Goal: Task Accomplishment & Management: Manage account settings

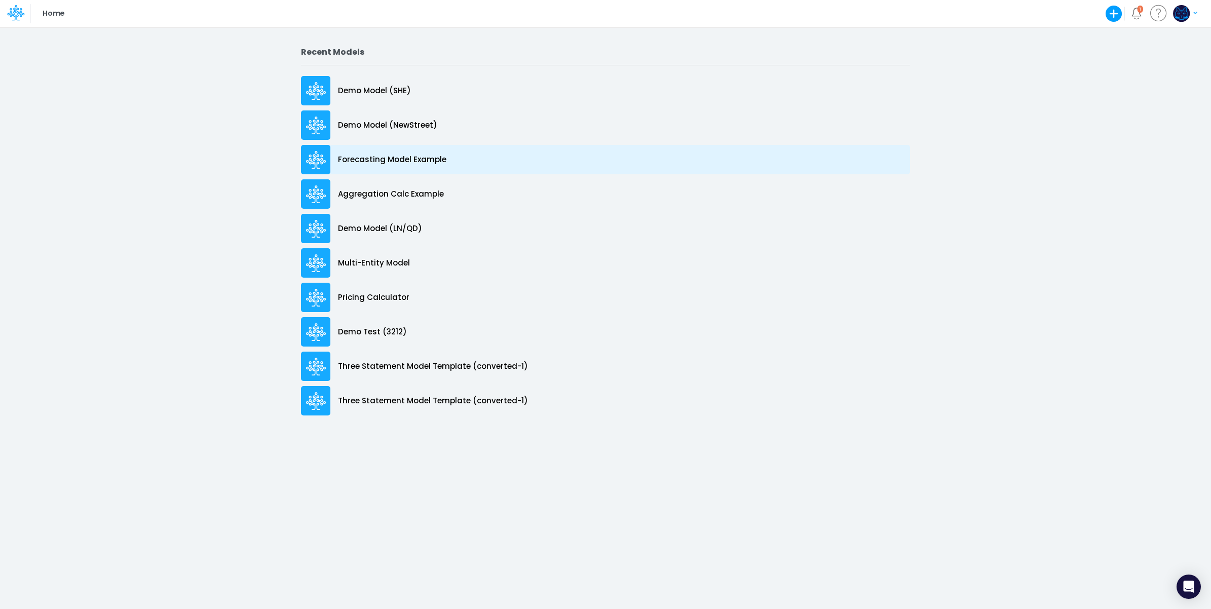
click at [422, 158] on p "Forecasting Model Example" at bounding box center [392, 160] width 108 height 12
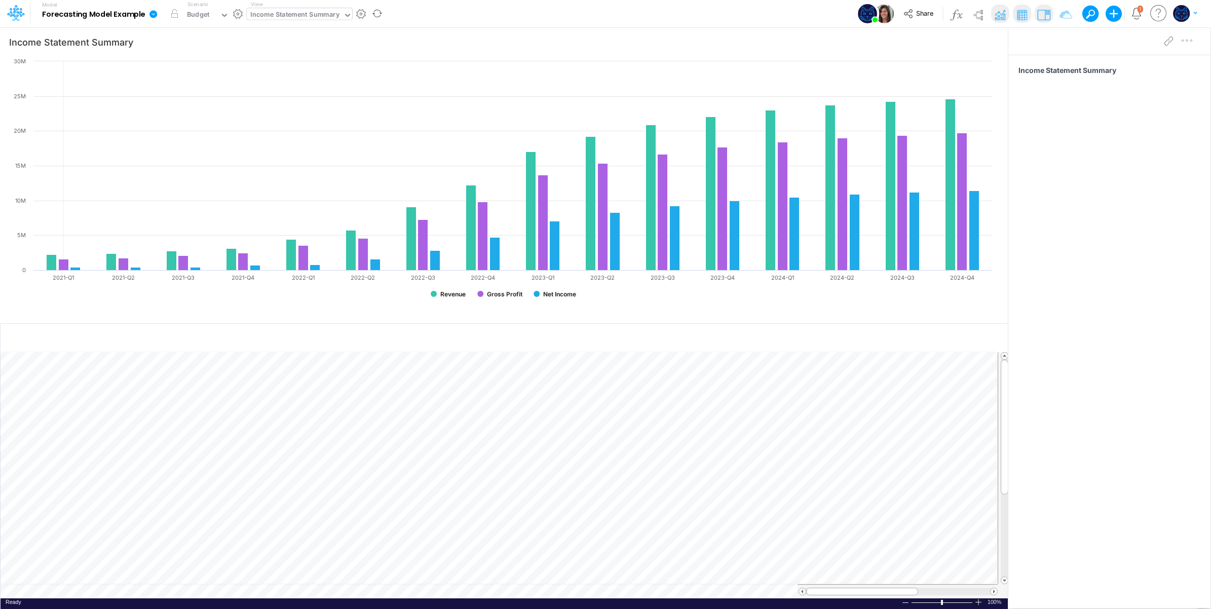
click at [291, 13] on div "Income Statement Summary" at bounding box center [294, 16] width 89 height 12
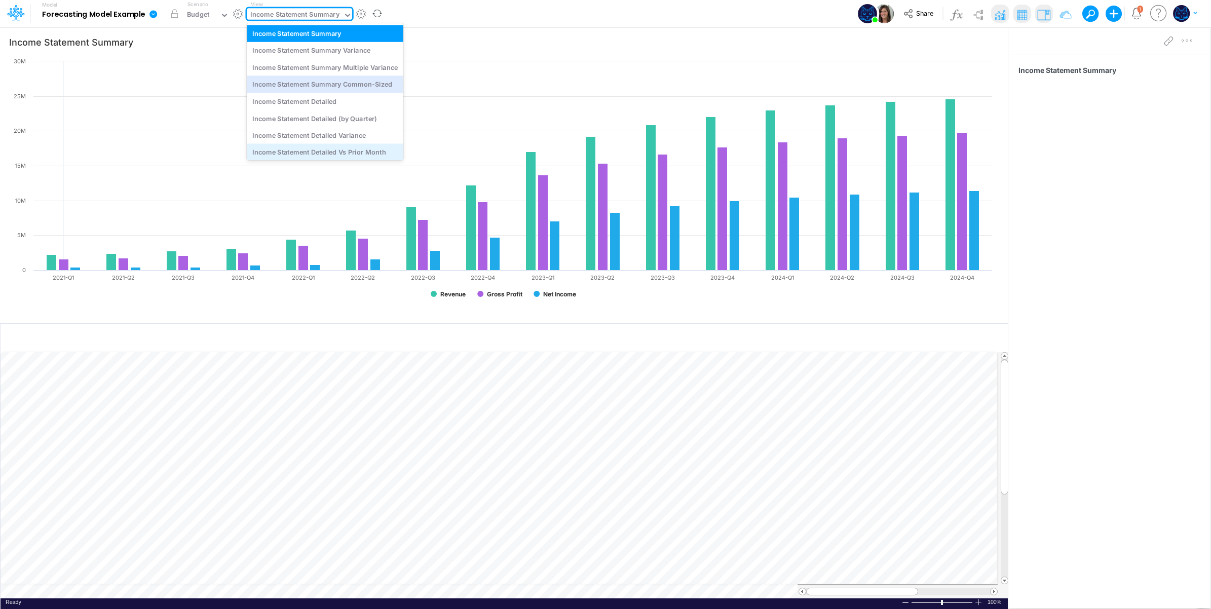
scroll to position [84, 0]
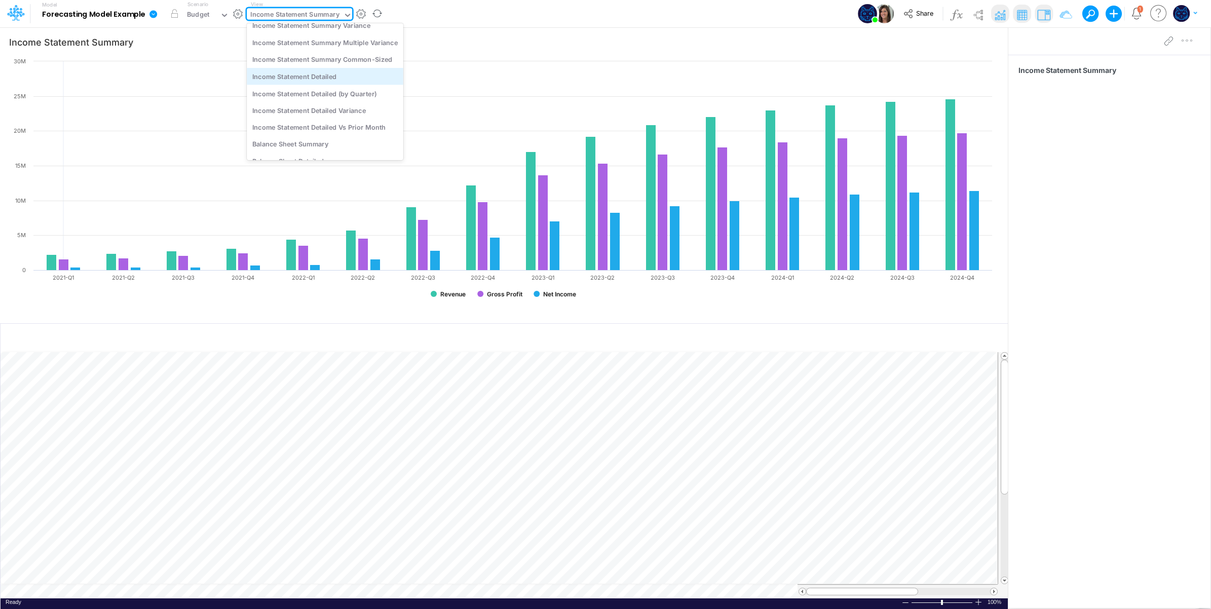
click at [310, 68] on div "Income Statement Detailed" at bounding box center [325, 76] width 157 height 17
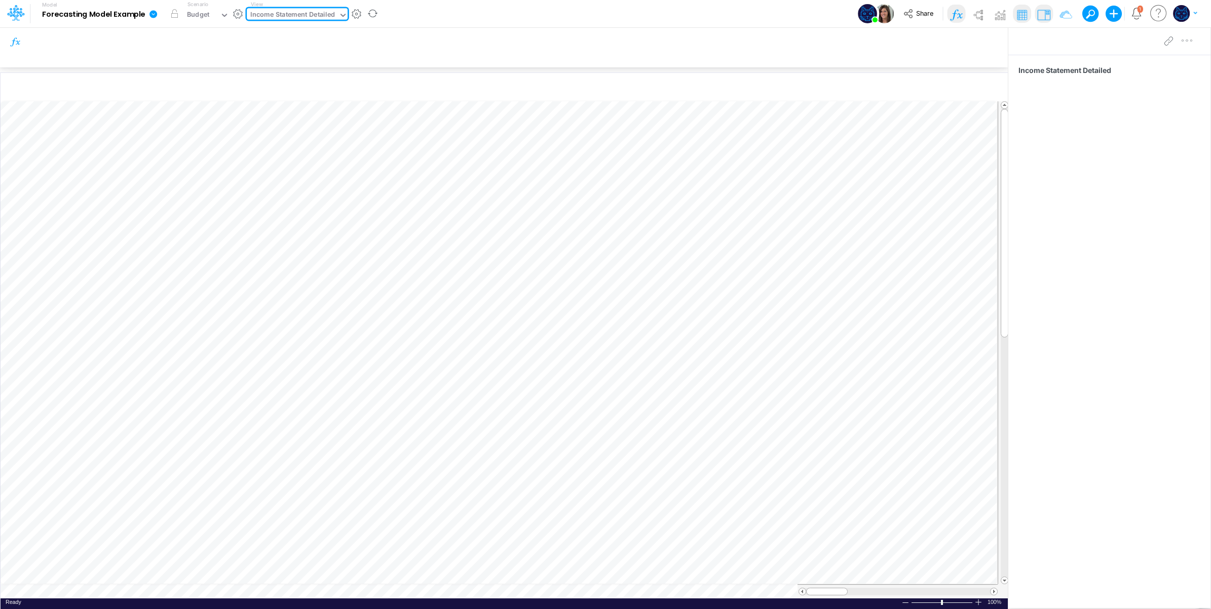
click at [403, 14] on div "Model Forecasting Model Example Edit model settings Duplicate Import QuickBooks…" at bounding box center [606, 13] width 1090 height 27
drag, startPoint x: 308, startPoint y: 15, endPoint x: 313, endPoint y: 22, distance: 8.3
click at [310, 16] on div "Income Statement Detailed" at bounding box center [292, 16] width 85 height 12
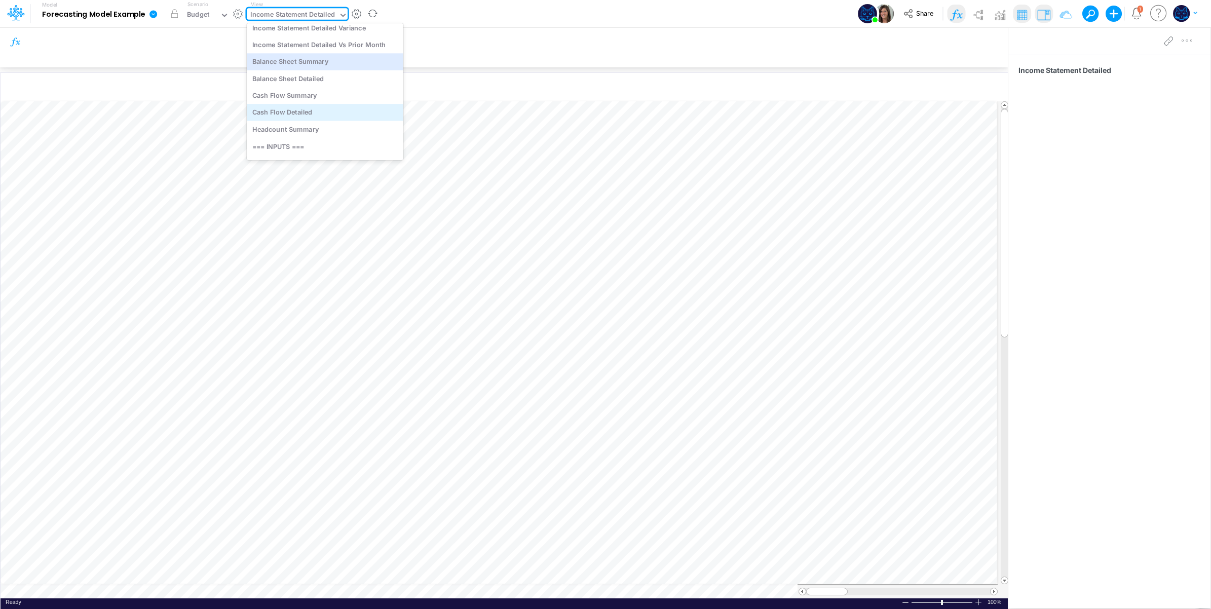
scroll to position [176, 0]
click at [343, 75] on div "Balance Sheet Detailed" at bounding box center [325, 78] width 157 height 17
type input "Cash Compared to Cumulative Net Income"
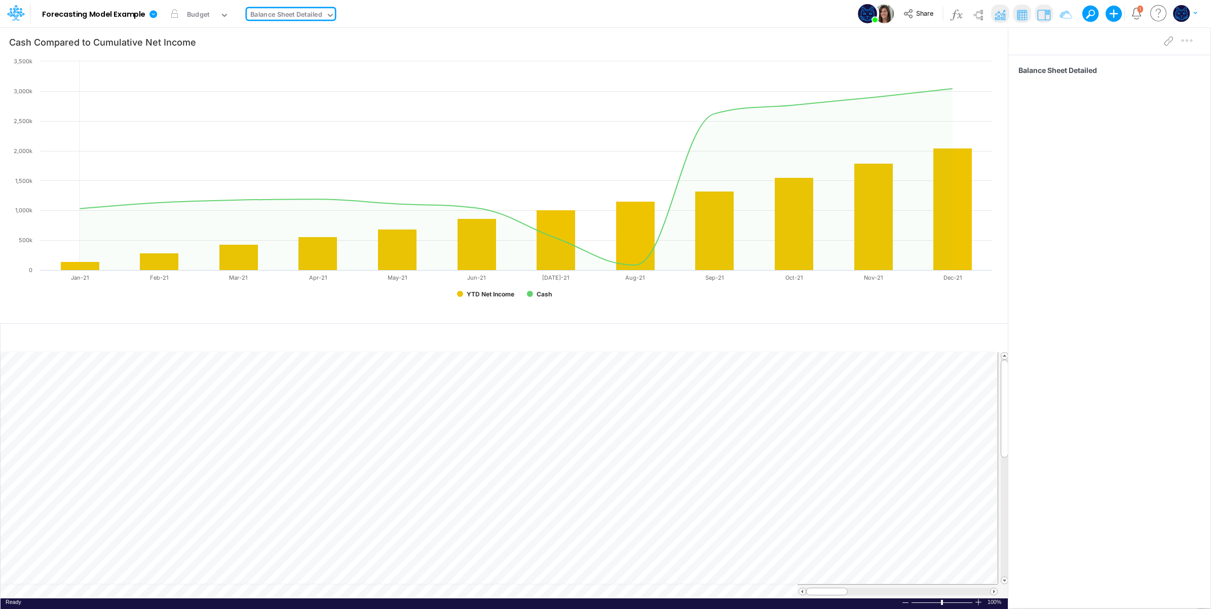
click at [427, 14] on div "Model Forecasting Model Example Edit model settings Duplicate Import QuickBooks…" at bounding box center [606, 13] width 1090 height 27
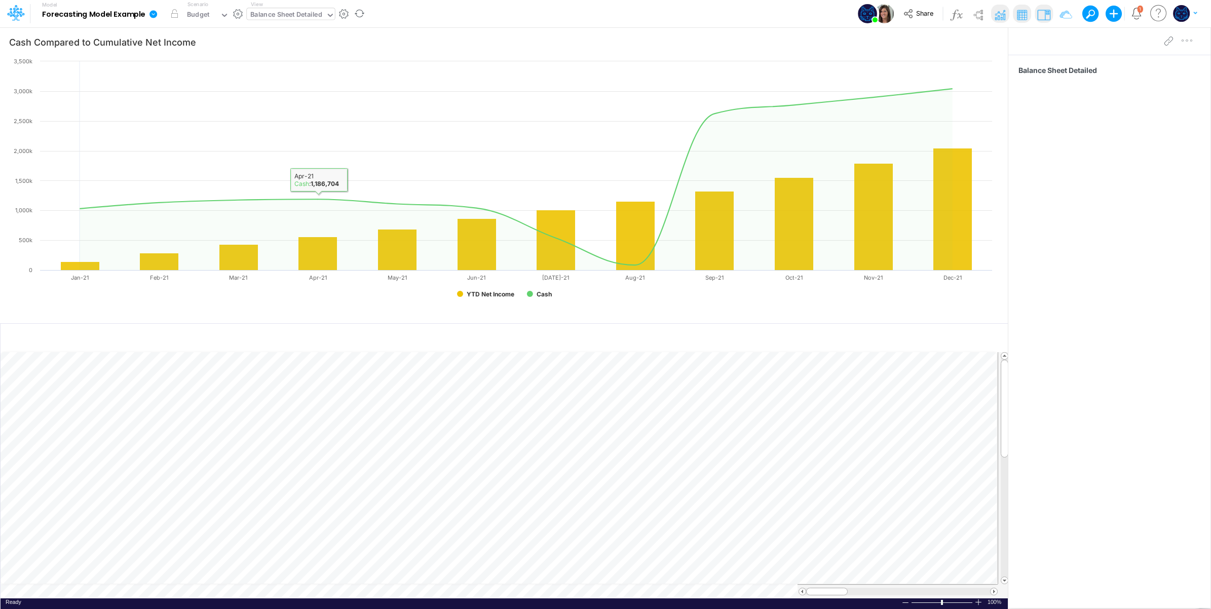
click at [301, 11] on div "Balance Sheet Detailed" at bounding box center [285, 16] width 71 height 12
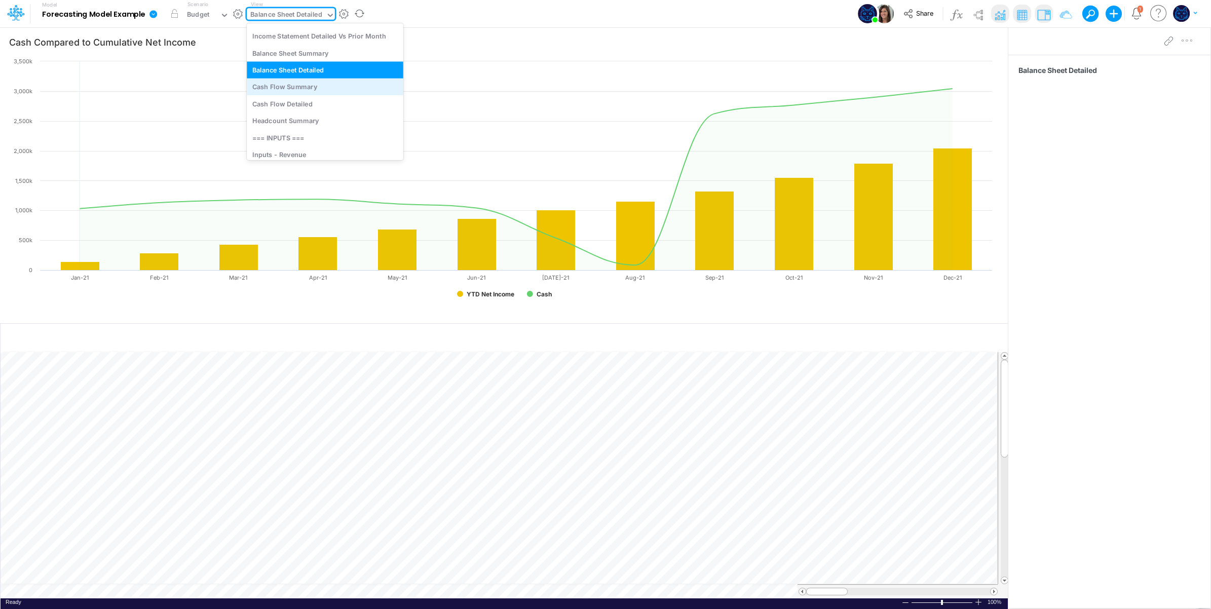
scroll to position [270, 0]
click at [320, 79] on div "Inputs - Revenue" at bounding box center [325, 78] width 157 height 17
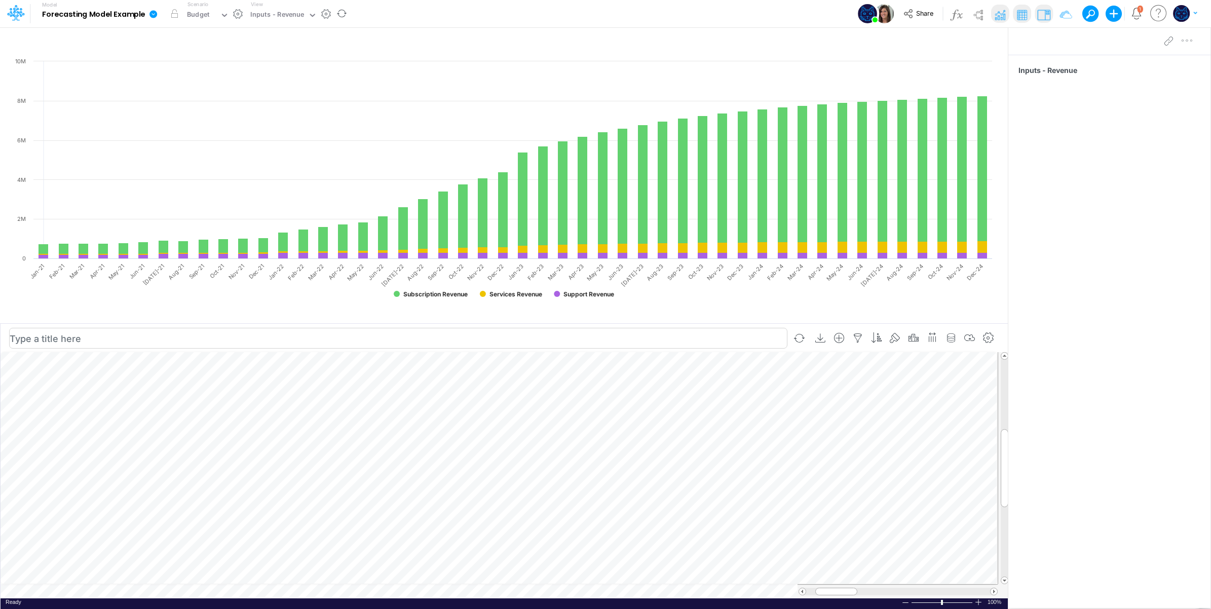
scroll to position [0, 1]
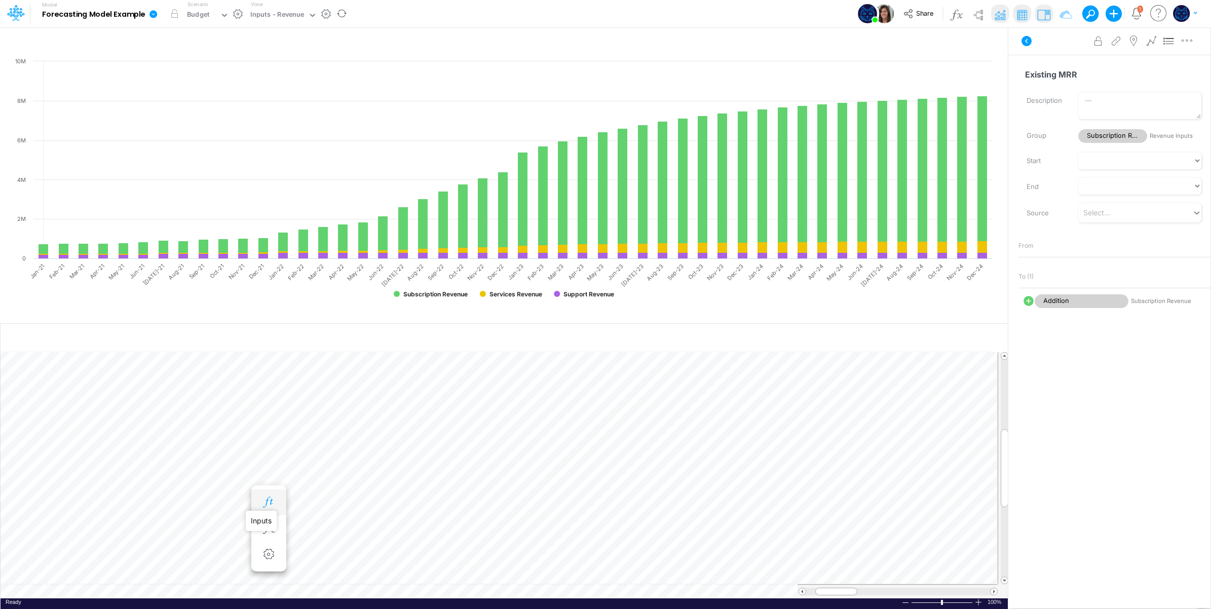
click at [272, 503] on icon "button" at bounding box center [268, 502] width 15 height 11
drag, startPoint x: 1025, startPoint y: 40, endPoint x: 1008, endPoint y: 15, distance: 29.5
click at [1024, 37] on icon at bounding box center [1026, 41] width 12 height 12
click at [999, 14] on img at bounding box center [1000, 15] width 16 height 16
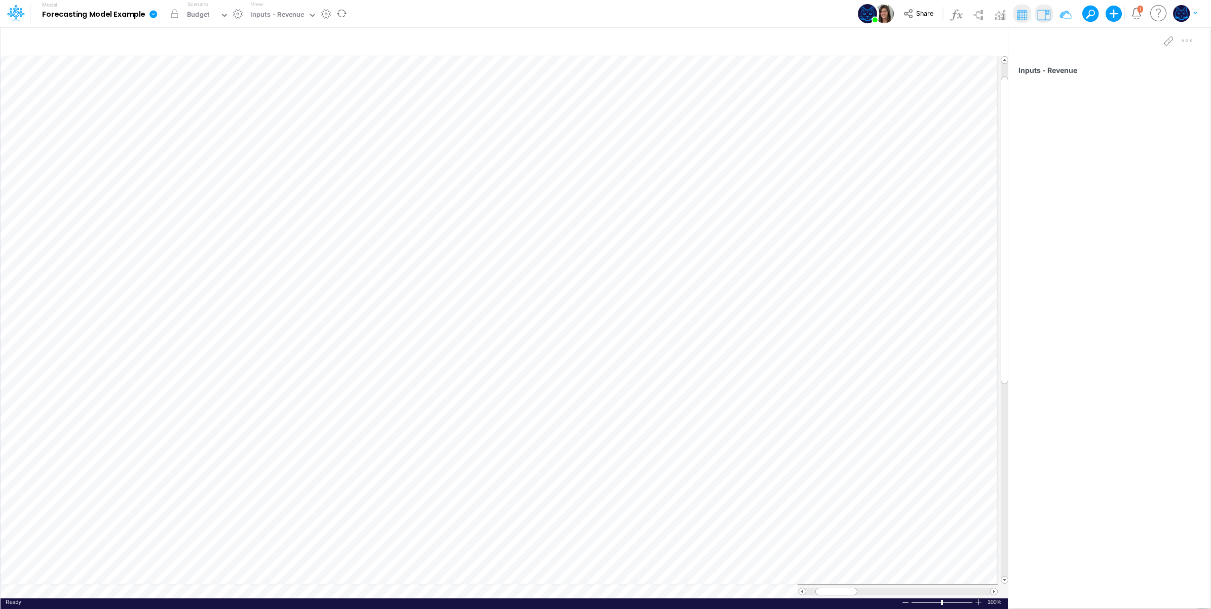
scroll to position [0, 1]
click at [333, 345] on icon "button" at bounding box center [329, 348] width 15 height 11
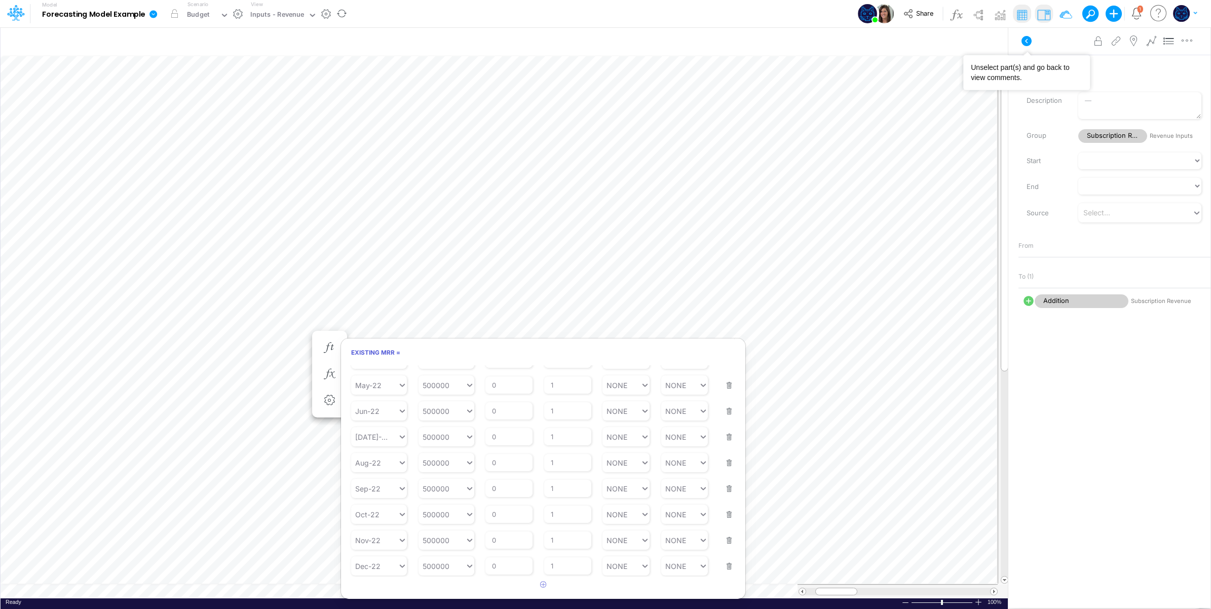
click at [1028, 39] on icon at bounding box center [1026, 41] width 10 height 10
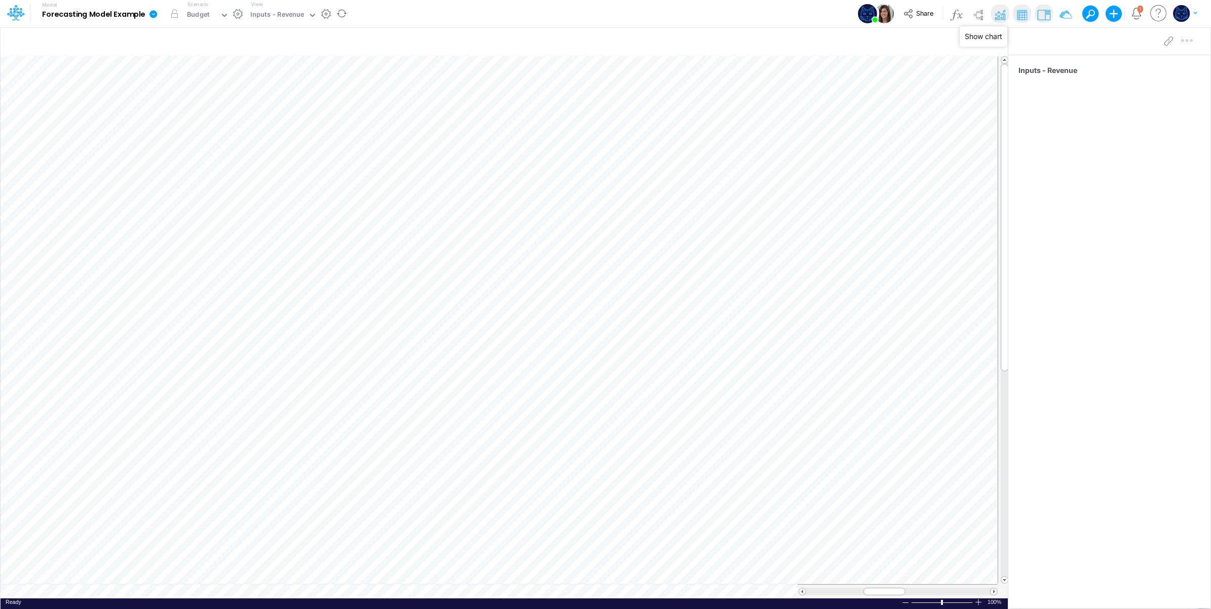
click at [999, 15] on img at bounding box center [1000, 15] width 16 height 16
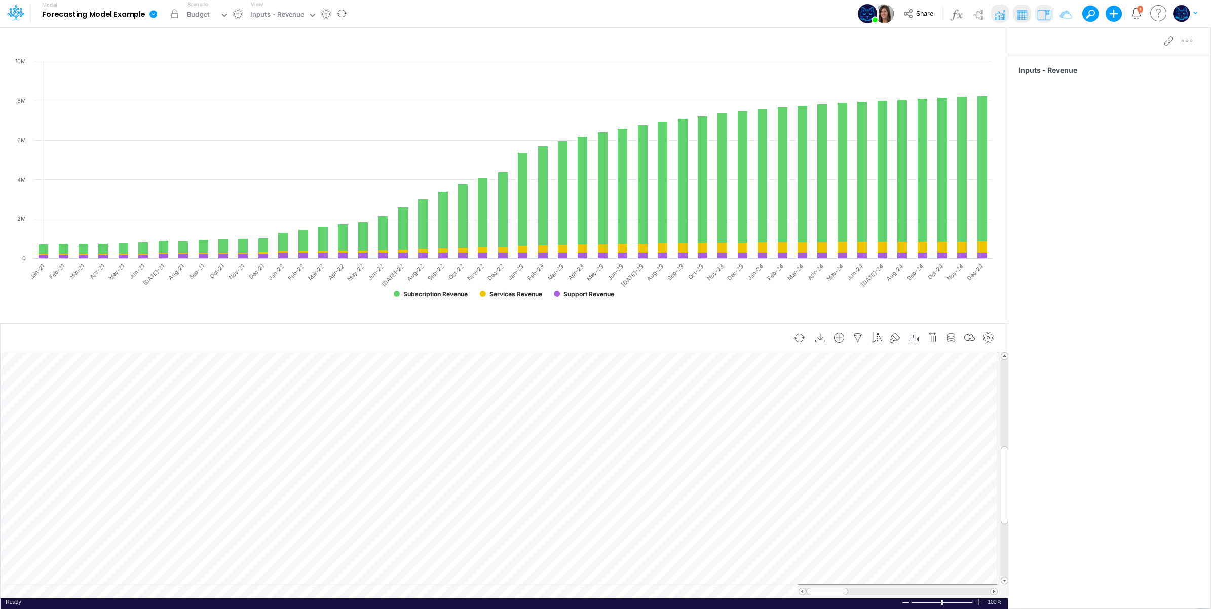
scroll to position [0, 1]
click at [208, 447] on icon "button" at bounding box center [207, 451] width 15 height 11
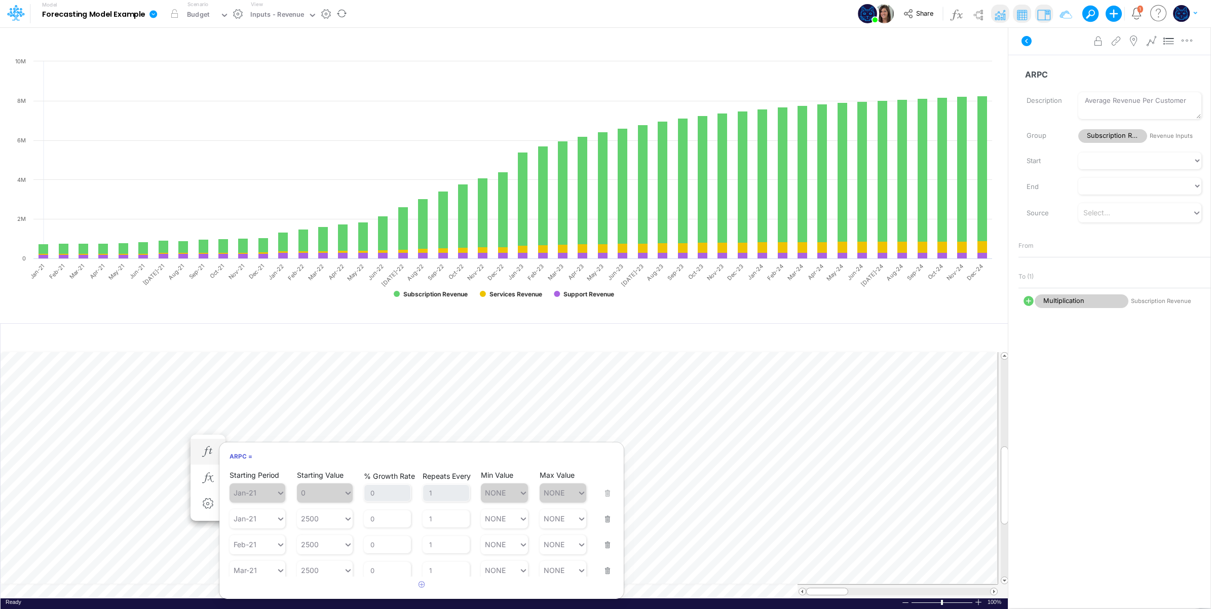
click at [606, 518] on div "Starting Period Jan-21 Starting Value 2500 % Growth Rate 0 Repeats Every 1 Min …" at bounding box center [422, 513] width 384 height 32
click at [602, 518] on button "button" at bounding box center [604, 512] width 13 height 27
click at [602, 525] on button "button" at bounding box center [604, 538] width 13 height 27
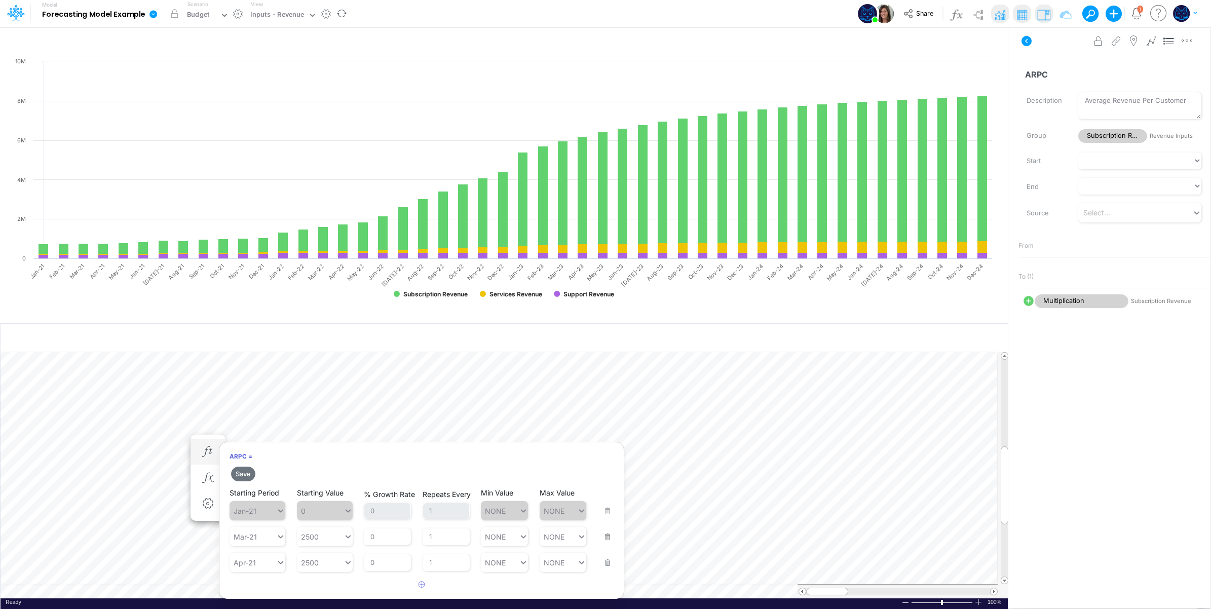
click at [602, 518] on button "button" at bounding box center [604, 530] width 13 height 27
click at [602, 543] on button "button" at bounding box center [604, 556] width 13 height 27
click at [601, 536] on button "button" at bounding box center [604, 530] width 13 height 27
click at [602, 543] on button "button" at bounding box center [604, 556] width 13 height 27
click at [602, 536] on button "button" at bounding box center [604, 530] width 13 height 27
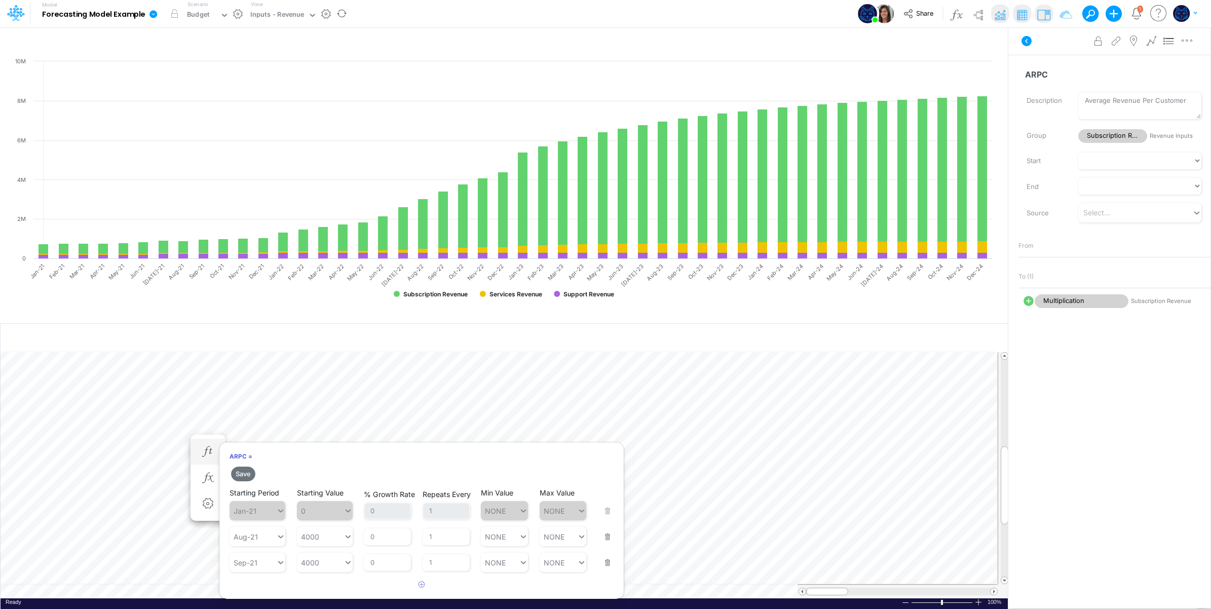
click at [602, 536] on button "button" at bounding box center [604, 530] width 13 height 27
click at [602, 543] on button "button" at bounding box center [604, 556] width 13 height 27
click at [602, 536] on button "button" at bounding box center [604, 530] width 13 height 27
click at [602, 543] on button "button" at bounding box center [604, 556] width 13 height 27
click at [602, 539] on button "button" at bounding box center [604, 530] width 13 height 27
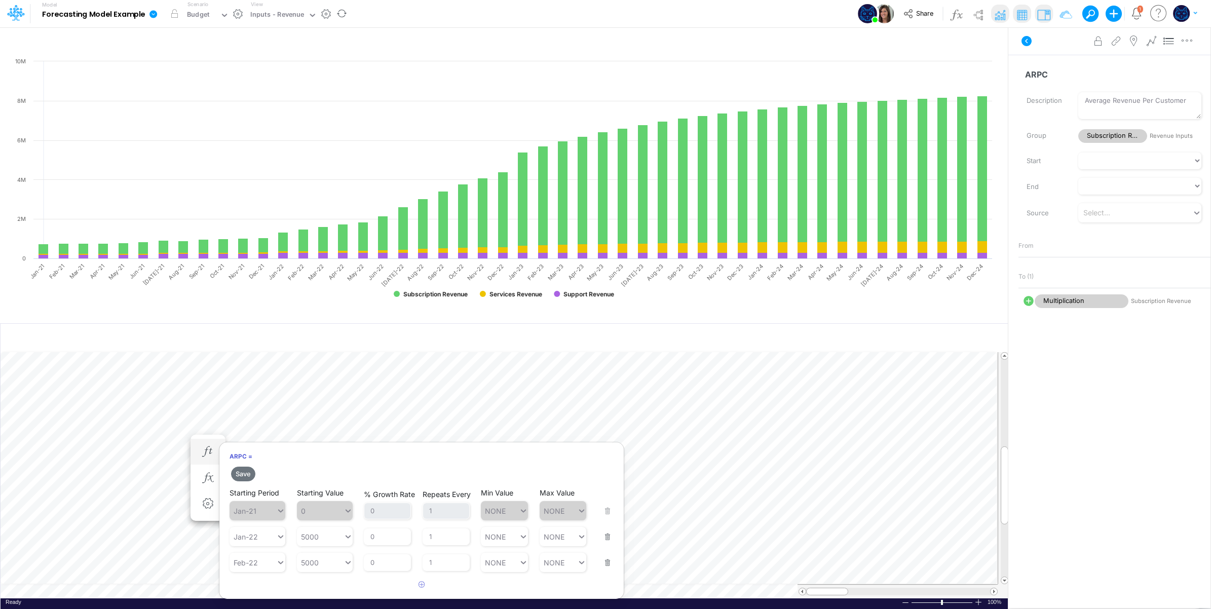
click at [602, 540] on button "button" at bounding box center [604, 530] width 13 height 27
click at [602, 543] on button "button" at bounding box center [604, 556] width 13 height 27
click at [602, 568] on button "button" at bounding box center [604, 581] width 13 height 27
click at [602, 540] on button "button" at bounding box center [604, 530] width 13 height 27
click at [602, 543] on button "button" at bounding box center [604, 556] width 13 height 27
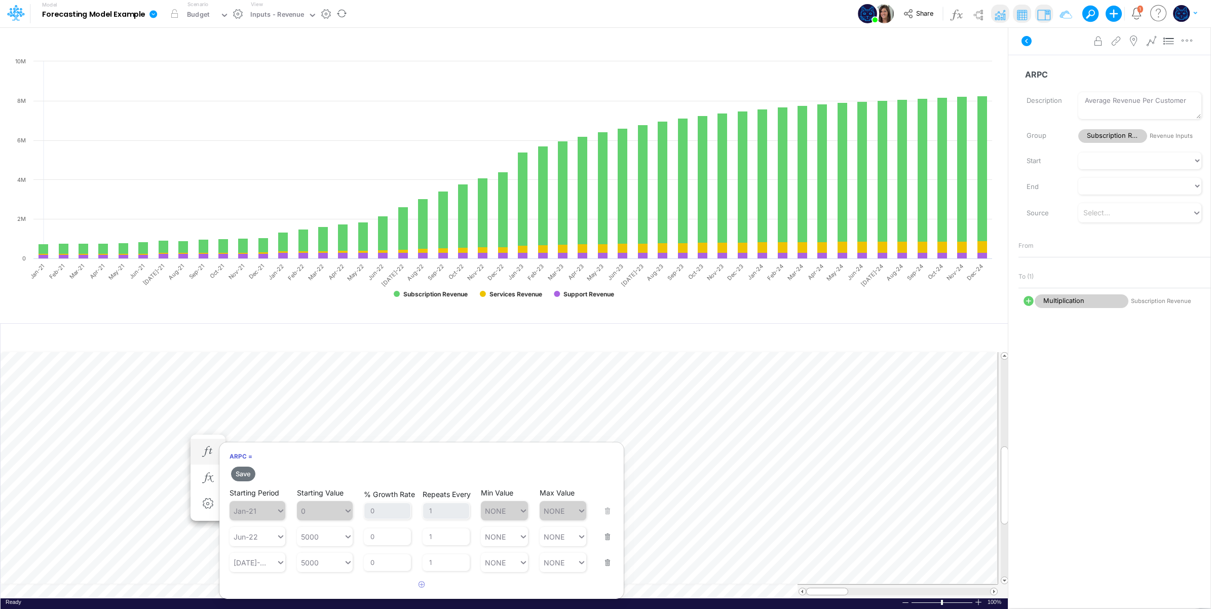
click at [602, 540] on button "button" at bounding box center [604, 530] width 13 height 27
click at [603, 543] on button "button" at bounding box center [604, 556] width 13 height 27
click at [603, 539] on button "button" at bounding box center [604, 530] width 13 height 27
click at [603, 543] on button "button" at bounding box center [604, 556] width 13 height 27
click at [603, 539] on button "button" at bounding box center [604, 530] width 13 height 27
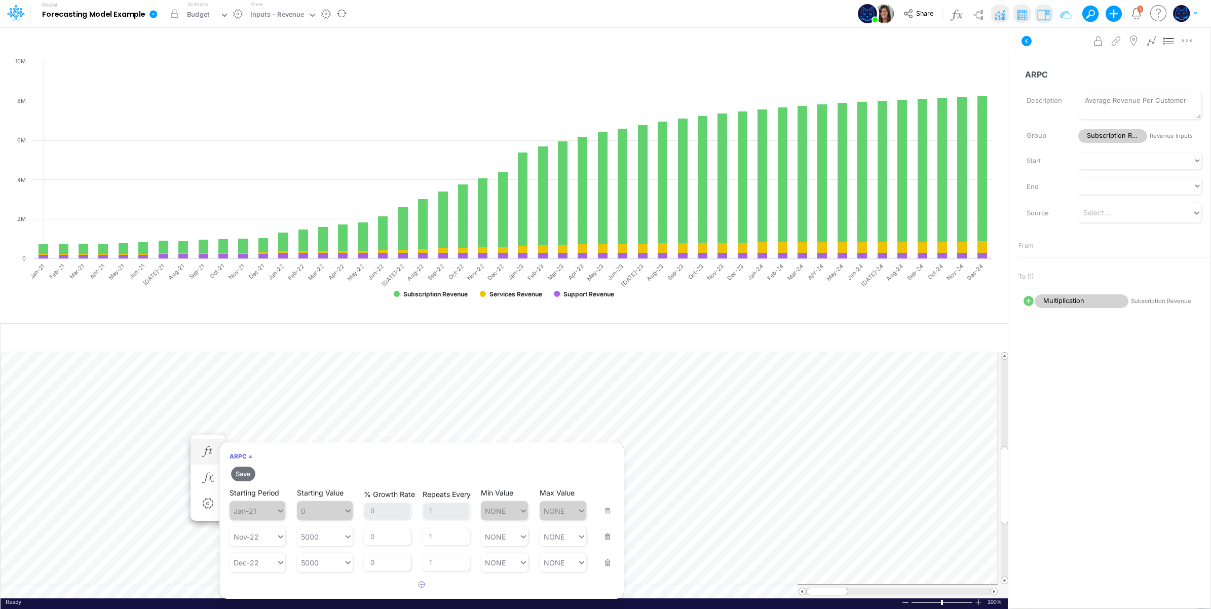
click at [603, 539] on button "button" at bounding box center [604, 530] width 13 height 27
click at [603, 543] on button "button" at bounding box center [604, 556] width 13 height 27
click at [603, 539] on button "button" at bounding box center [604, 530] width 13 height 27
click at [603, 543] on button "button" at bounding box center [604, 556] width 13 height 27
click at [603, 539] on button "button" at bounding box center [604, 530] width 13 height 27
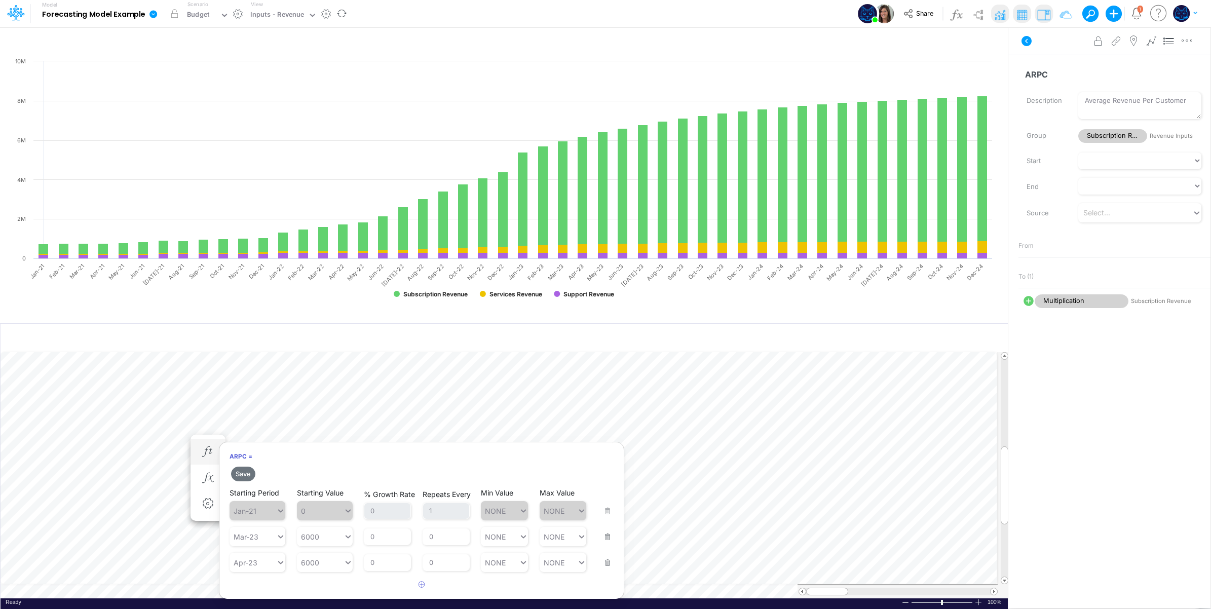
click at [603, 543] on button "button" at bounding box center [604, 556] width 13 height 27
click at [603, 539] on button "button" at bounding box center [604, 530] width 13 height 27
click at [603, 543] on button "button" at bounding box center [604, 556] width 13 height 27
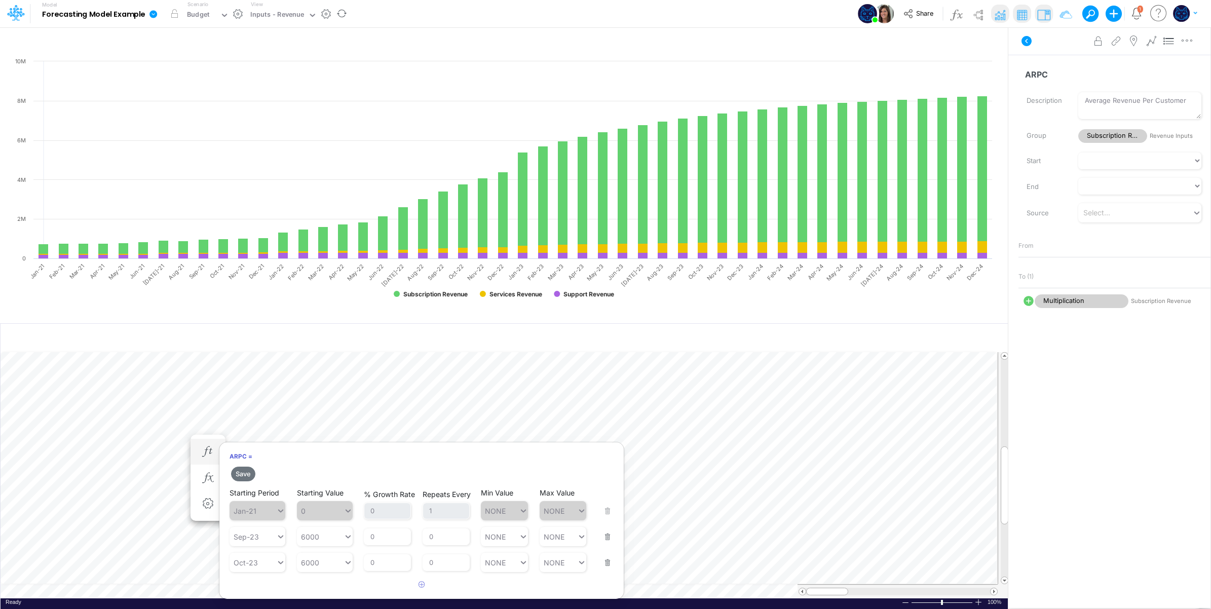
click at [603, 539] on button "button" at bounding box center [604, 530] width 13 height 27
click at [603, 543] on button "button" at bounding box center [604, 556] width 13 height 27
click at [601, 538] on button "button" at bounding box center [604, 530] width 13 height 27
click at [601, 543] on button "button" at bounding box center [604, 556] width 13 height 27
click at [601, 538] on button "button" at bounding box center [604, 530] width 13 height 27
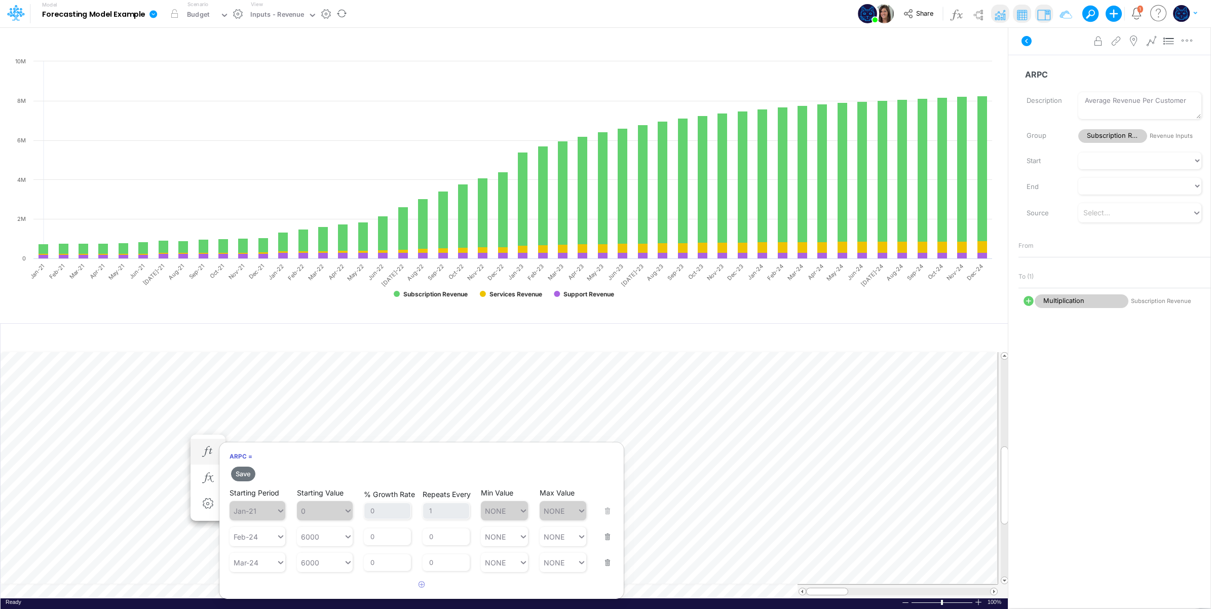
click at [601, 538] on button "button" at bounding box center [604, 530] width 13 height 27
click at [601, 543] on button "button" at bounding box center [604, 556] width 13 height 27
click at [601, 538] on button "button" at bounding box center [604, 530] width 13 height 27
click at [601, 543] on button "button" at bounding box center [604, 556] width 13 height 27
click at [601, 540] on button "button" at bounding box center [604, 530] width 13 height 27
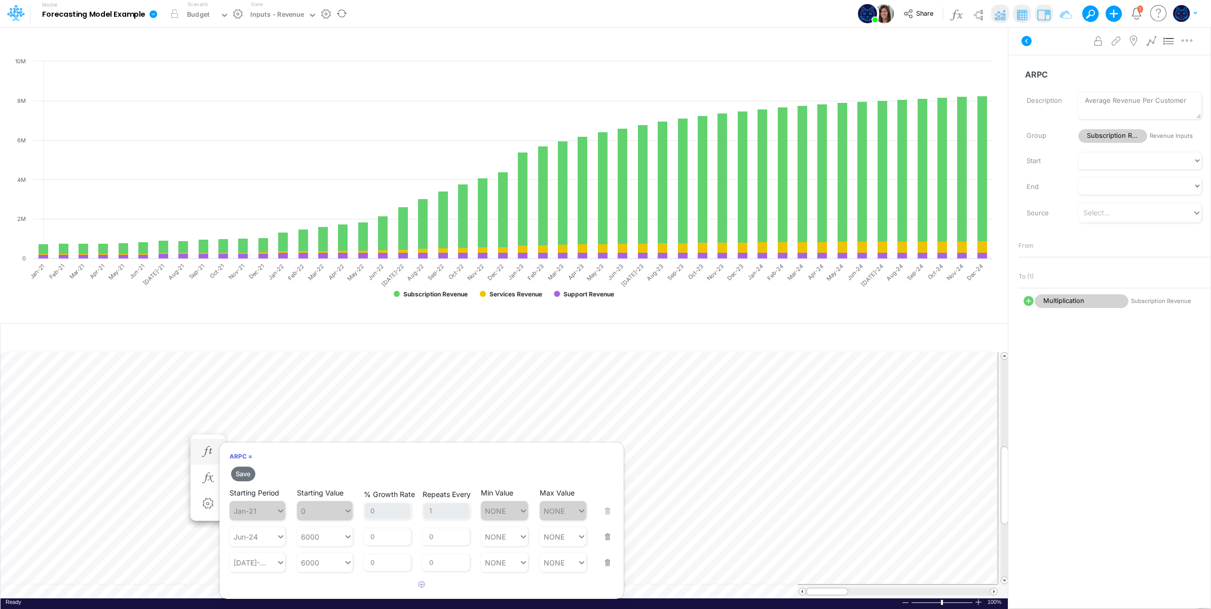
click at [601, 543] on button "button" at bounding box center [604, 556] width 13 height 27
click at [601, 540] on button "button" at bounding box center [604, 530] width 13 height 27
click at [601, 543] on button "button" at bounding box center [604, 556] width 13 height 27
click at [601, 540] on button "button" at bounding box center [604, 530] width 13 height 27
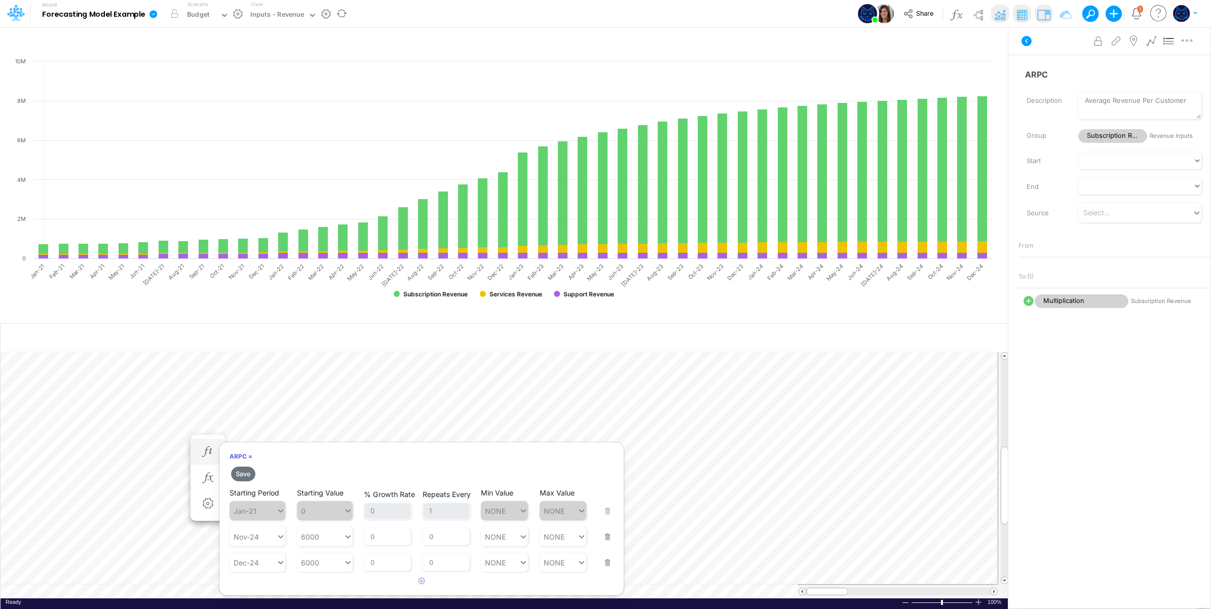
click at [601, 543] on button "button" at bounding box center [604, 556] width 13 height 27
click at [601, 540] on div "ARPC = Save Starting Period Jan-21 Starting Value 0 % Growth Rate 0 Repeats Eve…" at bounding box center [421, 493] width 405 height 102
click at [243, 474] on button "Save" at bounding box center [243, 474] width 24 height 15
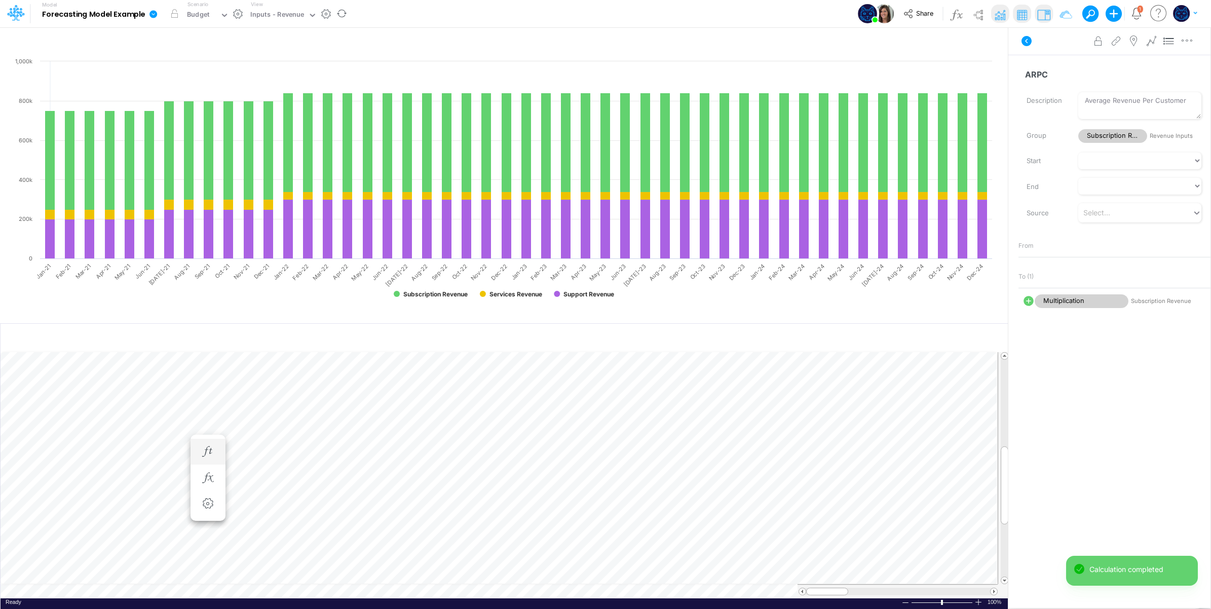
scroll to position [0, 1]
click at [210, 451] on icon "button" at bounding box center [207, 451] width 15 height 11
click at [270, 451] on icon "button" at bounding box center [268, 451] width 15 height 11
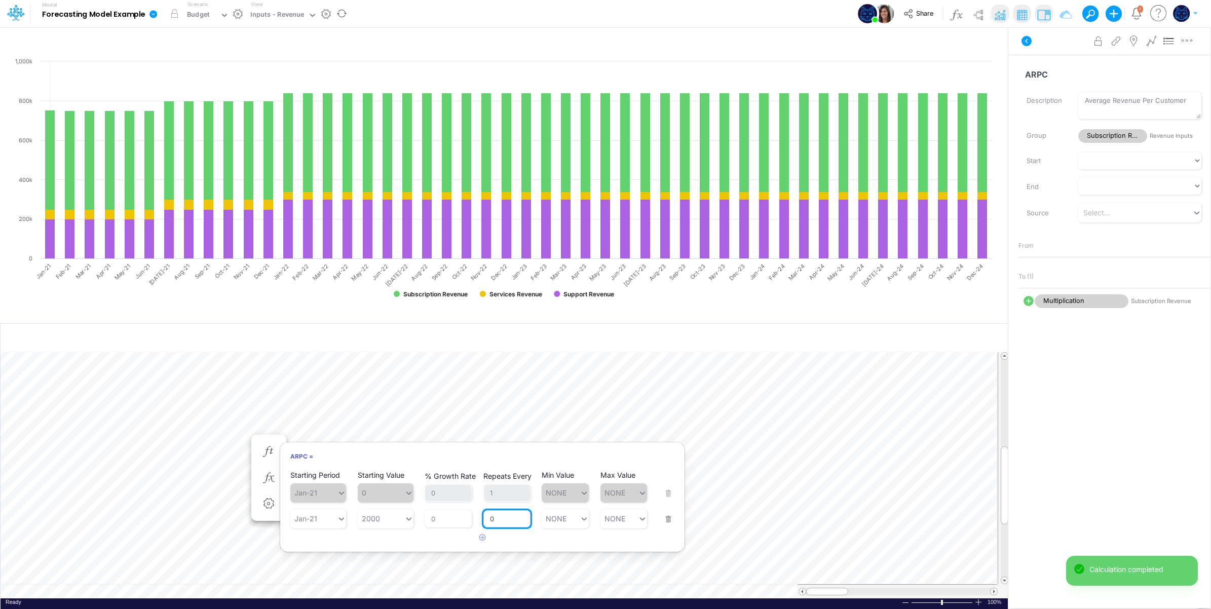
drag, startPoint x: 506, startPoint y: 519, endPoint x: 486, endPoint y: 519, distance: 19.3
click at [486, 519] on input "0" at bounding box center [506, 518] width 47 height 17
type input "1"
drag, startPoint x: 363, startPoint y: 536, endPoint x: 356, endPoint y: 534, distance: 7.9
click at [363, 536] on div "Starting Period Jan-21 Starting Value 0 % Growth Rate 0 Repeats Every 1 Min Val…" at bounding box center [482, 507] width 404 height 77
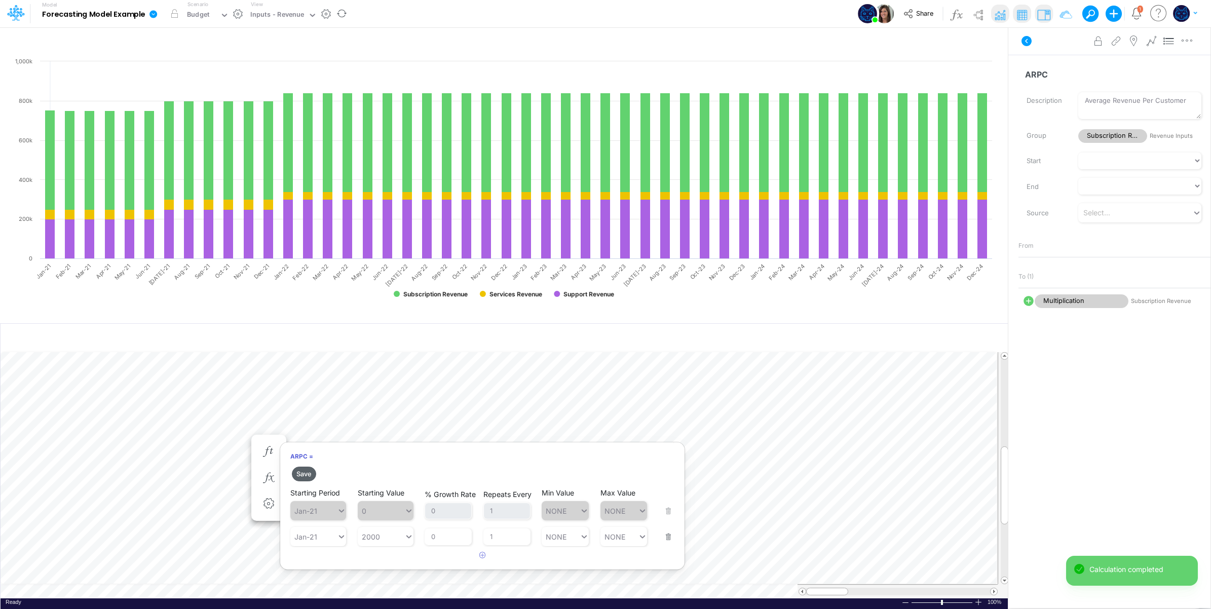
click at [308, 471] on button "Save" at bounding box center [304, 474] width 24 height 15
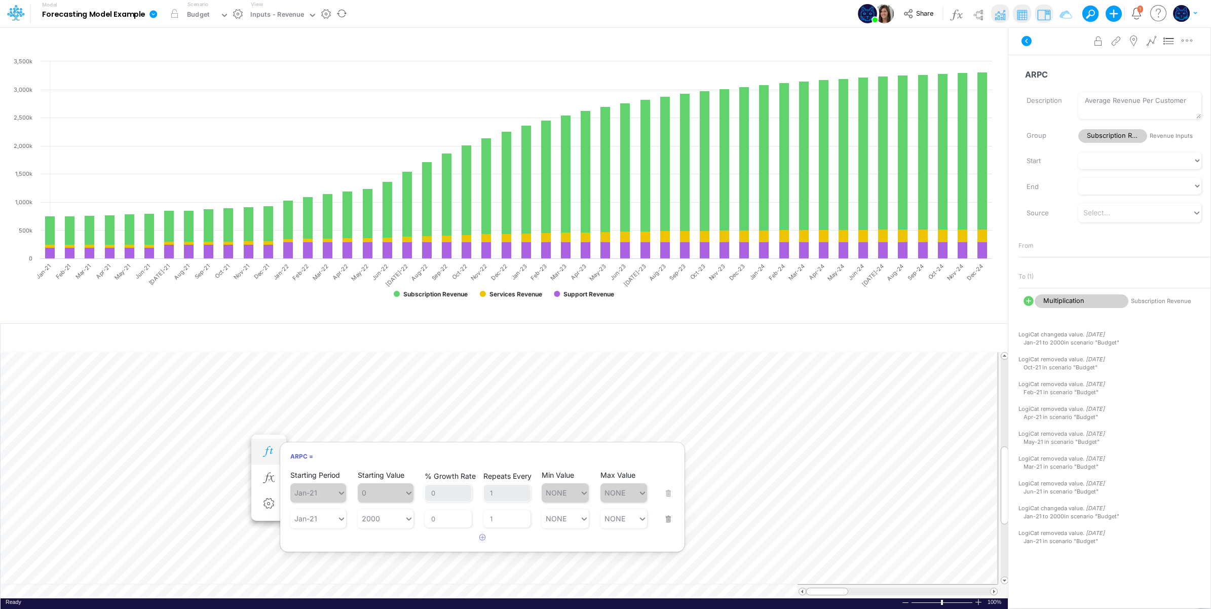
type input "Income Statement Summary"
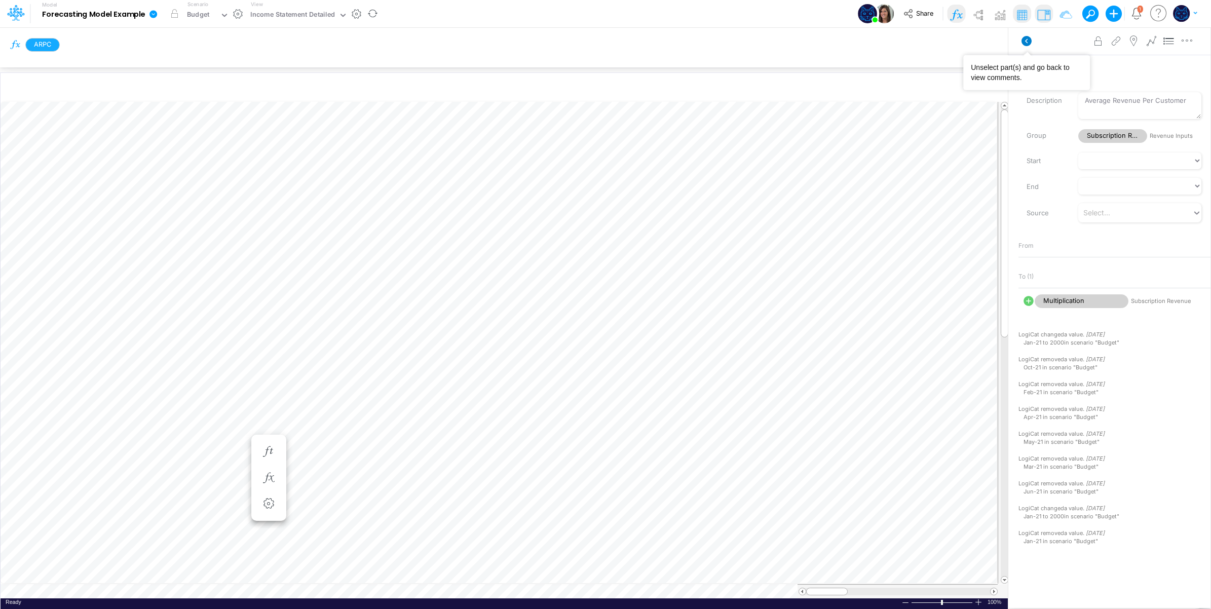
click at [1027, 37] on icon at bounding box center [1026, 41] width 10 height 10
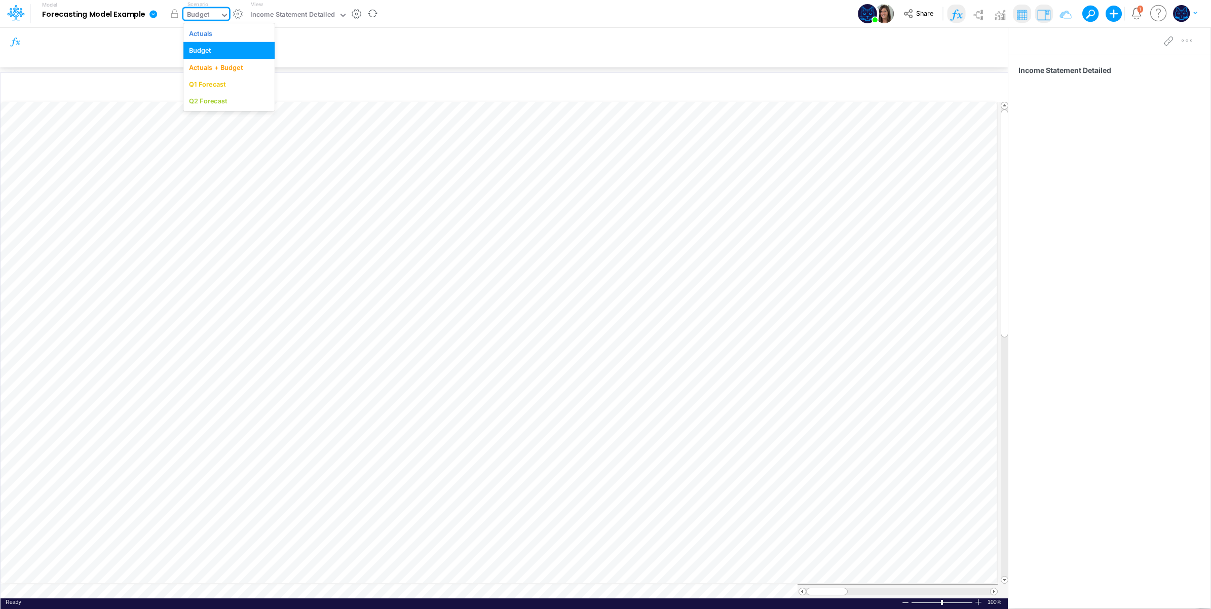
click at [223, 13] on icon at bounding box center [224, 15] width 9 height 9
click at [225, 31] on div "Actuals" at bounding box center [229, 33] width 80 height 10
click at [221, 20] on div at bounding box center [224, 16] width 9 height 12
click at [230, 51] on div "Budget" at bounding box center [229, 51] width 80 height 10
click at [379, 589] on table at bounding box center [505, 349] width 1008 height 497
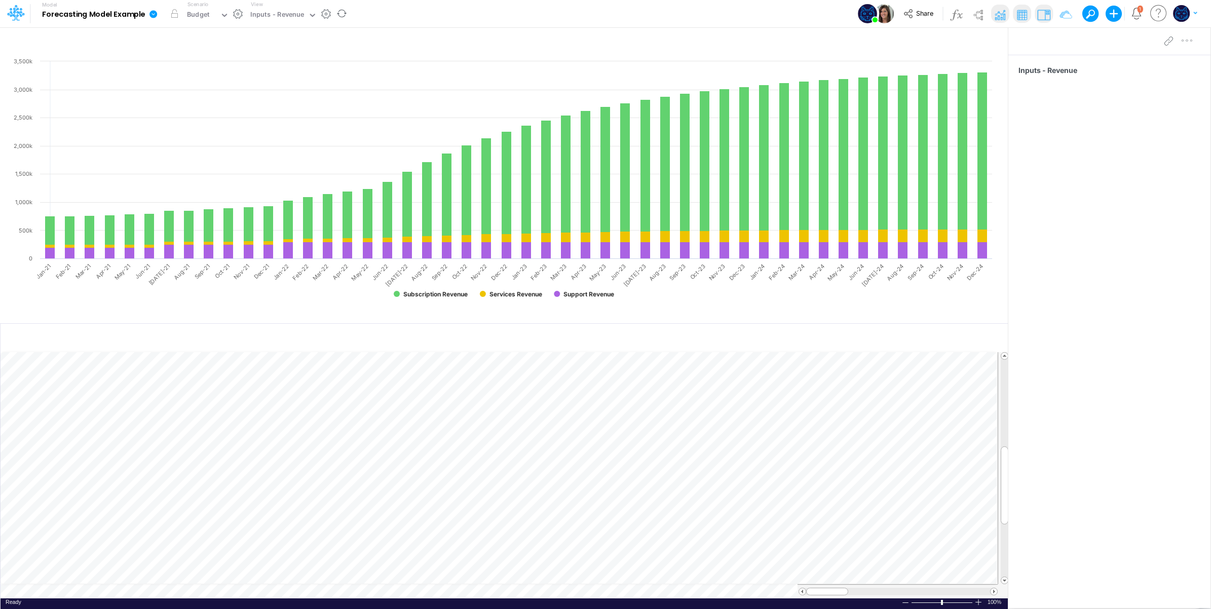
scroll to position [0, 1]
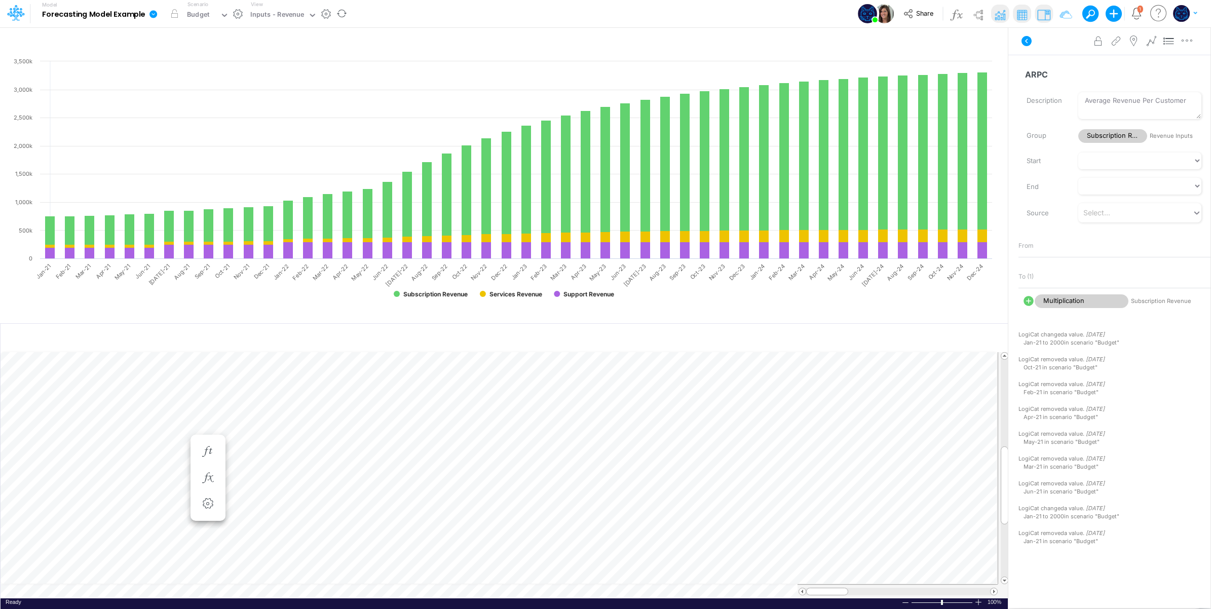
scroll to position [0, 1]
click at [266, 450] on icon "button" at bounding box center [268, 451] width 15 height 11
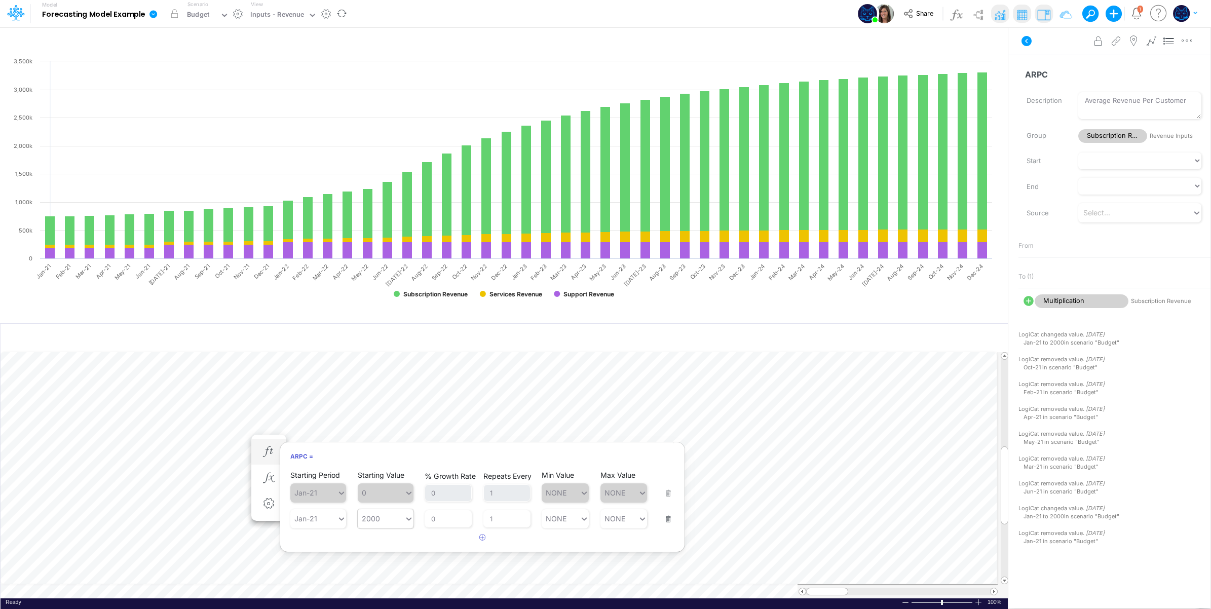
type input "2000"
click at [392, 522] on div "2000 2000" at bounding box center [381, 518] width 47 height 15
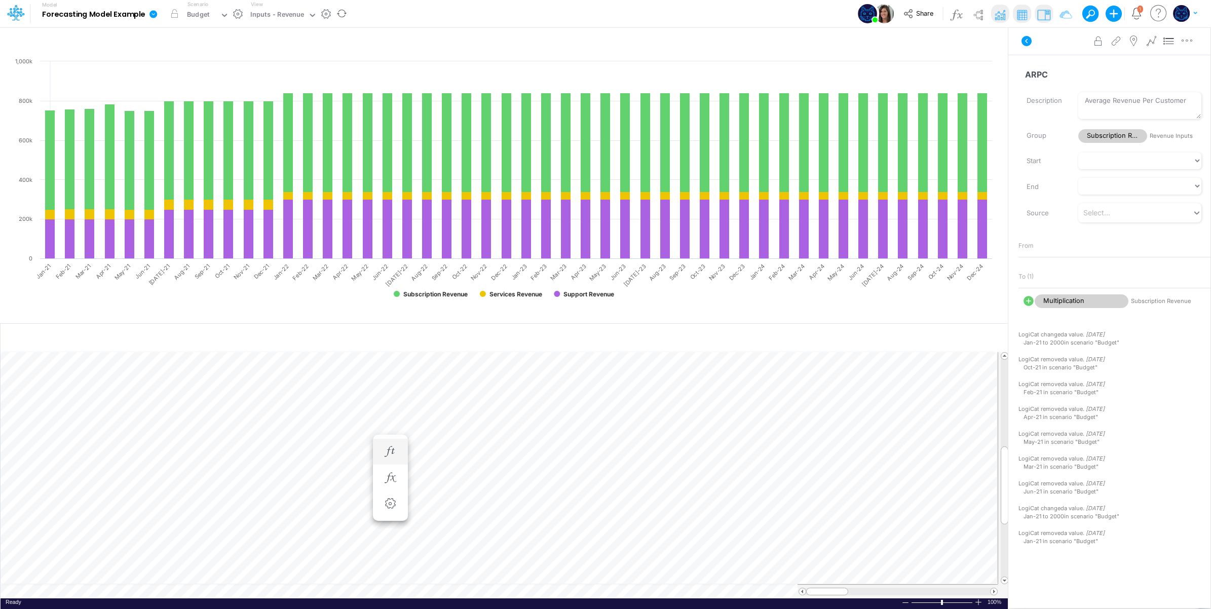
click at [401, 455] on li "ARPC =" at bounding box center [390, 452] width 35 height 26
click at [393, 448] on icon "button" at bounding box center [390, 451] width 15 height 11
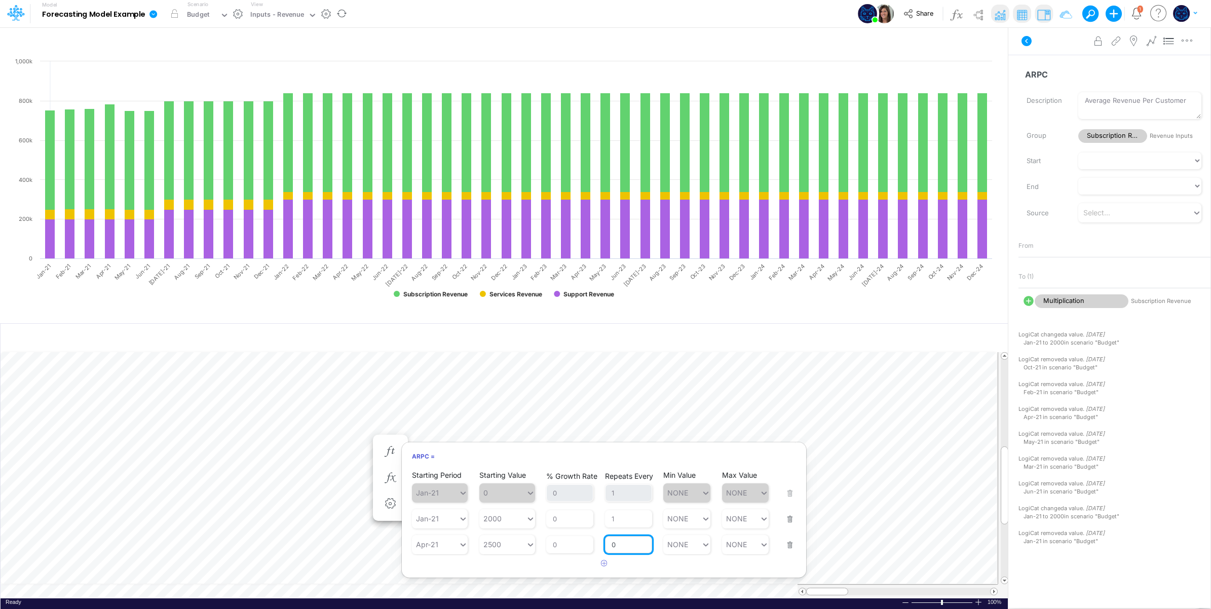
drag, startPoint x: 632, startPoint y: 545, endPoint x: 607, endPoint y: 546, distance: 25.4
click at [607, 546] on input "0" at bounding box center [628, 544] width 47 height 17
type input "1"
click at [523, 565] on div "Starting Period Jan-21 Starting Value 0 % Growth Rate 0 Repeats Every 1 Min Val…" at bounding box center [604, 520] width 404 height 103
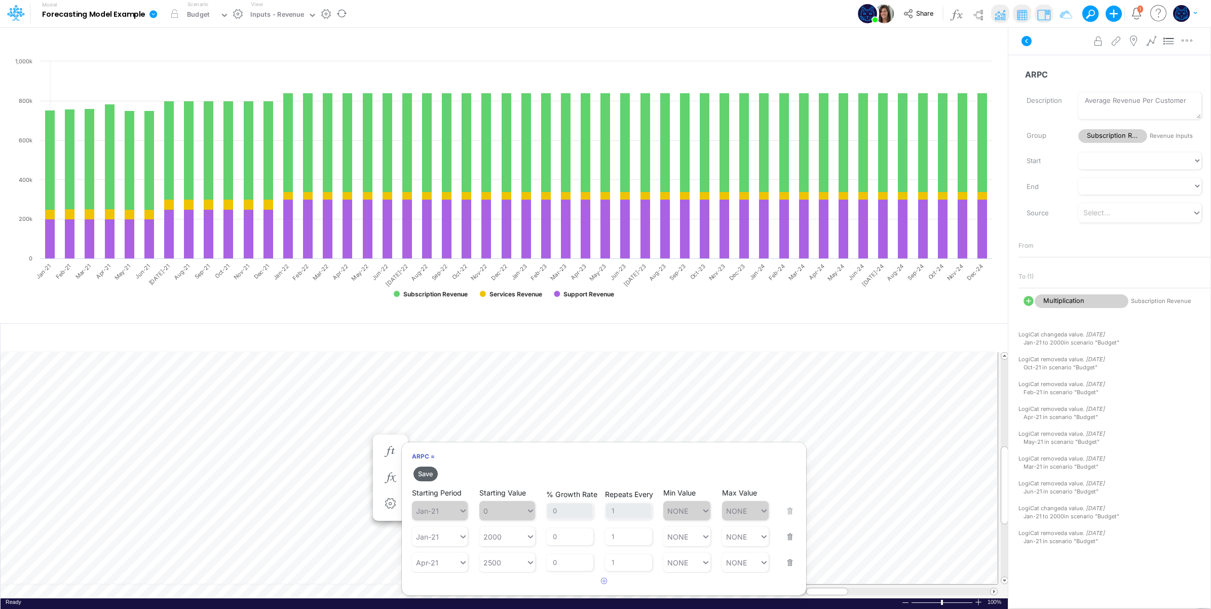
click at [423, 473] on button "Save" at bounding box center [425, 474] width 24 height 15
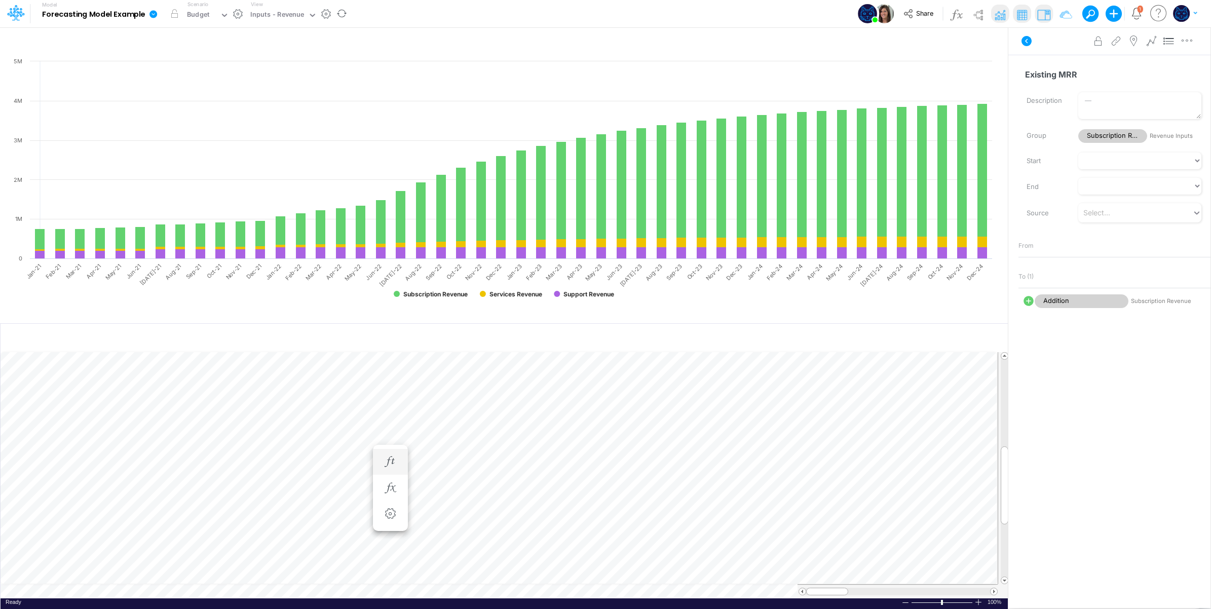
scroll to position [0, 1]
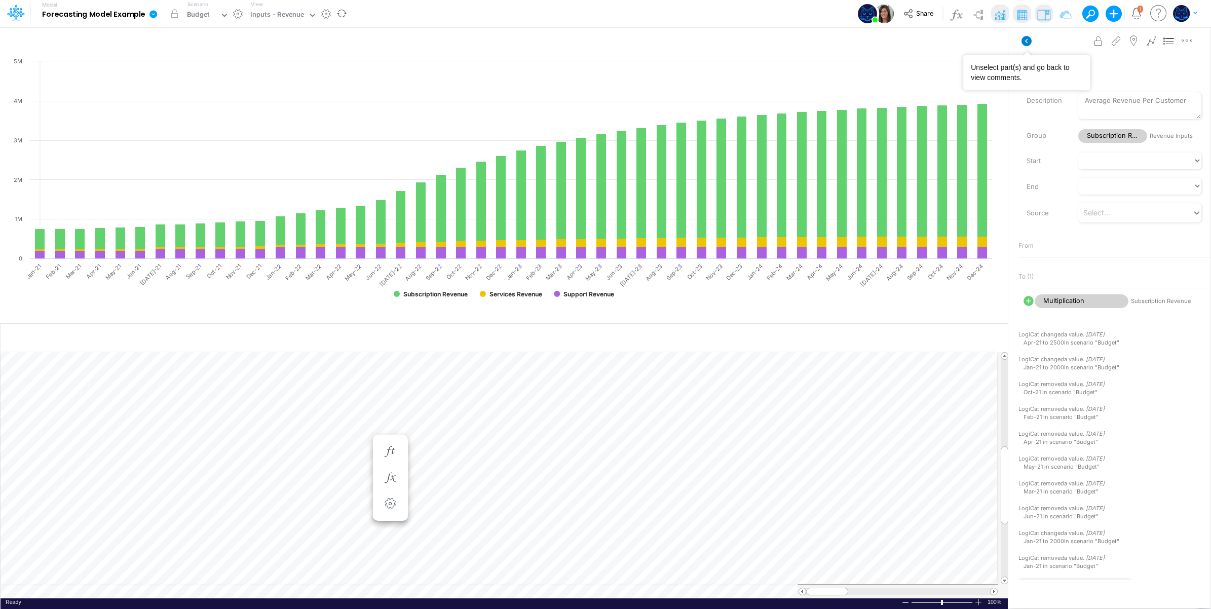
click at [1021, 41] on icon at bounding box center [1026, 41] width 10 height 10
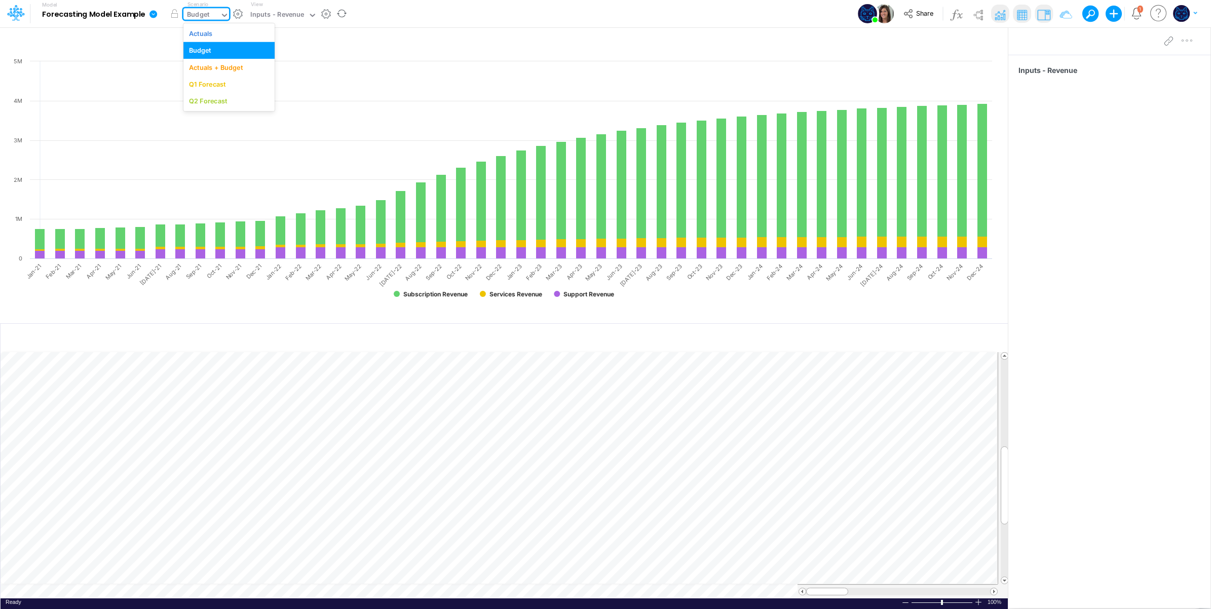
click at [218, 15] on div "Budget" at bounding box center [201, 15] width 36 height 15
click at [218, 34] on div "Actuals" at bounding box center [229, 33] width 80 height 10
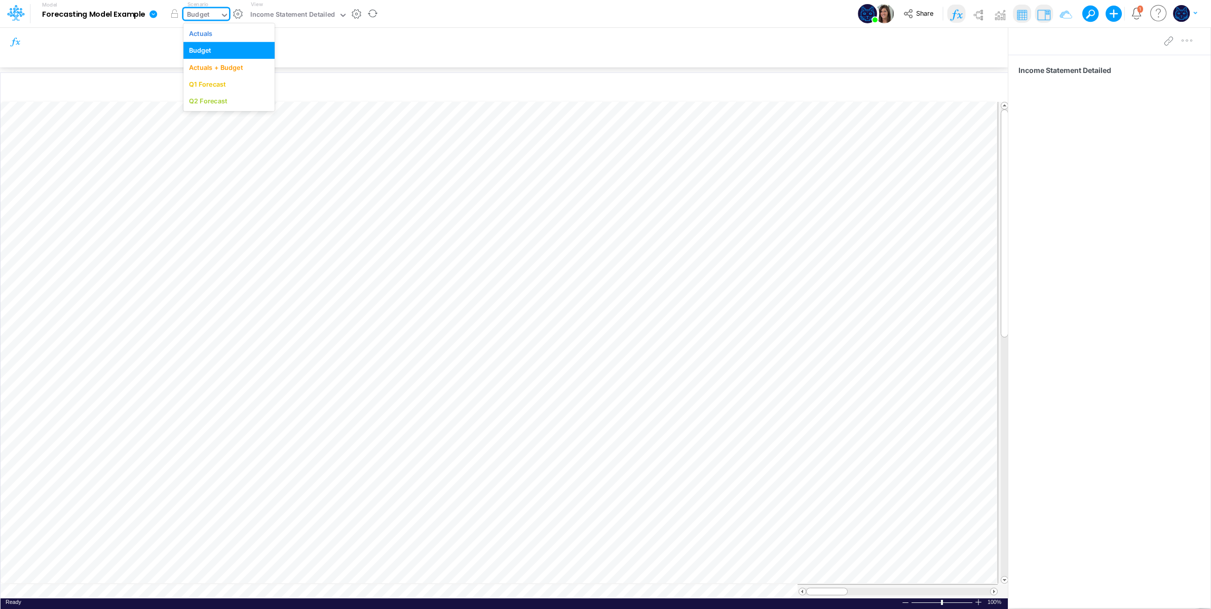
click at [201, 8] on div "Budget" at bounding box center [201, 15] width 36 height 15
click at [208, 33] on div "Actuals" at bounding box center [201, 33] width 24 height 10
click at [219, 8] on div "Scenario option Actuals , selected. 0 results available. Select is focused ,typ…" at bounding box center [207, 14] width 49 height 26
click at [219, 13] on div "Actuals" at bounding box center [201, 15] width 36 height 15
click at [229, 52] on div "Budget" at bounding box center [229, 51] width 80 height 10
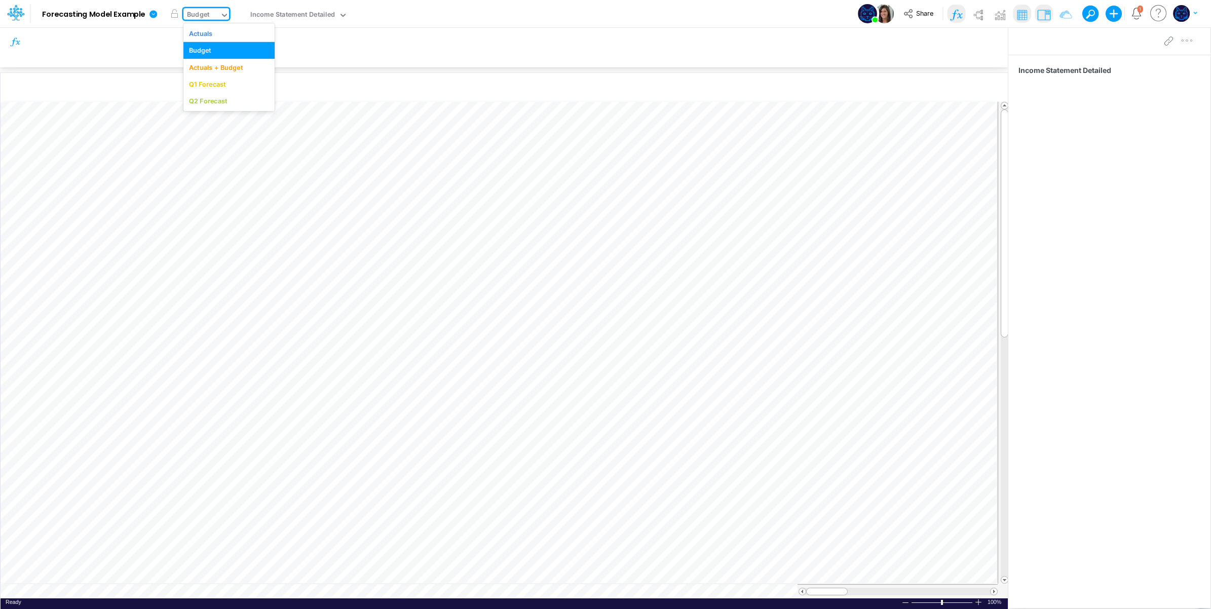
click at [213, 12] on div "Budget" at bounding box center [201, 15] width 36 height 15
click at [222, 64] on div "Actuals + Budget" at bounding box center [216, 67] width 54 height 10
click at [221, 13] on div "Actuals + Budget" at bounding box center [214, 16] width 54 height 12
click at [218, 87] on div "Q1 Forecast" at bounding box center [207, 85] width 37 height 10
click at [206, 4] on label "Scenario" at bounding box center [197, 5] width 21 height 8
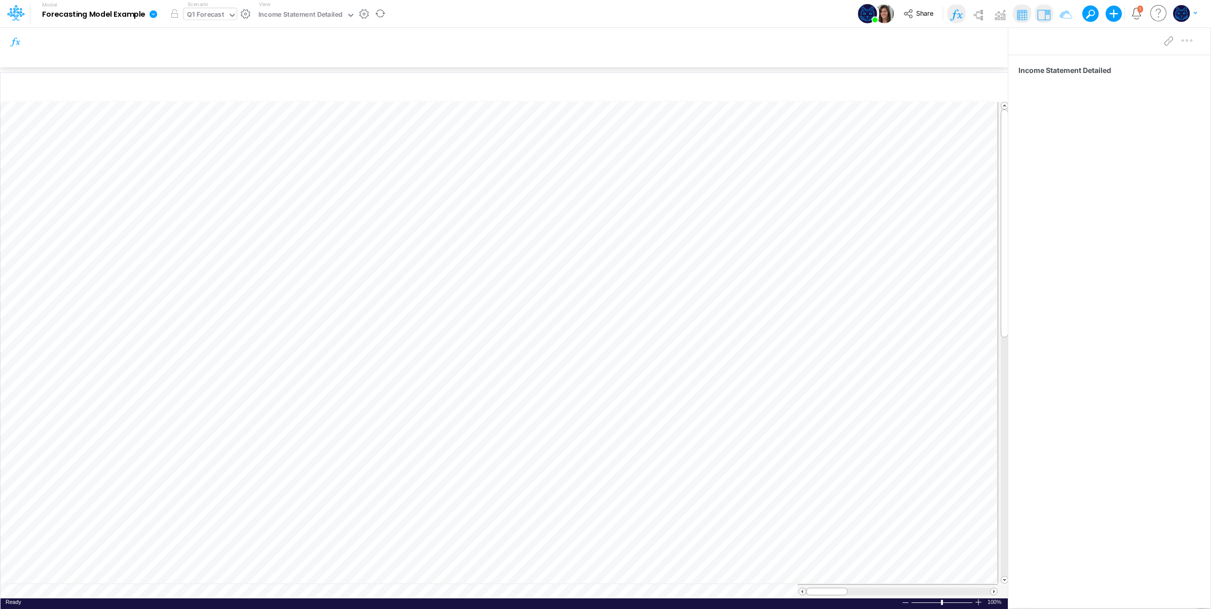
click at [205, 16] on div "Q1 Forecast" at bounding box center [205, 16] width 37 height 12
click at [318, 12] on div "Income Statement Detailed" at bounding box center [300, 16] width 84 height 12
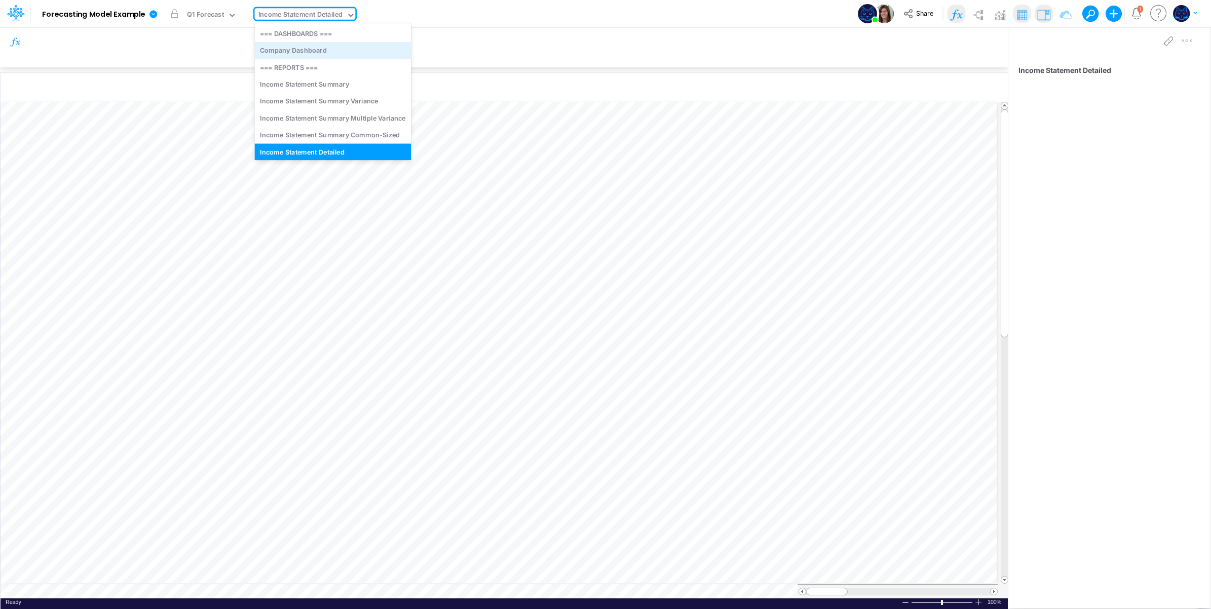
scroll to position [7, 0]
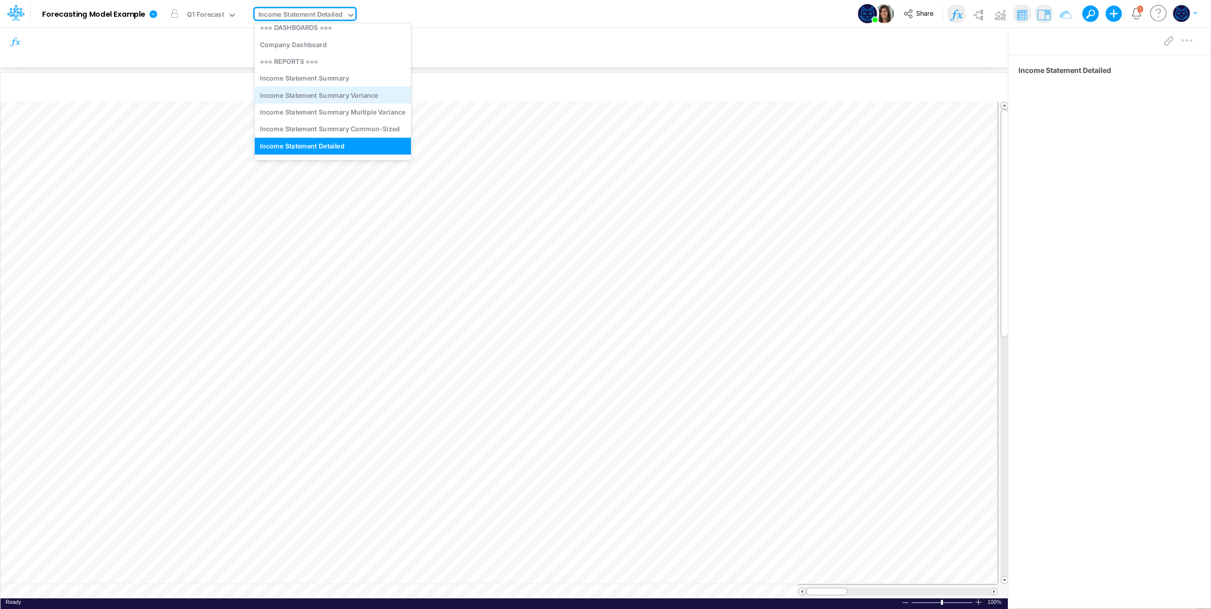
click at [337, 91] on div "Income Statement Summary Variance" at bounding box center [332, 95] width 157 height 17
type input "Income Statement Summary Variance"
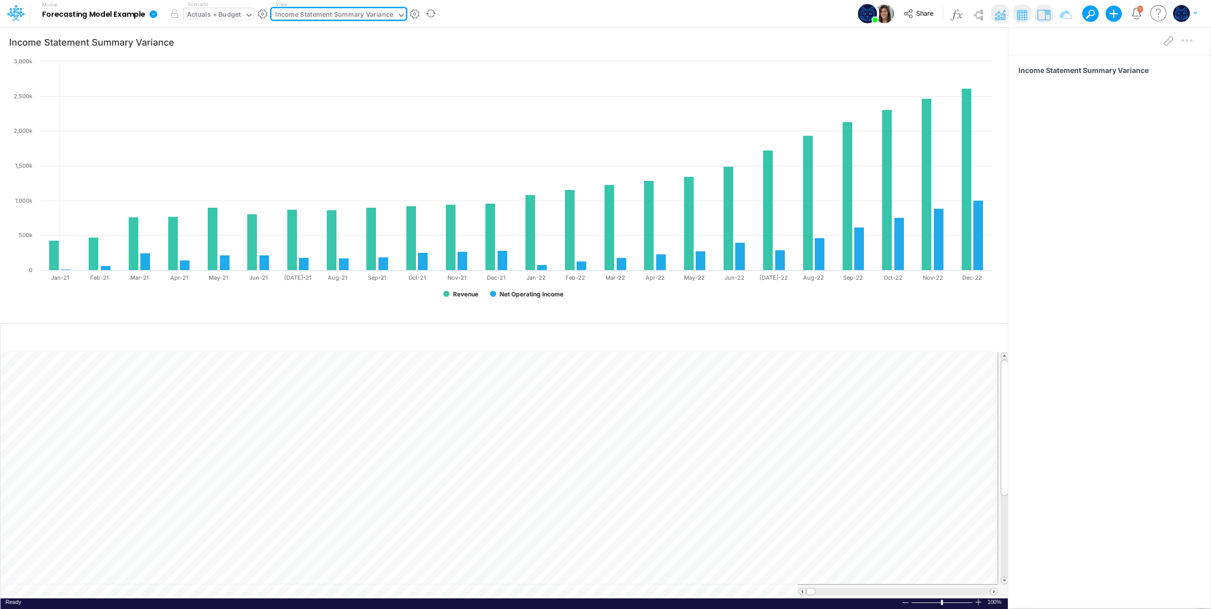
click at [226, 15] on div "Actuals + Budget" at bounding box center [214, 16] width 54 height 12
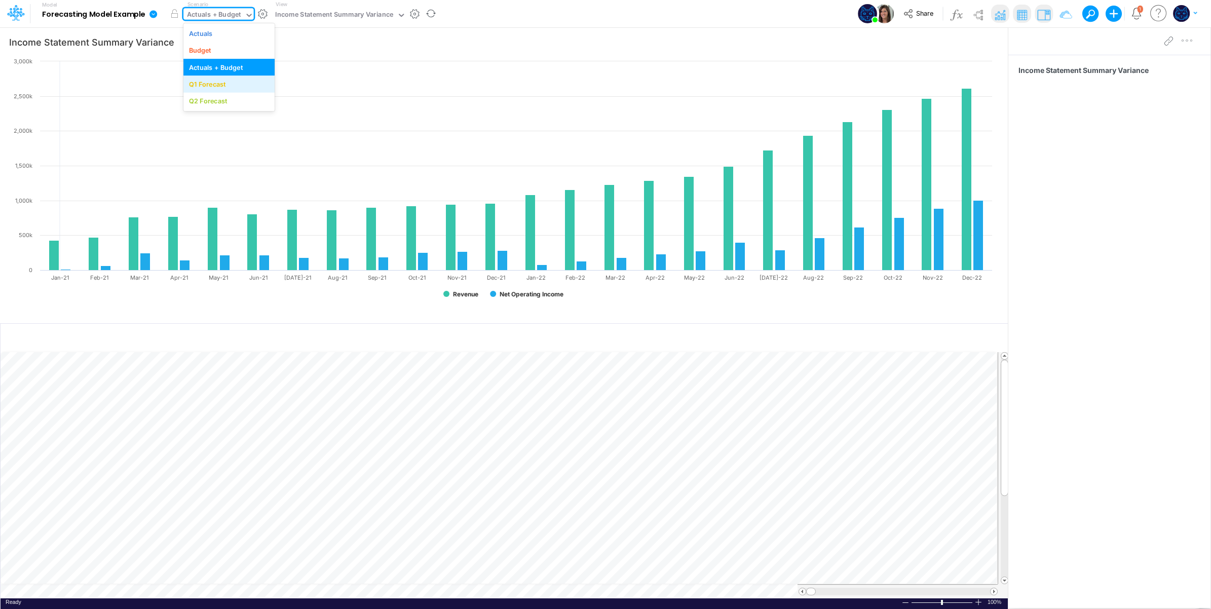
click at [219, 80] on div "Q1 Forecast" at bounding box center [207, 85] width 37 height 10
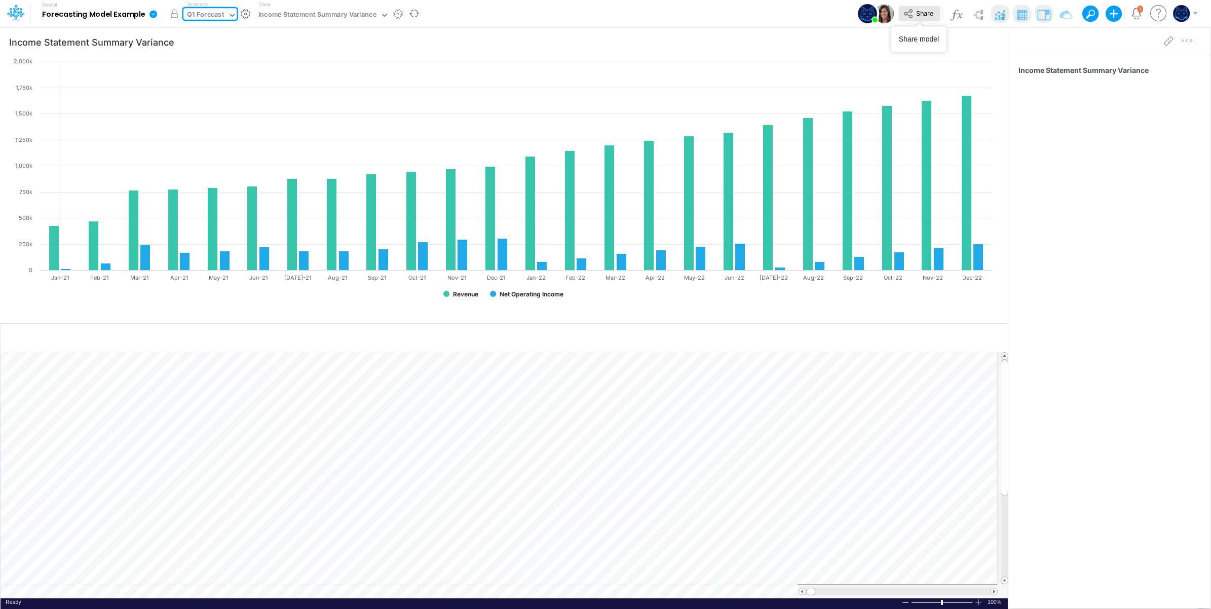
click at [928, 18] on button "Share" at bounding box center [919, 14] width 42 height 16
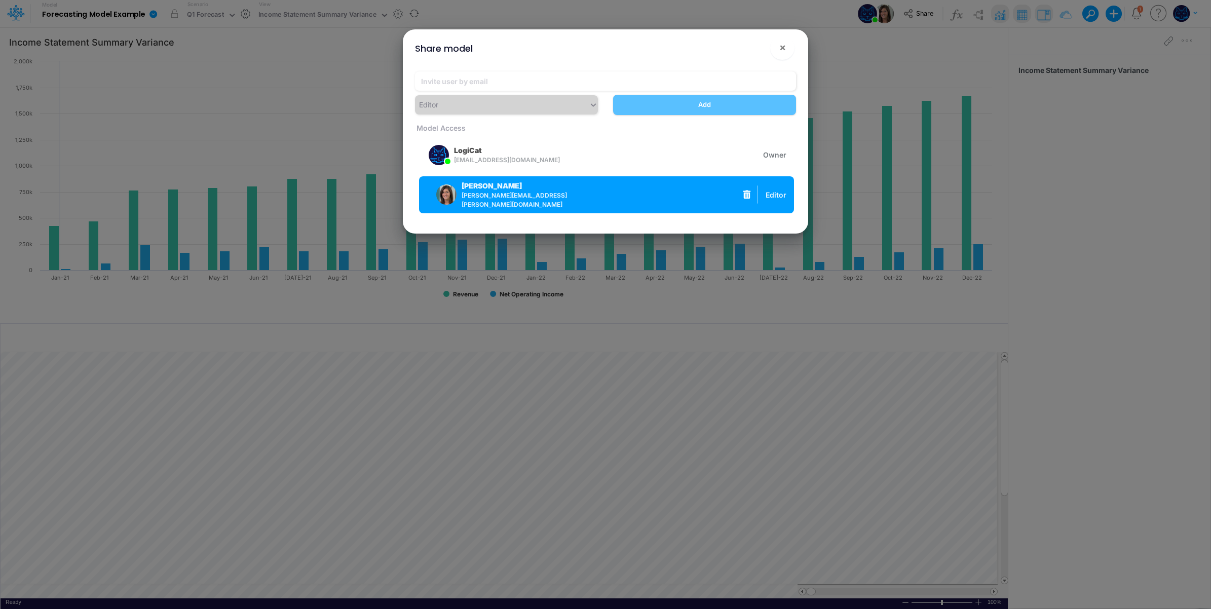
click at [745, 191] on icon "button" at bounding box center [747, 195] width 8 height 9
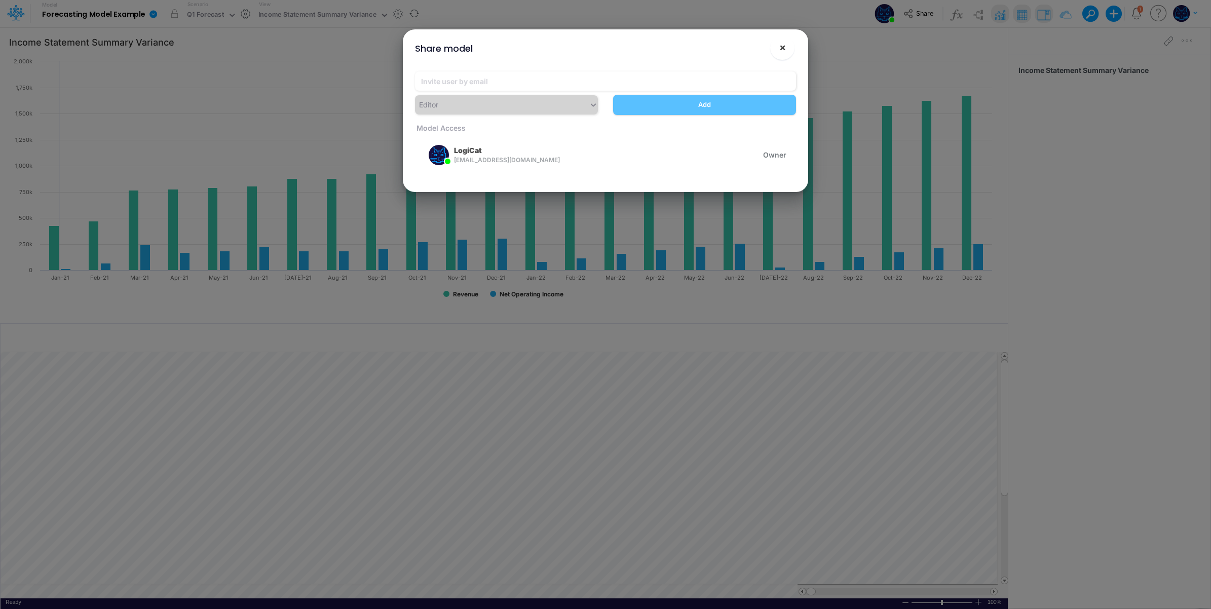
drag, startPoint x: 780, startPoint y: 49, endPoint x: 709, endPoint y: 21, distance: 76.2
click at [779, 48] on span "×" at bounding box center [782, 47] width 7 height 12
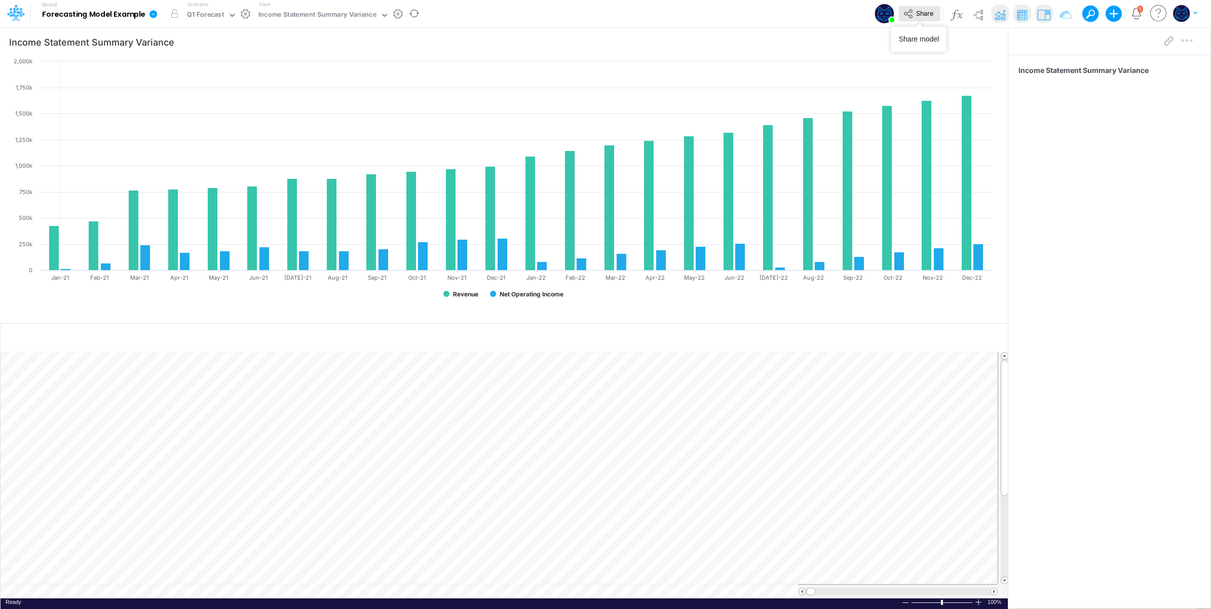
click at [924, 9] on span "Share" at bounding box center [924, 13] width 17 height 8
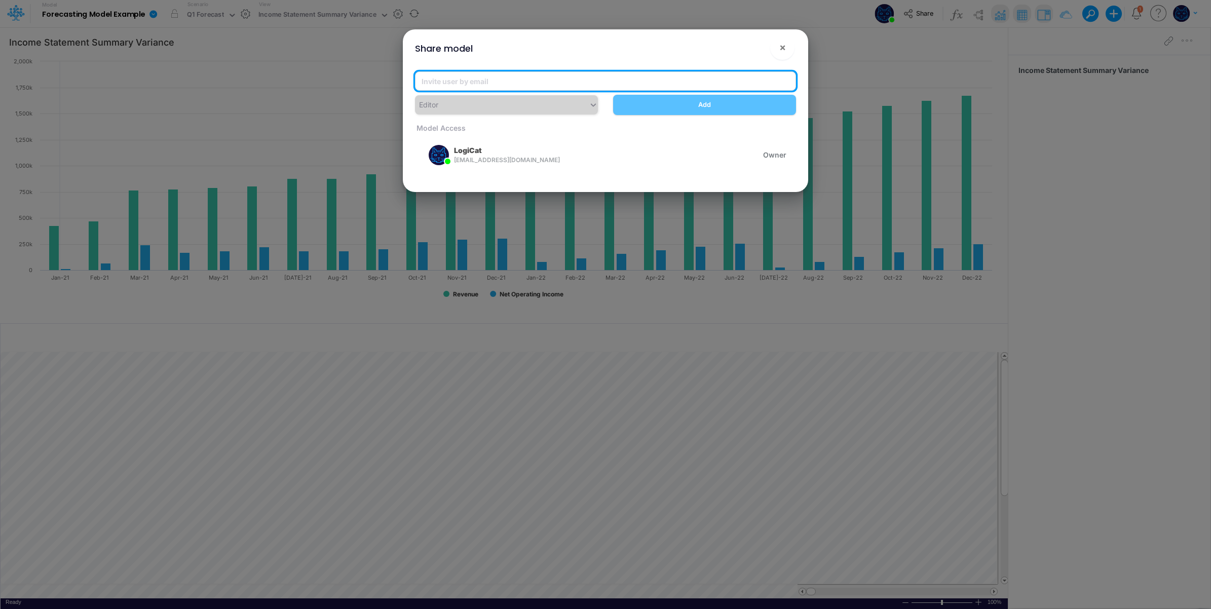
click at [511, 77] on input "email" at bounding box center [605, 80] width 381 height 19
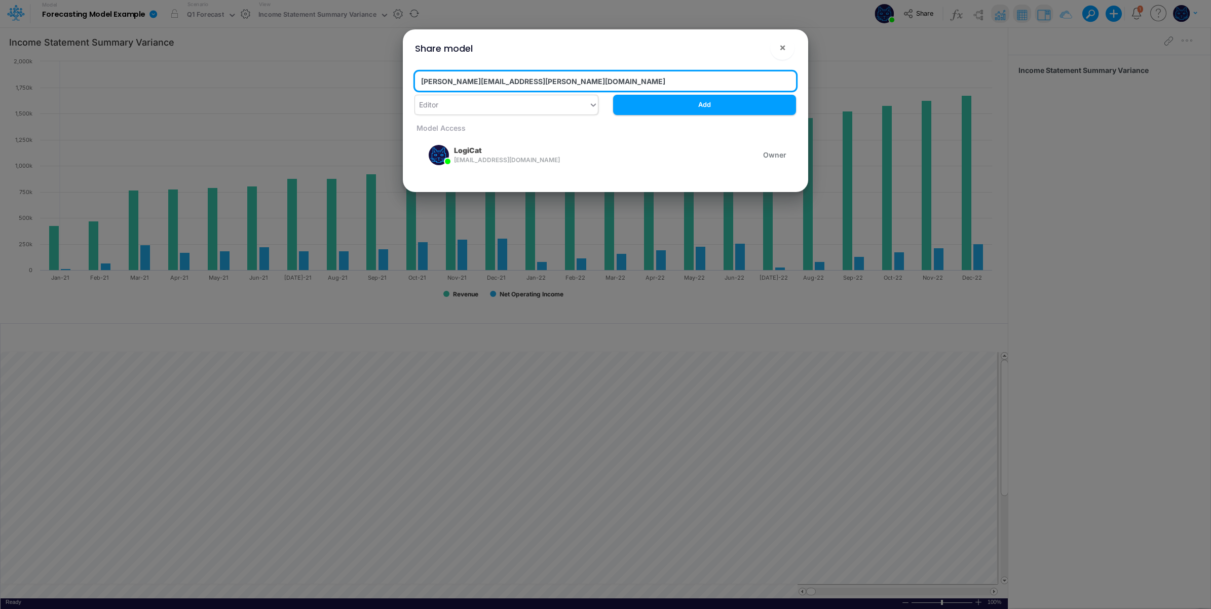
type input "[PERSON_NAME][EMAIL_ADDRESS][PERSON_NAME][DOMAIN_NAME]"
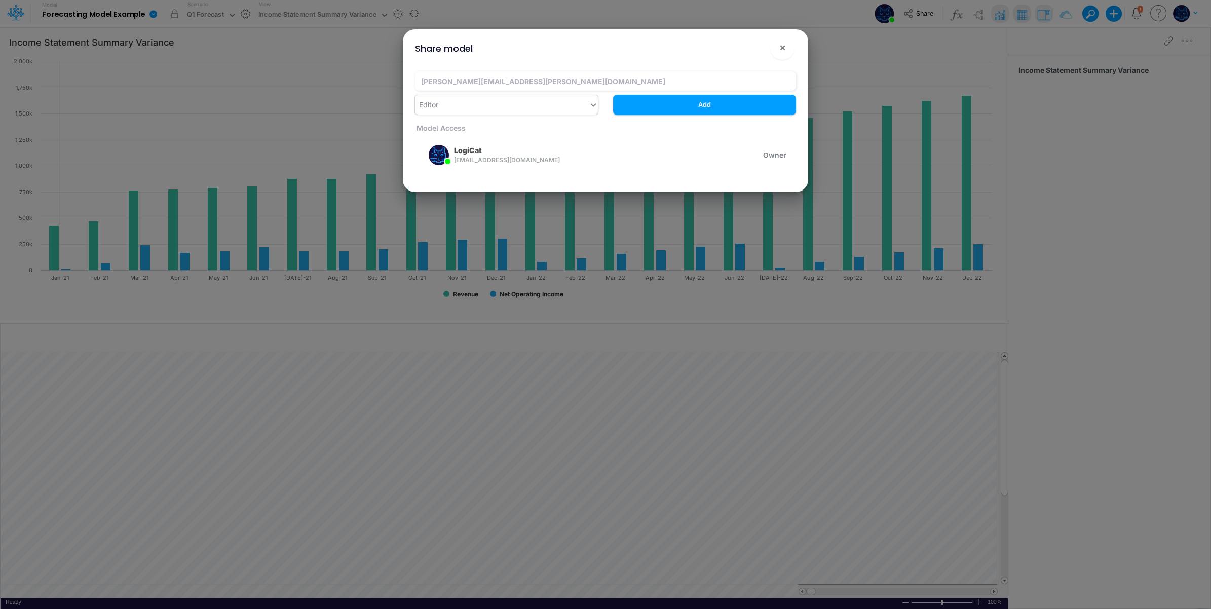
click at [511, 97] on div "Editor" at bounding box center [502, 104] width 174 height 17
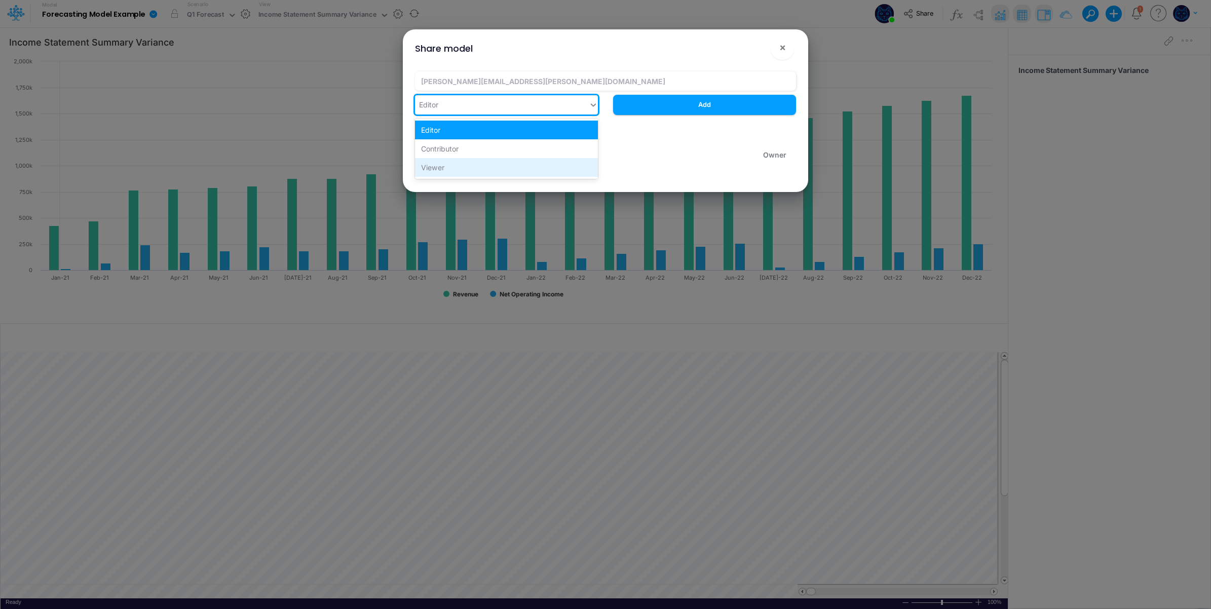
click at [472, 166] on div "Viewer" at bounding box center [506, 167] width 183 height 19
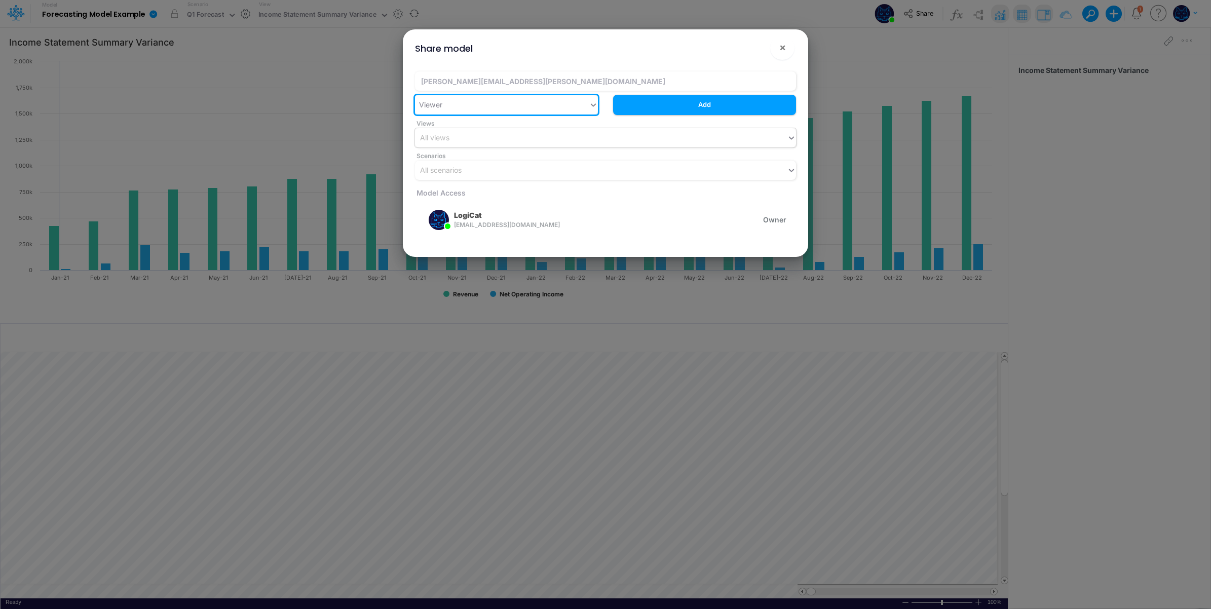
click at [503, 133] on div "All views" at bounding box center [601, 137] width 372 height 17
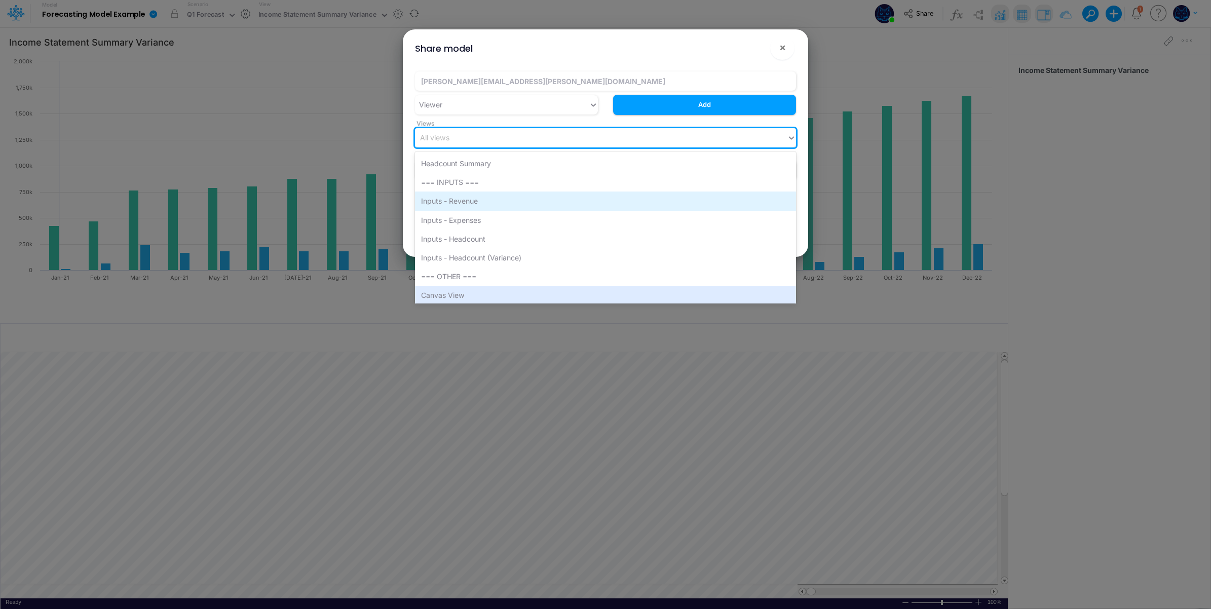
scroll to position [253, 0]
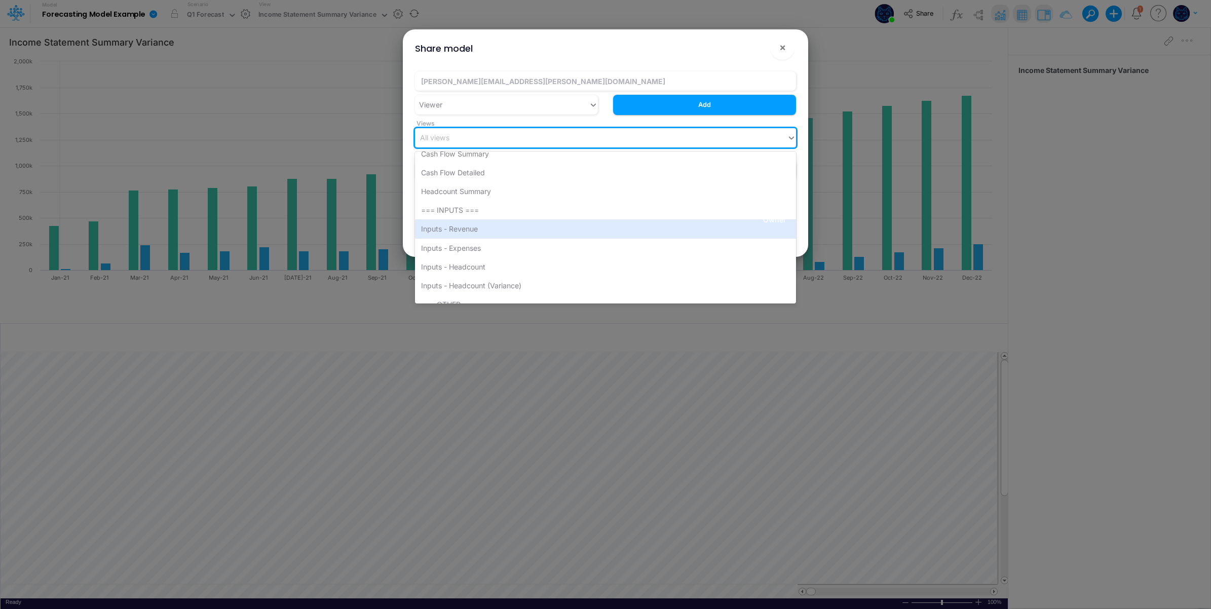
drag, startPoint x: 535, startPoint y: 227, endPoint x: 481, endPoint y: 215, distance: 54.5
click at [534, 227] on div "Inputs - Revenue" at bounding box center [605, 228] width 381 height 19
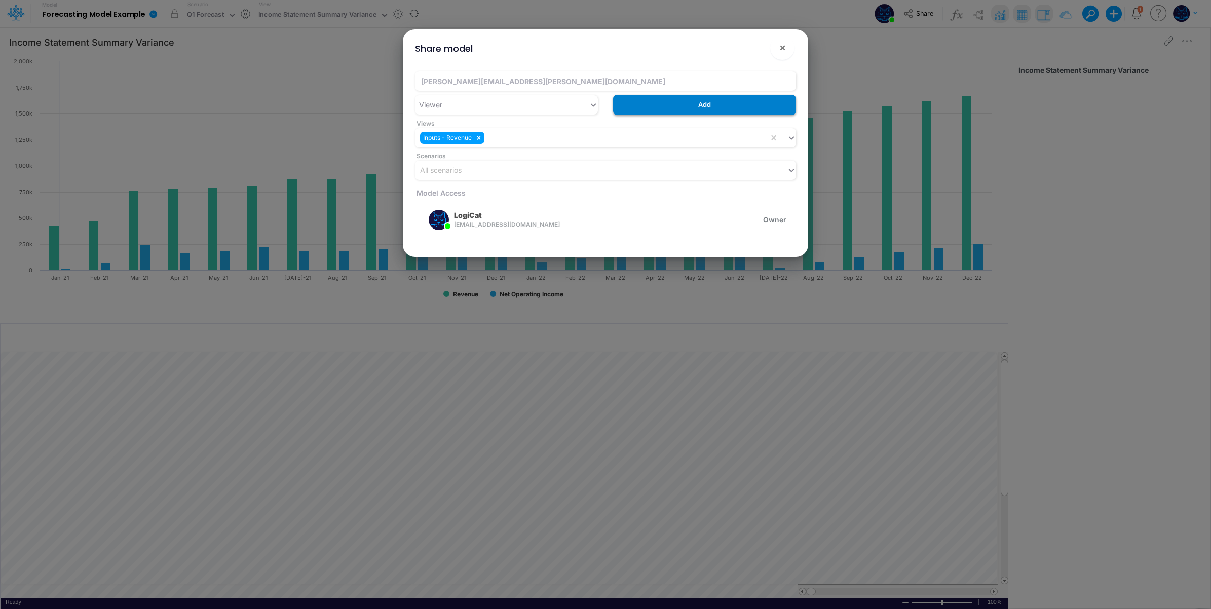
click at [750, 104] on button "Add" at bounding box center [704, 105] width 183 height 20
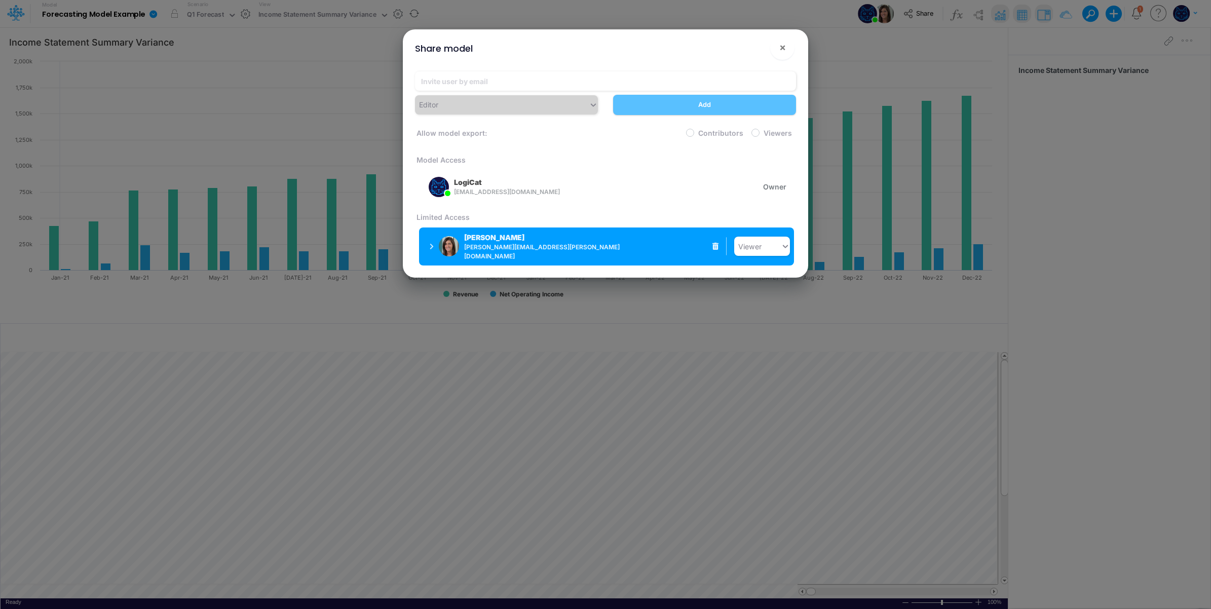
click at [498, 246] on span "[PERSON_NAME][EMAIL_ADDRESS][PERSON_NAME][DOMAIN_NAME]" at bounding box center [548, 252] width 169 height 18
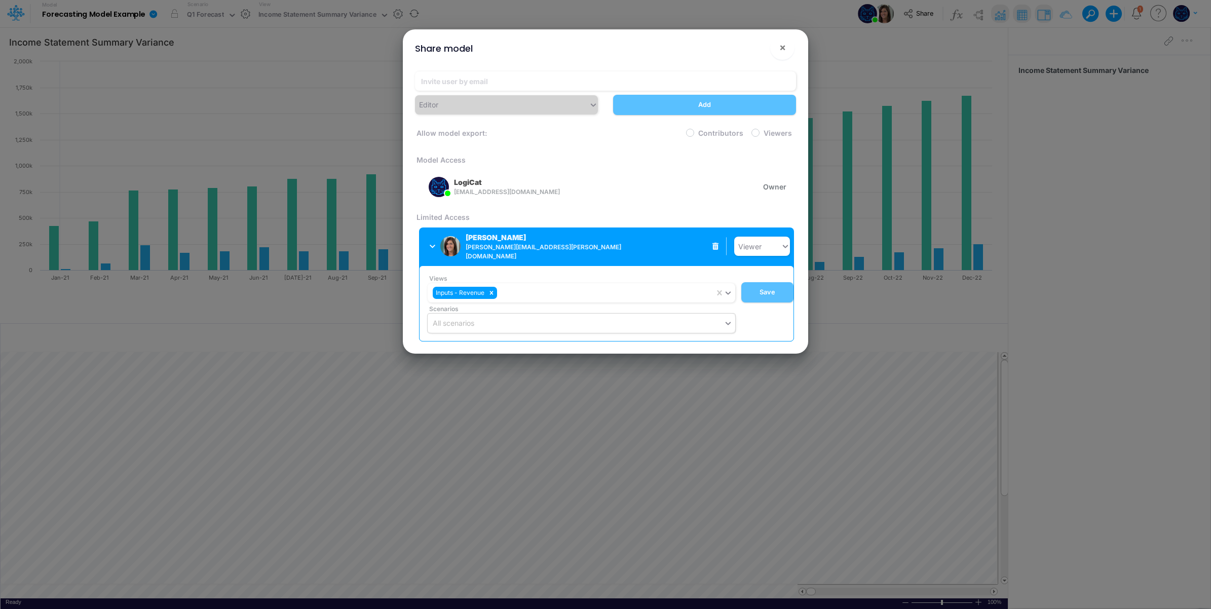
click at [511, 320] on div "All scenarios" at bounding box center [576, 323] width 296 height 17
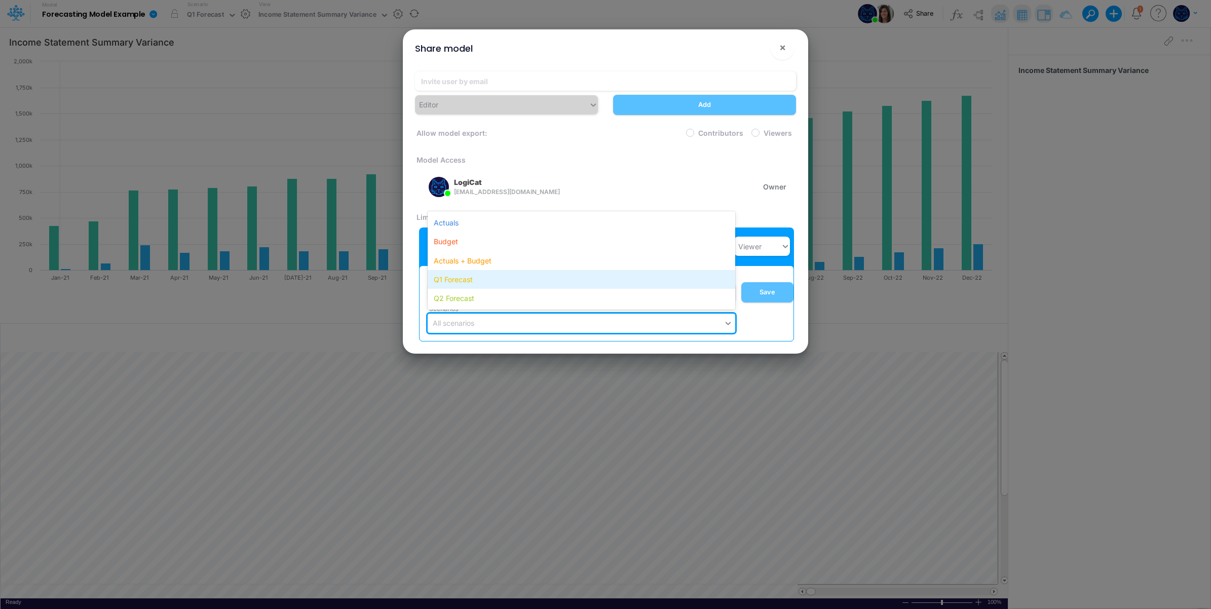
click at [499, 274] on div "Q1 Forecast" at bounding box center [582, 279] width 308 height 19
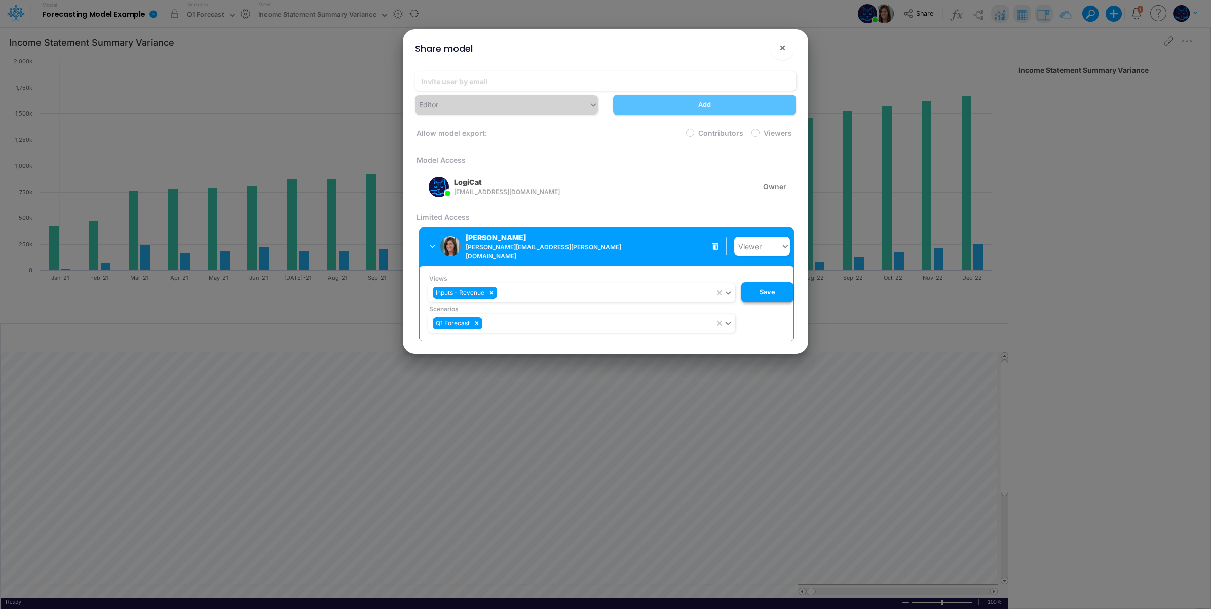
click at [769, 292] on button "Save" at bounding box center [767, 292] width 52 height 20
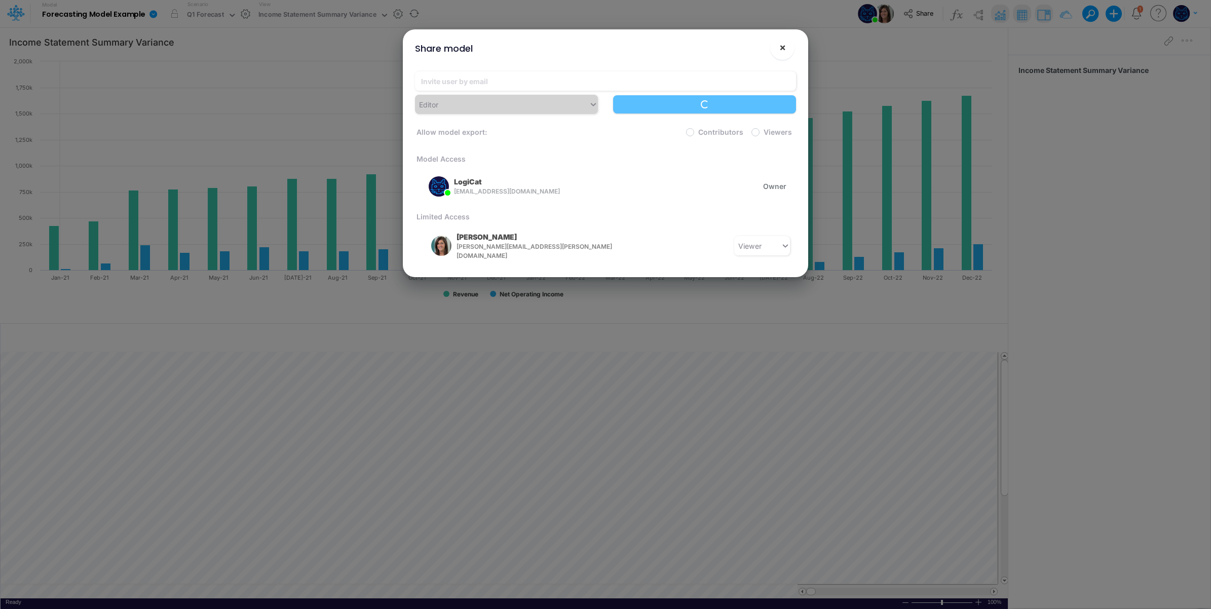
click at [783, 52] on span "×" at bounding box center [782, 47] width 7 height 12
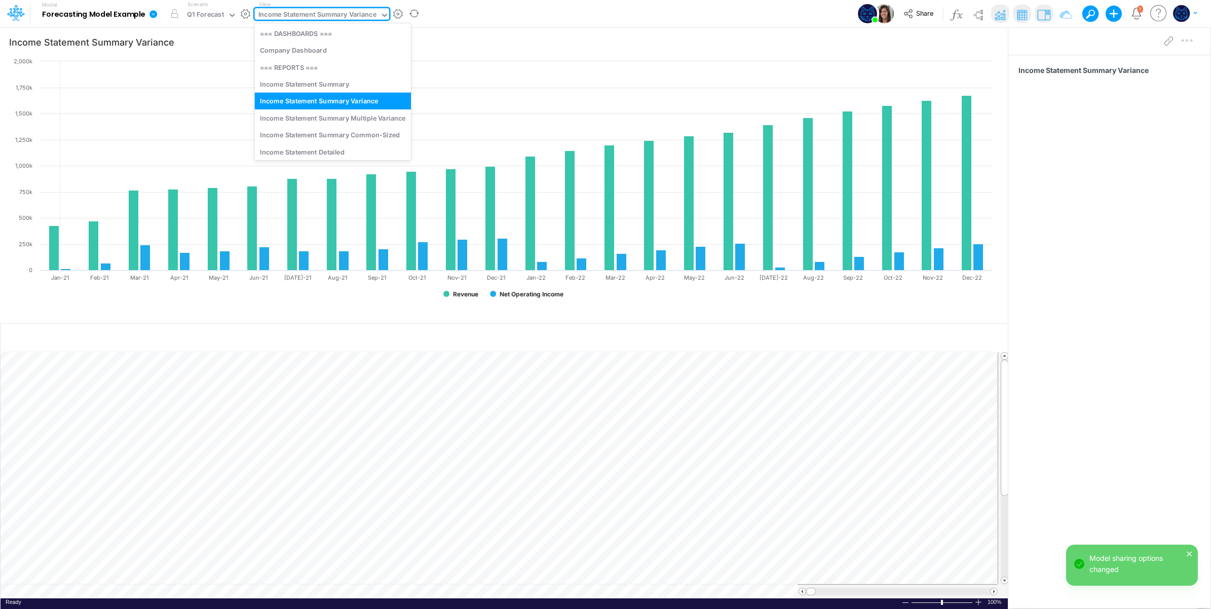
click at [333, 14] on div "Income Statement Summary Variance" at bounding box center [317, 16] width 118 height 12
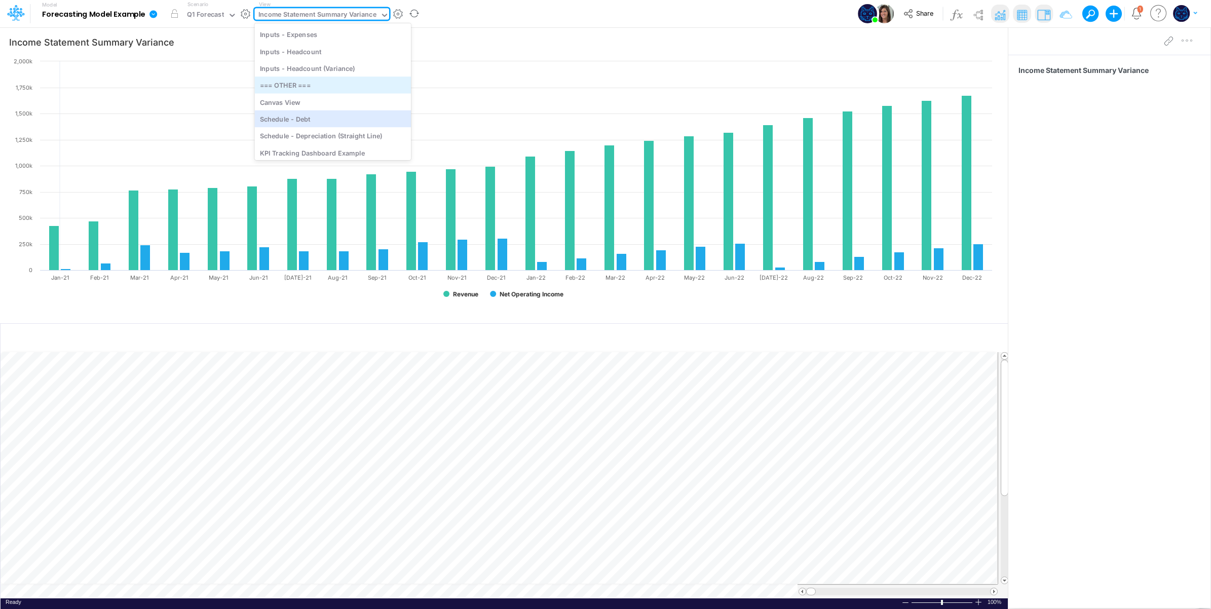
scroll to position [360, 0]
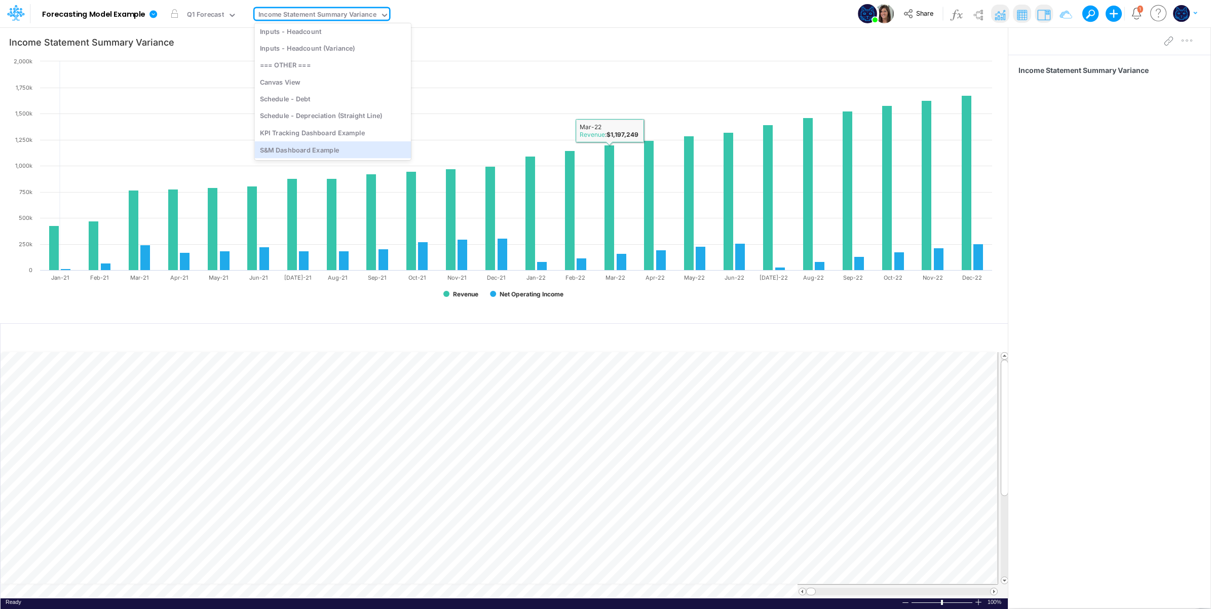
click at [481, 20] on div "Model Forecasting Model Example Edit model settings Duplicate Import QuickBooks…" at bounding box center [606, 13] width 1090 height 27
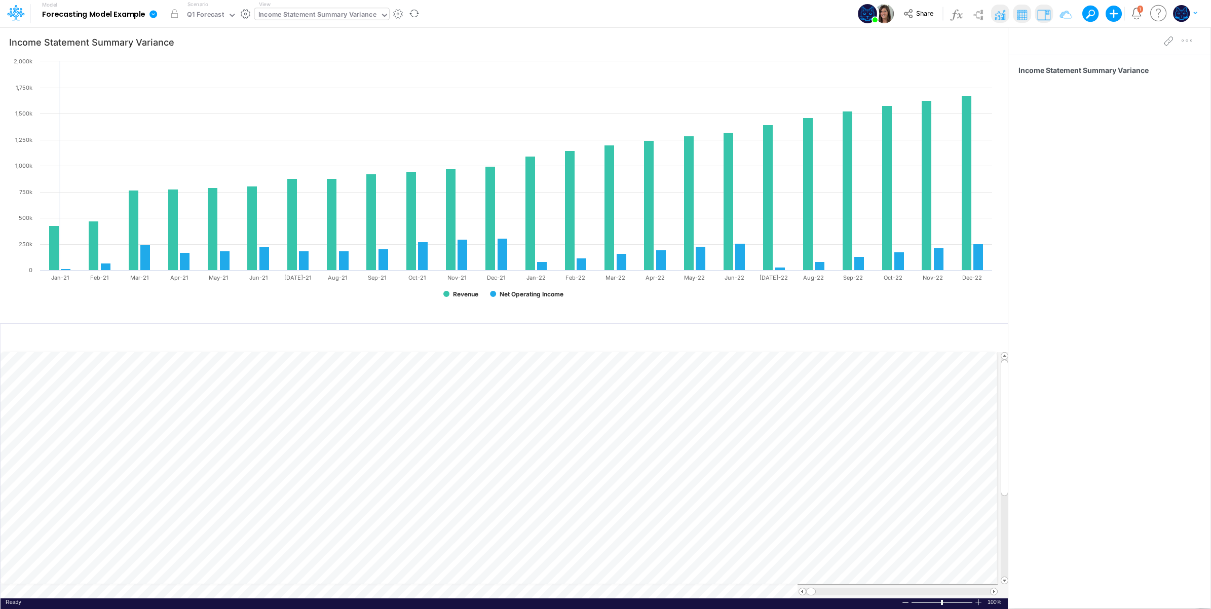
click at [335, 16] on div "Income Statement Summary Variance" at bounding box center [317, 16] width 118 height 12
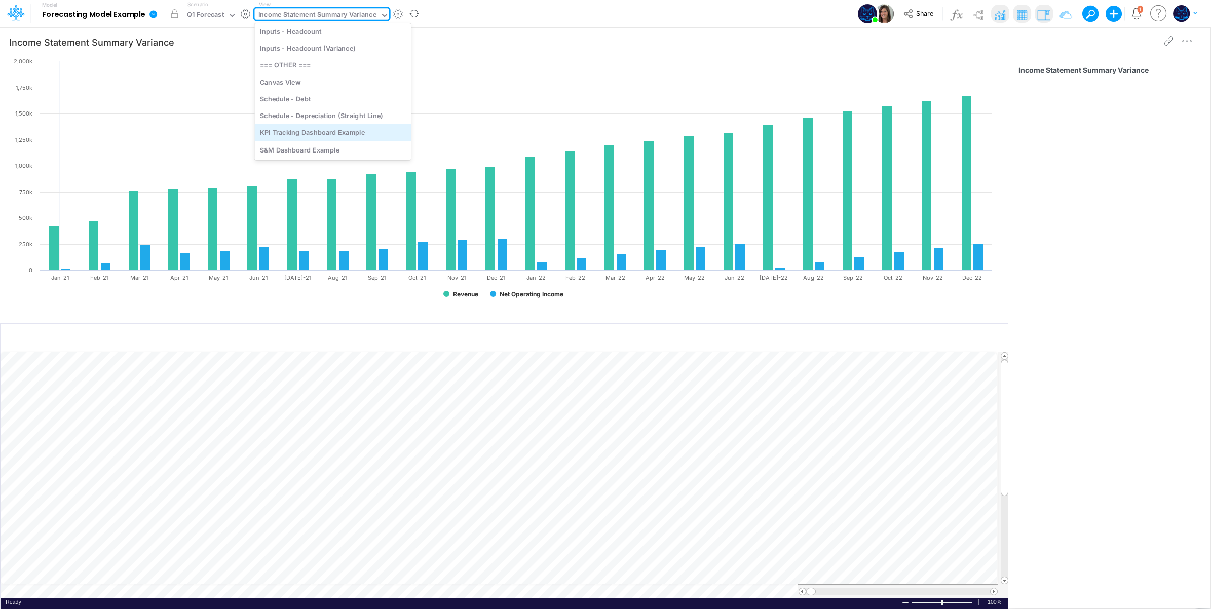
click at [315, 135] on div "KPI Tracking Dashboard Example" at bounding box center [332, 132] width 157 height 17
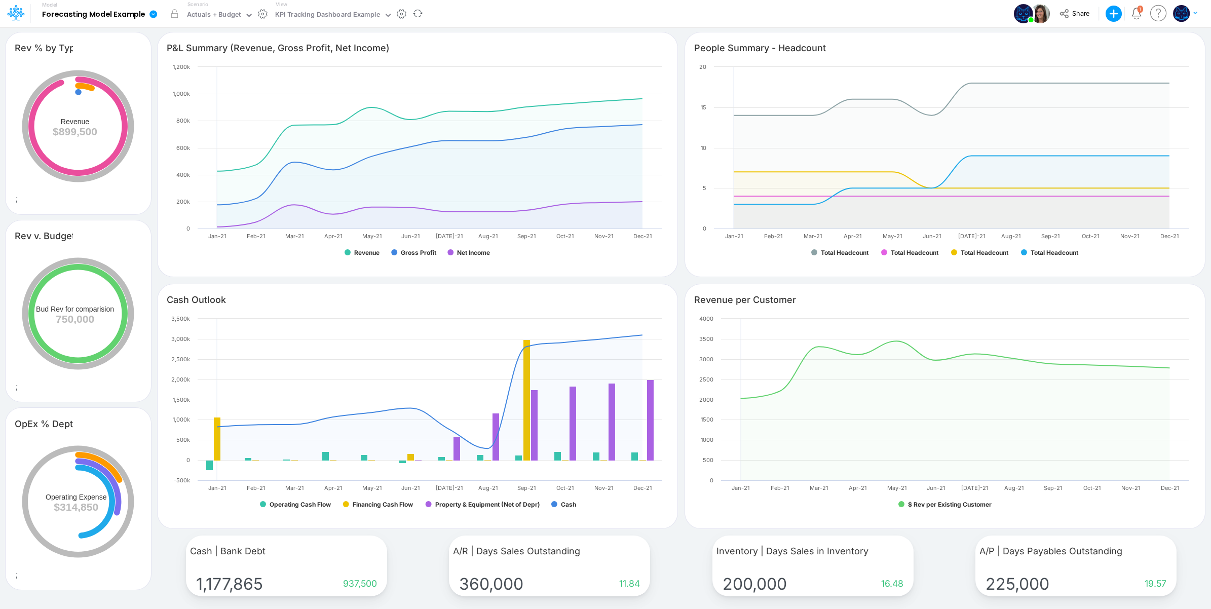
click at [503, 15] on div "Model Forecasting Model Example Edit model settings Duplicate Import QuickBooks…" at bounding box center [606, 13] width 1090 height 27
click at [285, 21] on div "KPI Tracking Dashboard Example" at bounding box center [327, 16] width 105 height 12
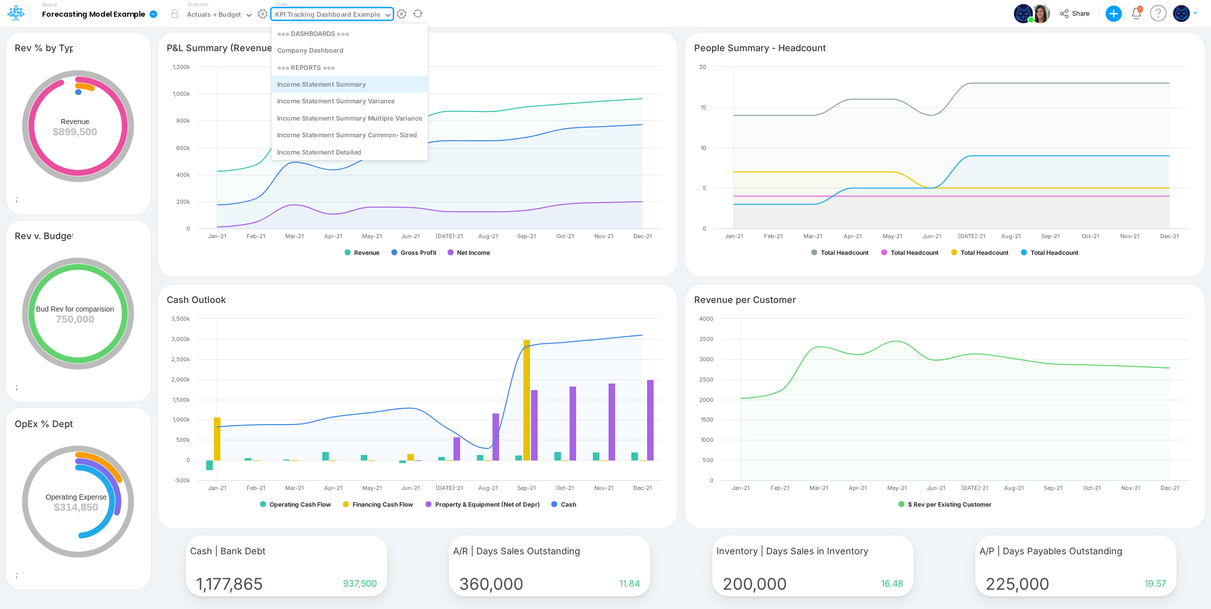
click at [366, 84] on div "Income Statement Summary" at bounding box center [350, 83] width 157 height 17
type input "Income Statement Summary"
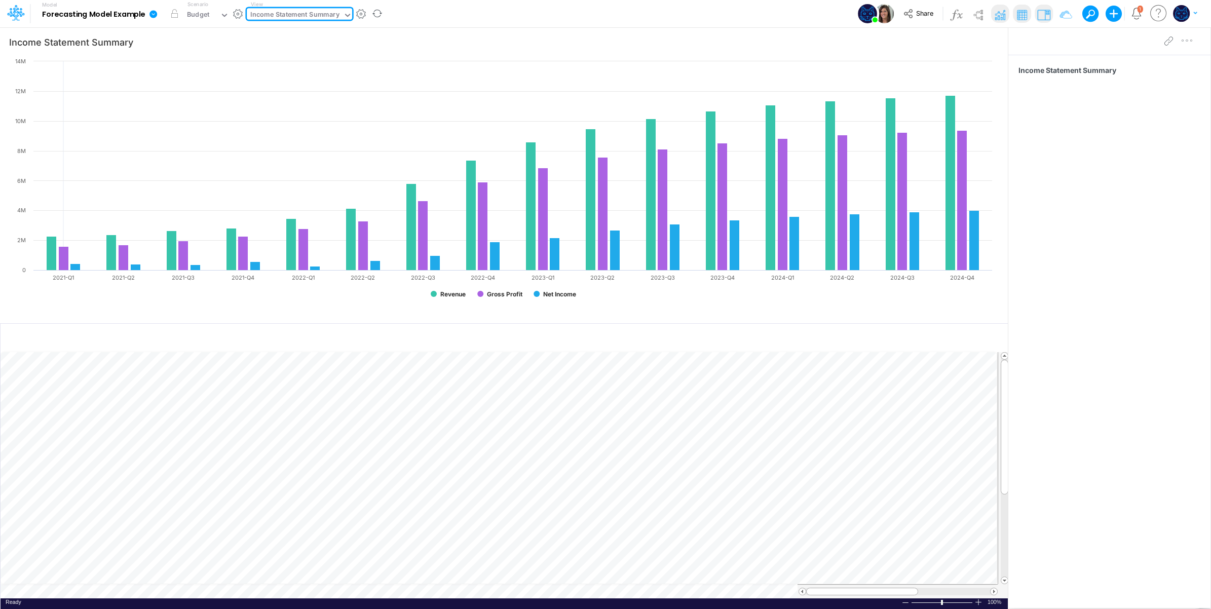
click at [414, 7] on div "Model Forecasting Model Example Edit model settings Duplicate Import QuickBooks…" at bounding box center [606, 13] width 1090 height 27
click at [981, 13] on img at bounding box center [978, 15] width 16 height 16
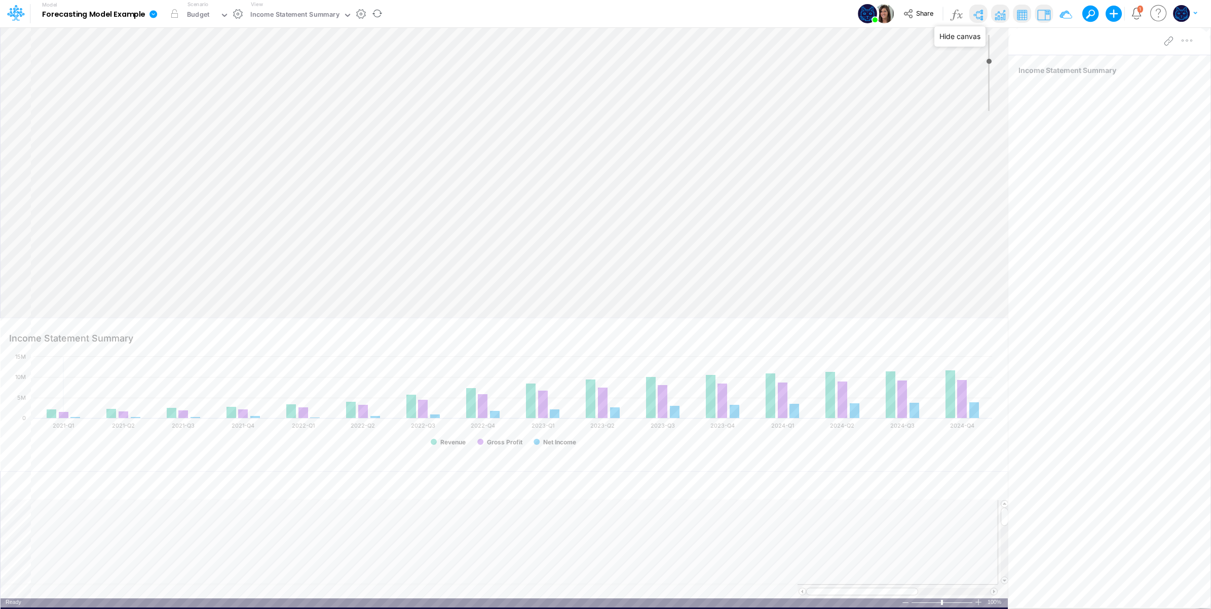
type input "0"
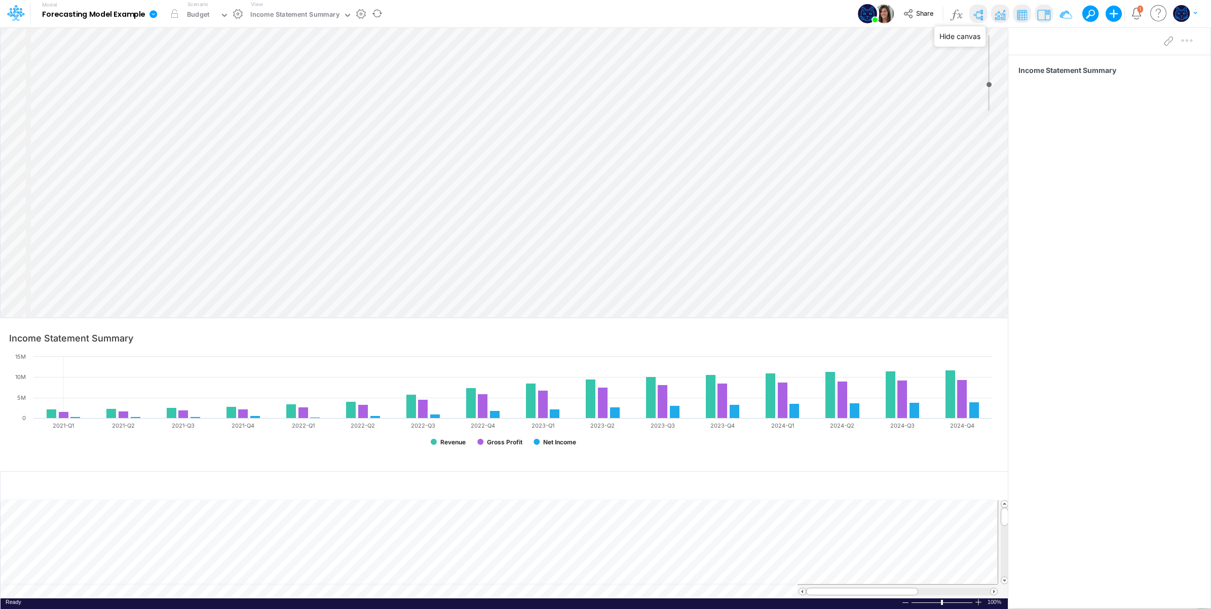
click at [981, 13] on img at bounding box center [978, 15] width 16 height 16
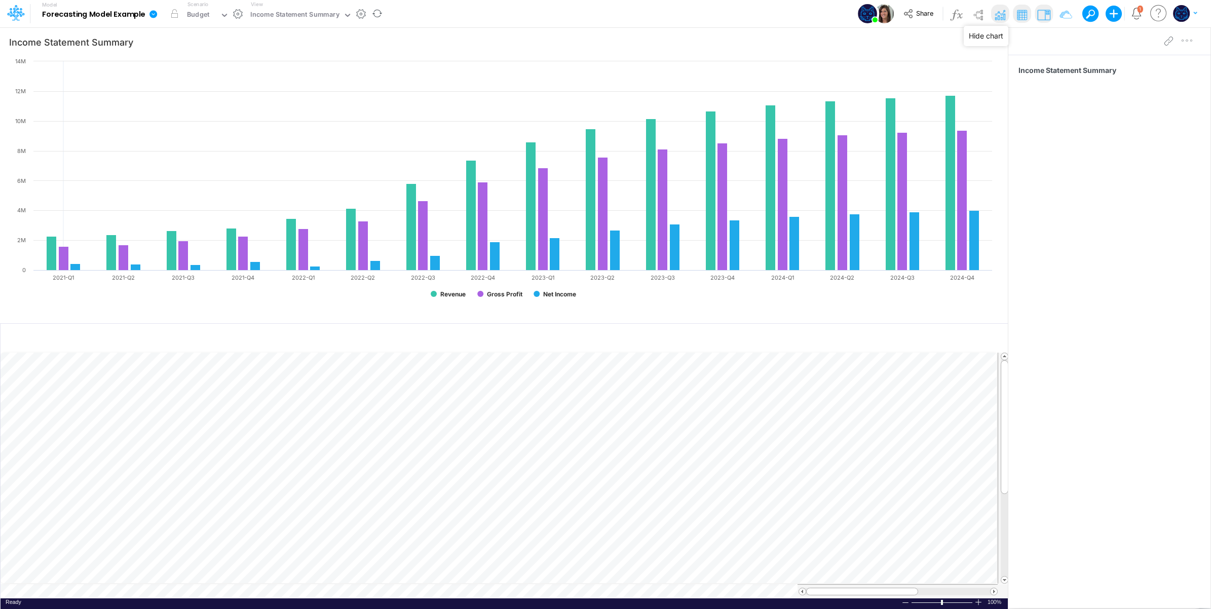
click at [999, 13] on img at bounding box center [1000, 15] width 16 height 16
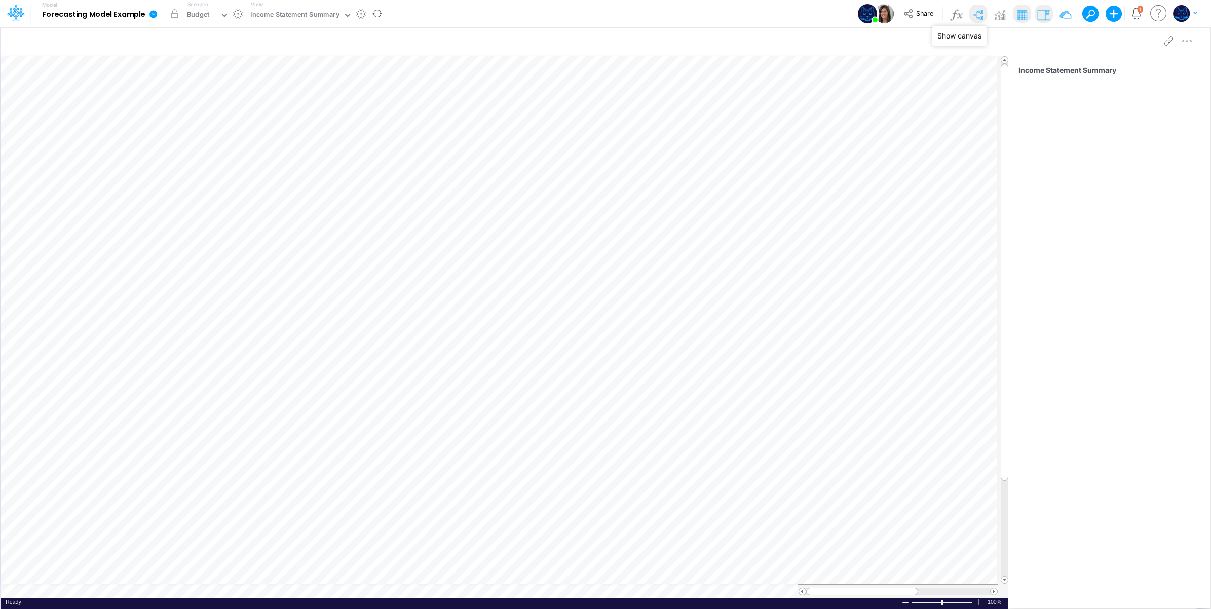
click at [978, 12] on img at bounding box center [978, 15] width 16 height 16
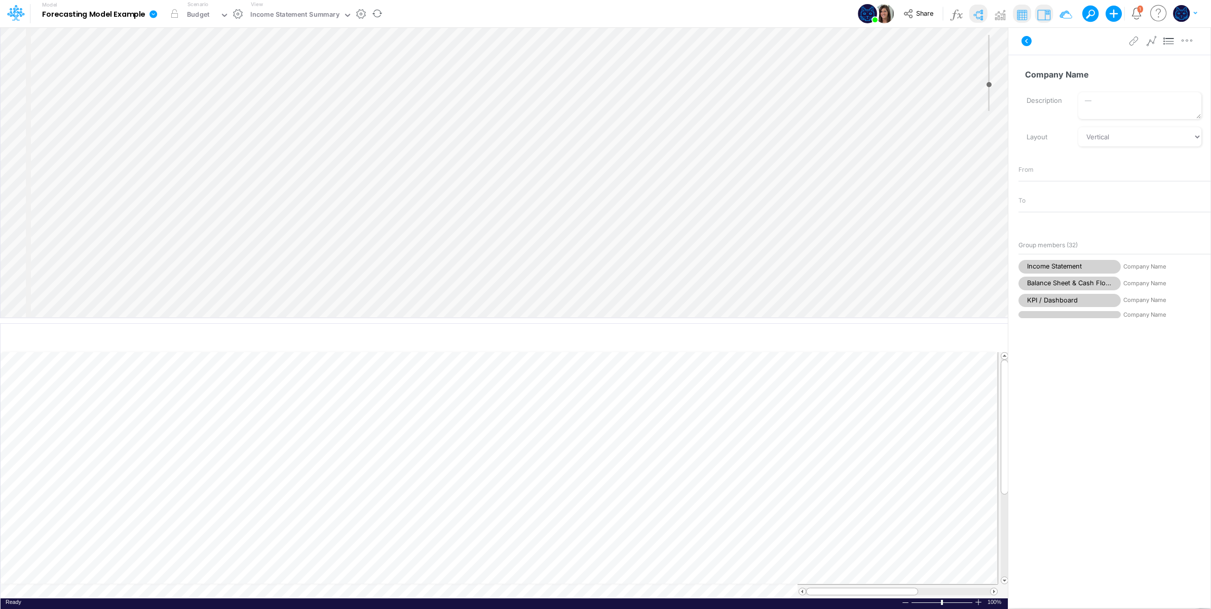
select select "Horizontal"
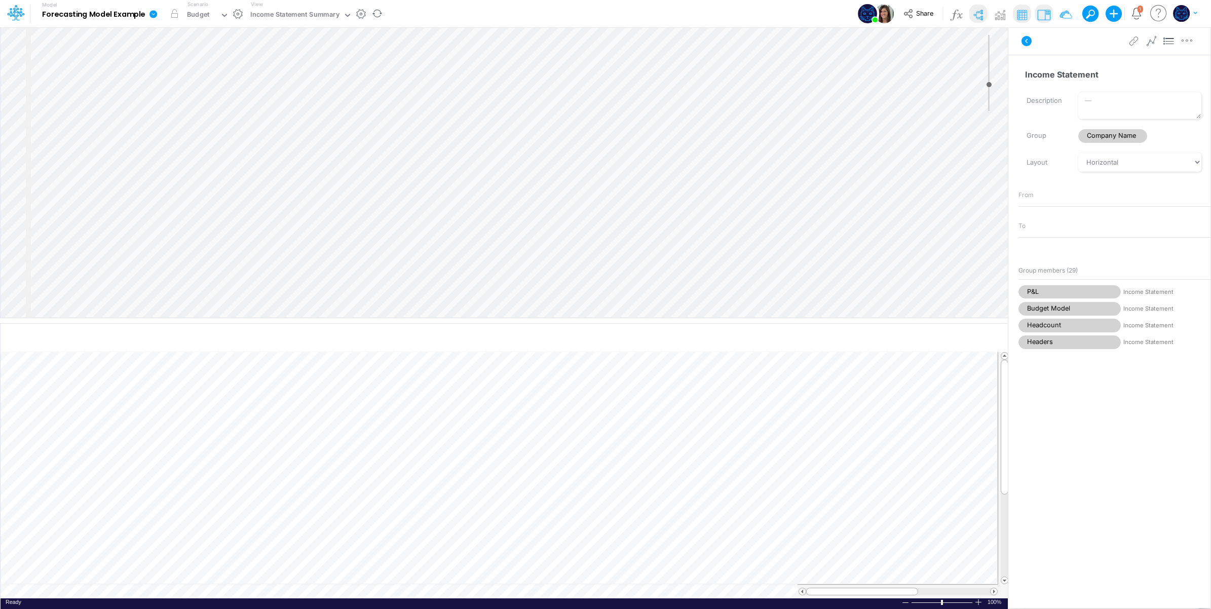
select select "VerticalTree"
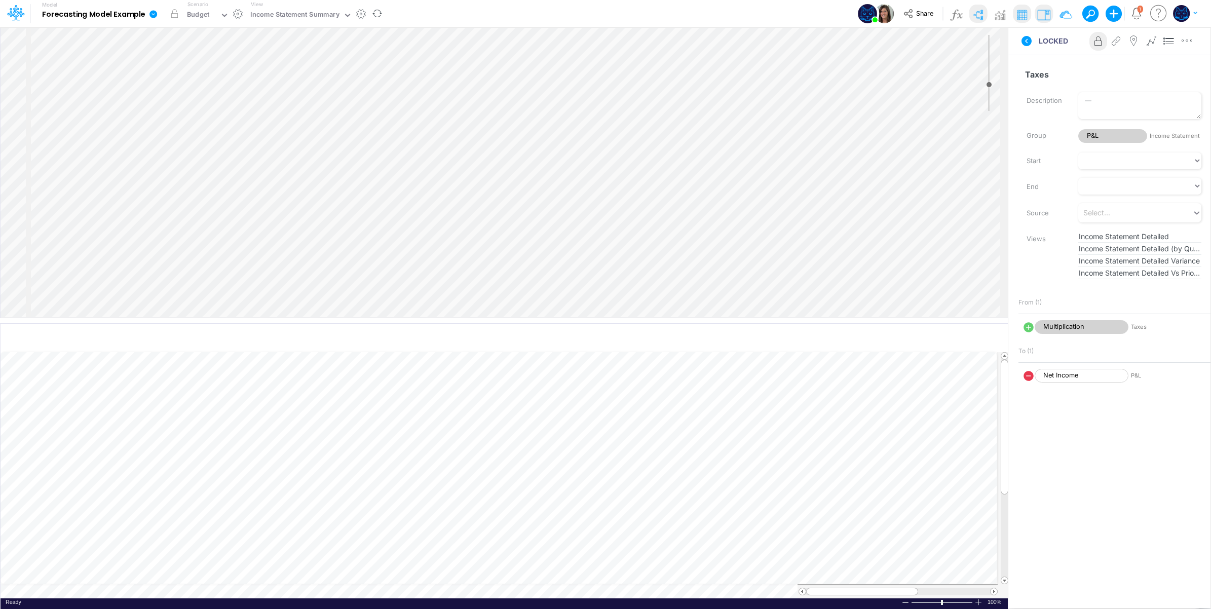
select select "VerticalTree"
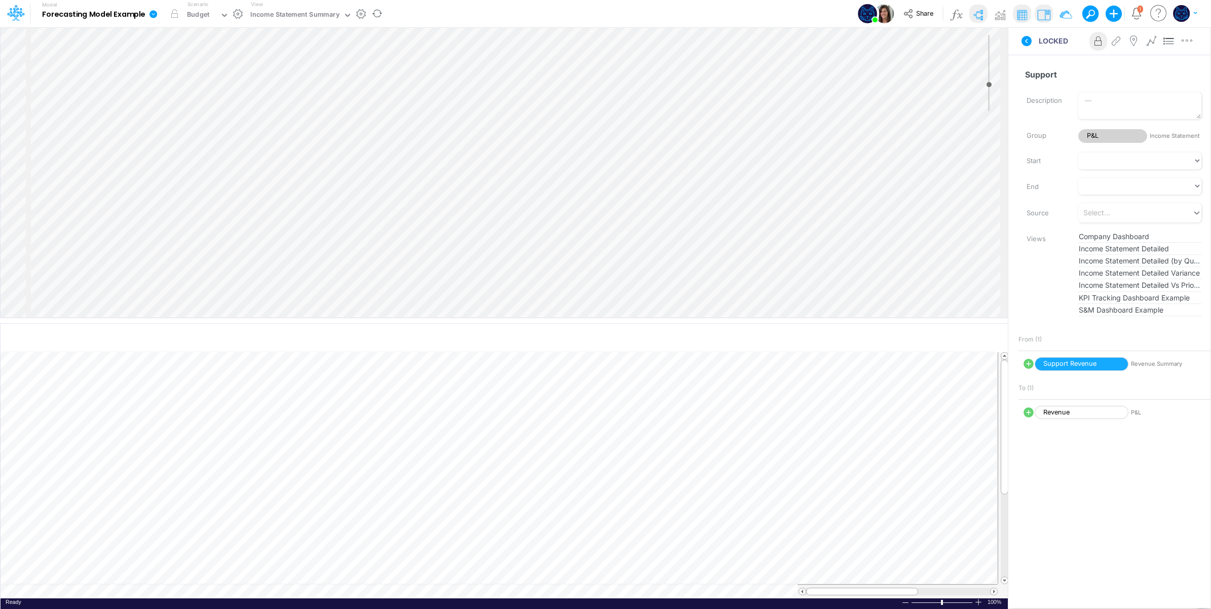
select select "VerticalTree"
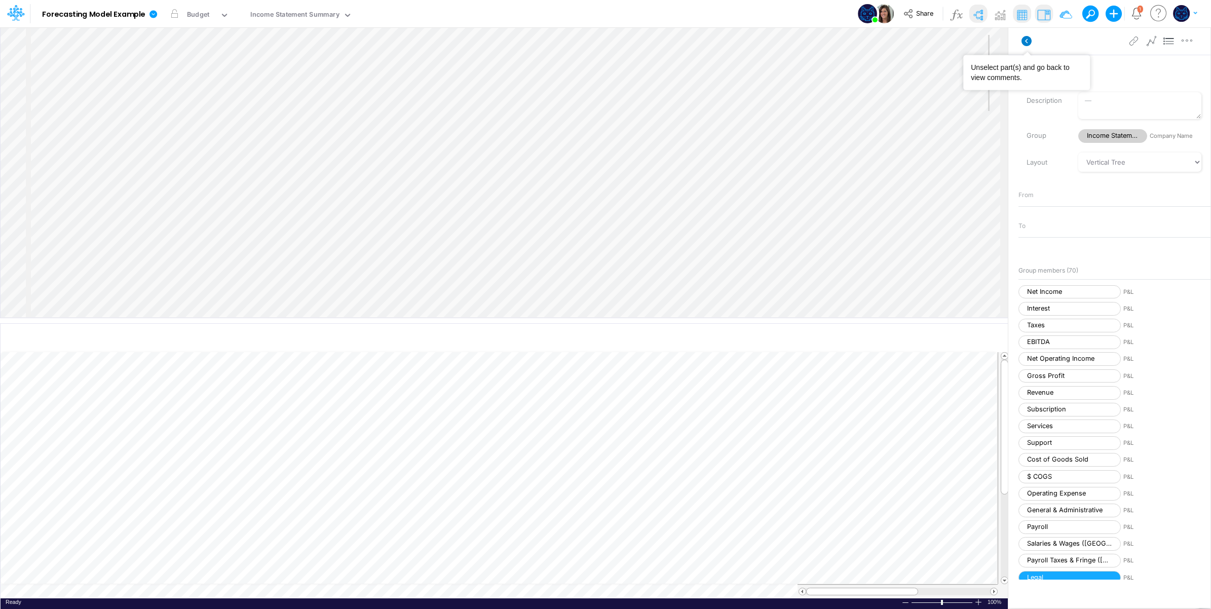
click at [1023, 40] on icon at bounding box center [1026, 41] width 10 height 10
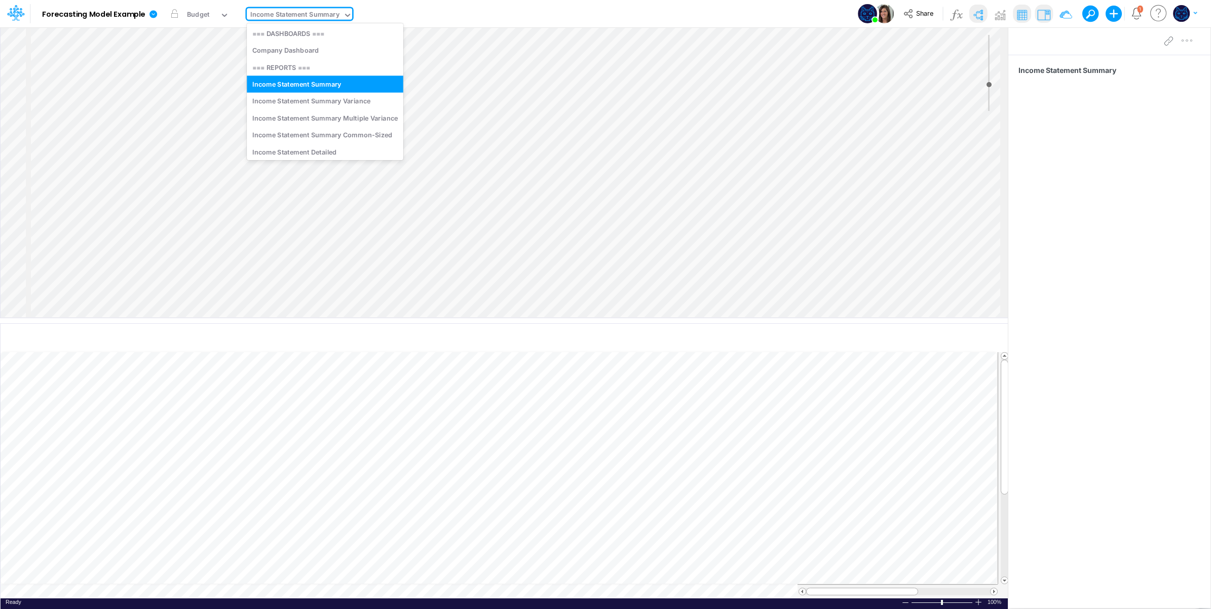
click at [305, 9] on div "Income Statement Summary" at bounding box center [295, 15] width 96 height 15
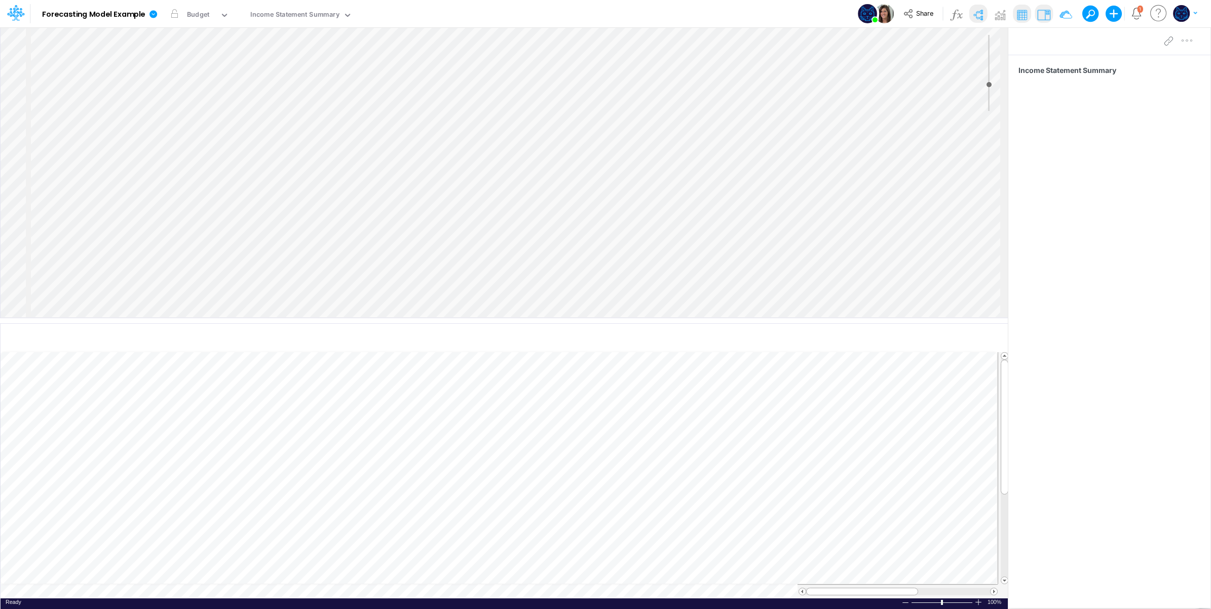
click at [820, 8] on div "Model Forecasting Model Example Edit model settings Duplicate Import QuickBooks…" at bounding box center [606, 13] width 1090 height 27
click at [157, 13] on icon at bounding box center [153, 14] width 8 height 8
click at [203, 89] on button "Export" at bounding box center [204, 89] width 108 height 17
click at [322, 95] on button "Excel" at bounding box center [313, 95] width 108 height 16
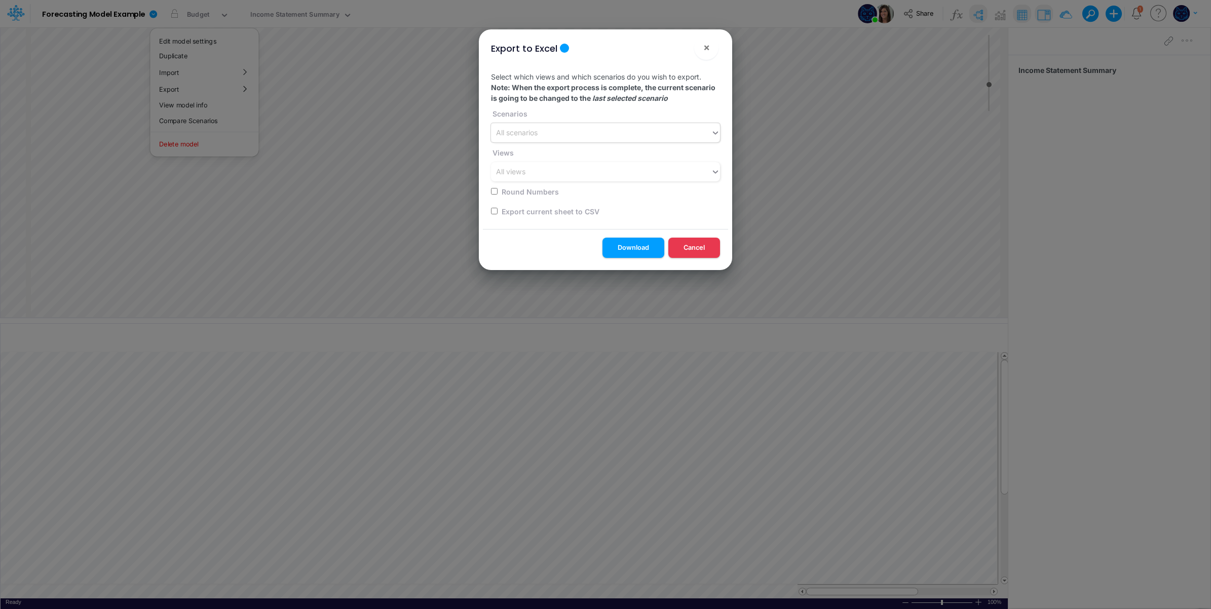
click at [538, 132] on div "All scenarios" at bounding box center [517, 133] width 42 height 11
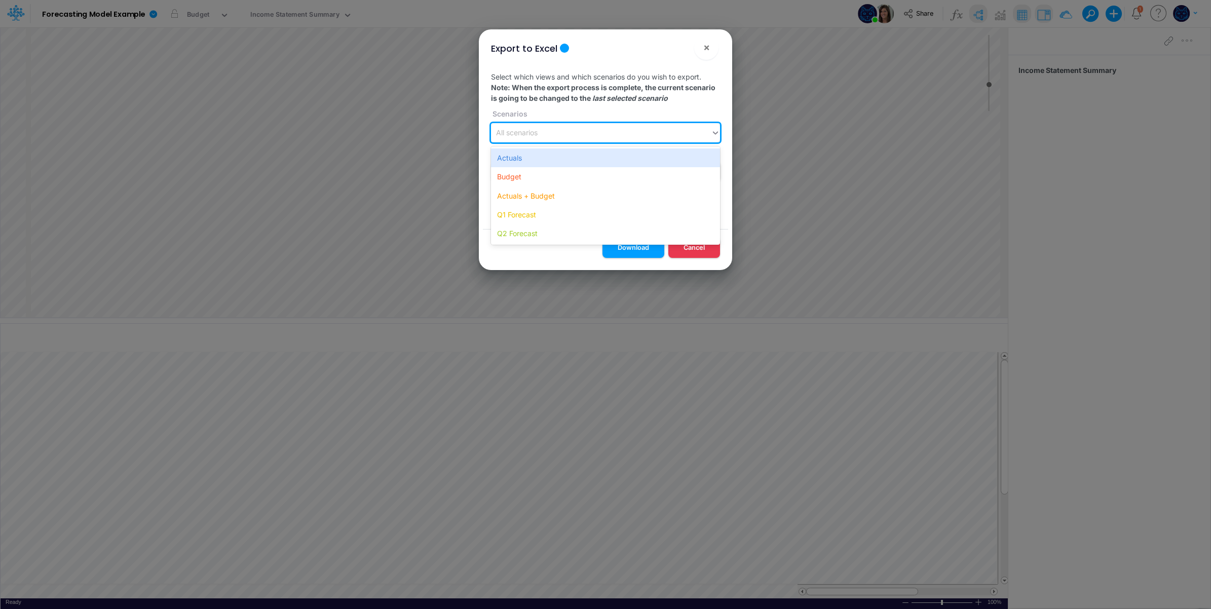
click at [571, 115] on div "Select which views and which scenarios do you wish to export. Note: When the ex…" at bounding box center [605, 146] width 245 height 166
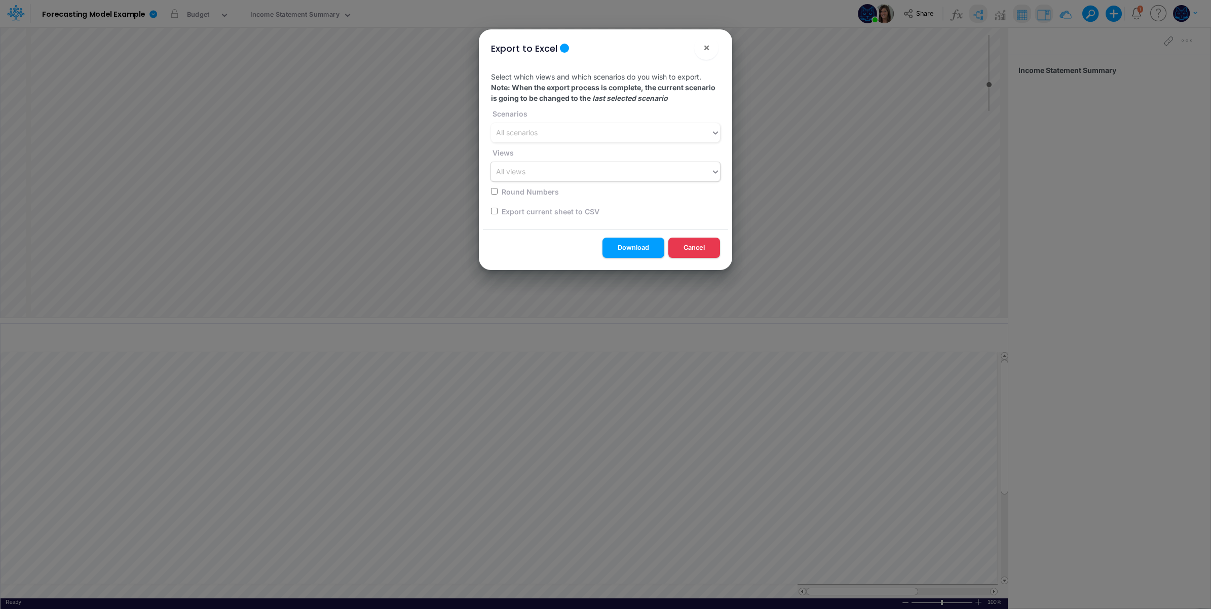
click at [563, 166] on div "Select which views and which scenarios do you wish to export. Note: When the ex…" at bounding box center [605, 146] width 245 height 166
drag, startPoint x: 563, startPoint y: 166, endPoint x: 564, endPoint y: 173, distance: 7.7
click at [564, 173] on div "All views" at bounding box center [601, 172] width 220 height 17
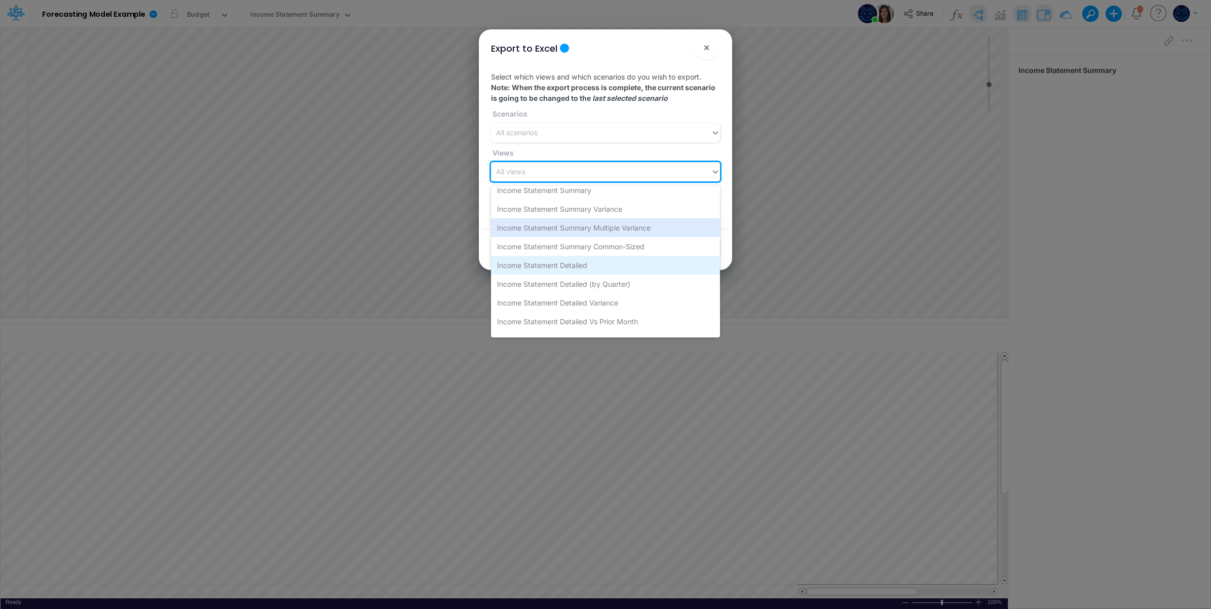
scroll to position [84, 0]
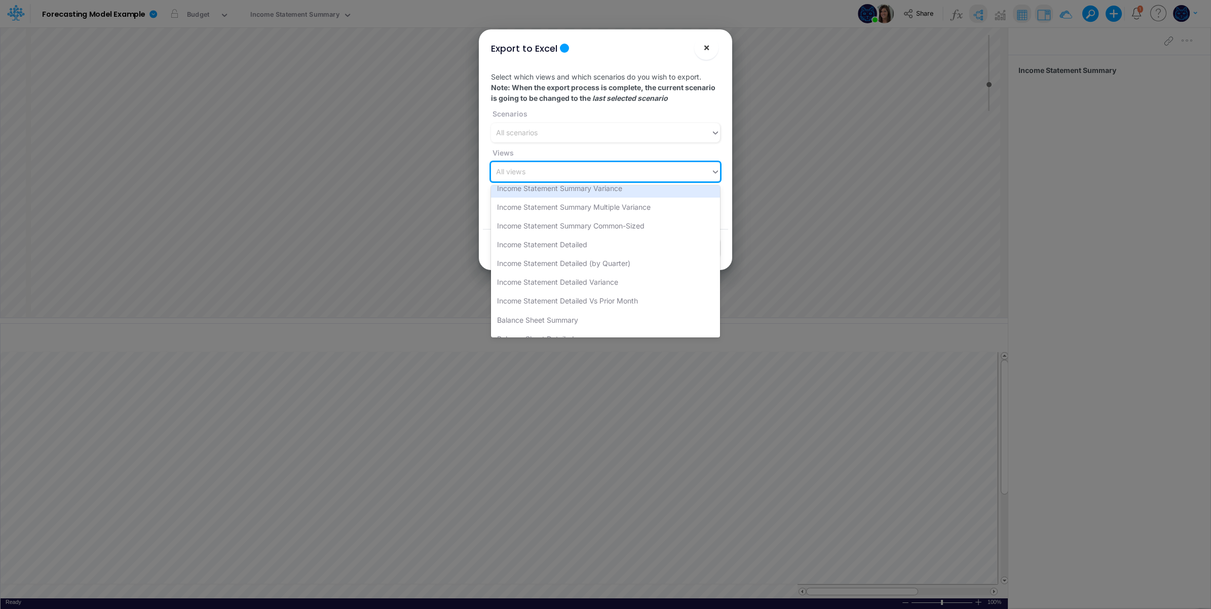
click at [704, 51] on span "×" at bounding box center [706, 47] width 7 height 12
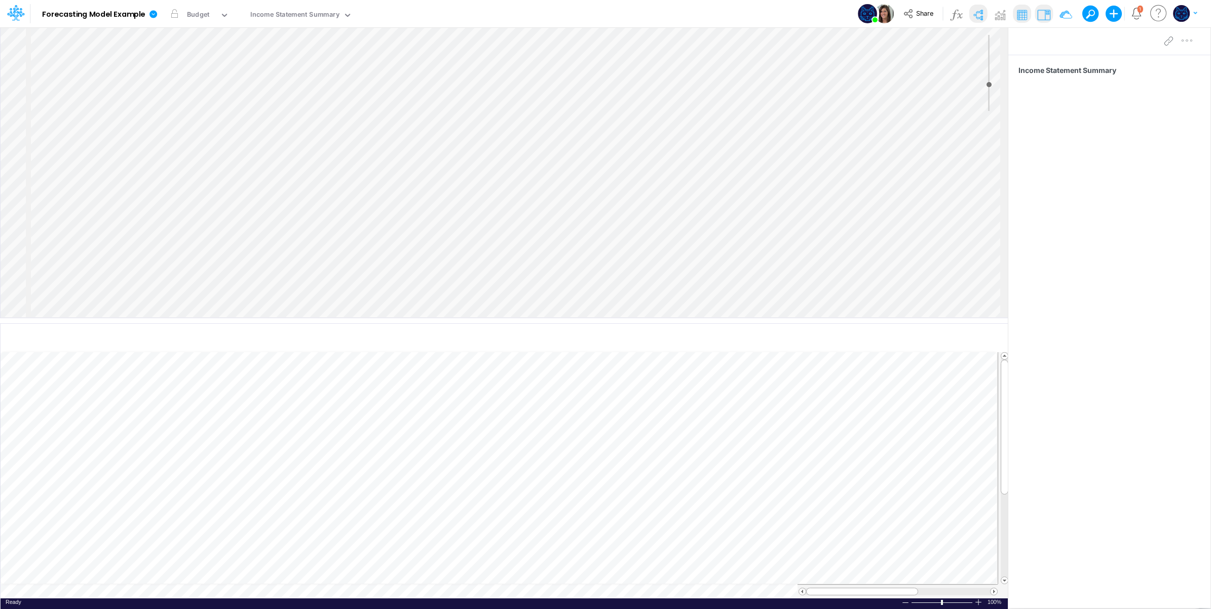
click at [225, 591] on td at bounding box center [499, 591] width 997 height 14
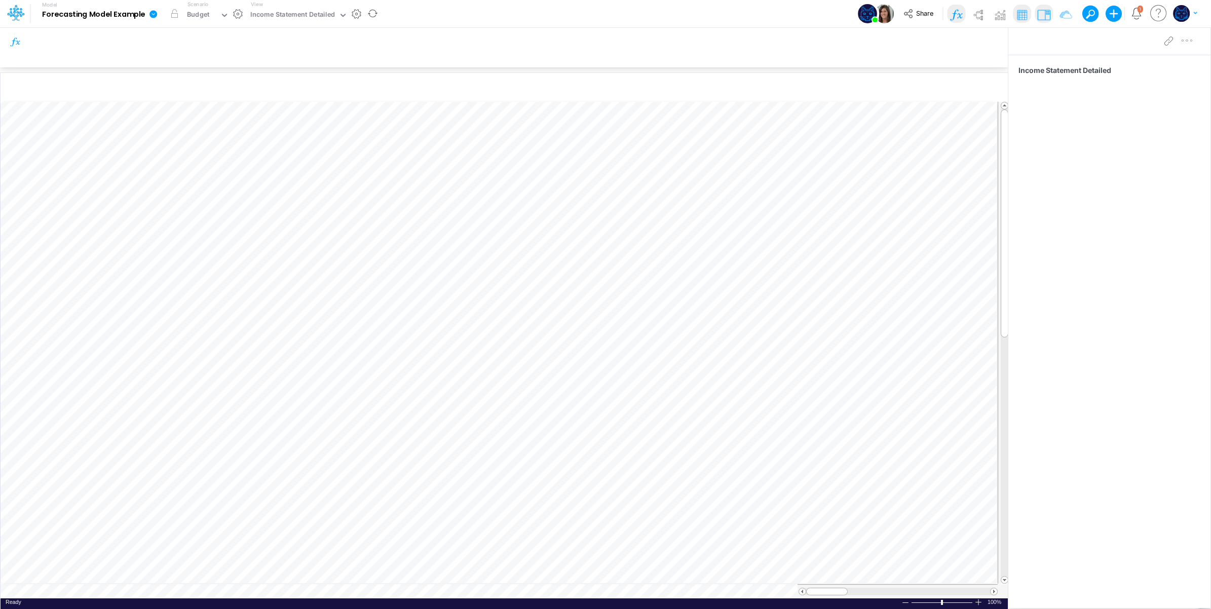
click at [155, 12] on icon at bounding box center [153, 14] width 8 height 8
click at [185, 90] on button "Export" at bounding box center [204, 89] width 108 height 17
click at [327, 97] on button "Excel" at bounding box center [313, 95] width 108 height 16
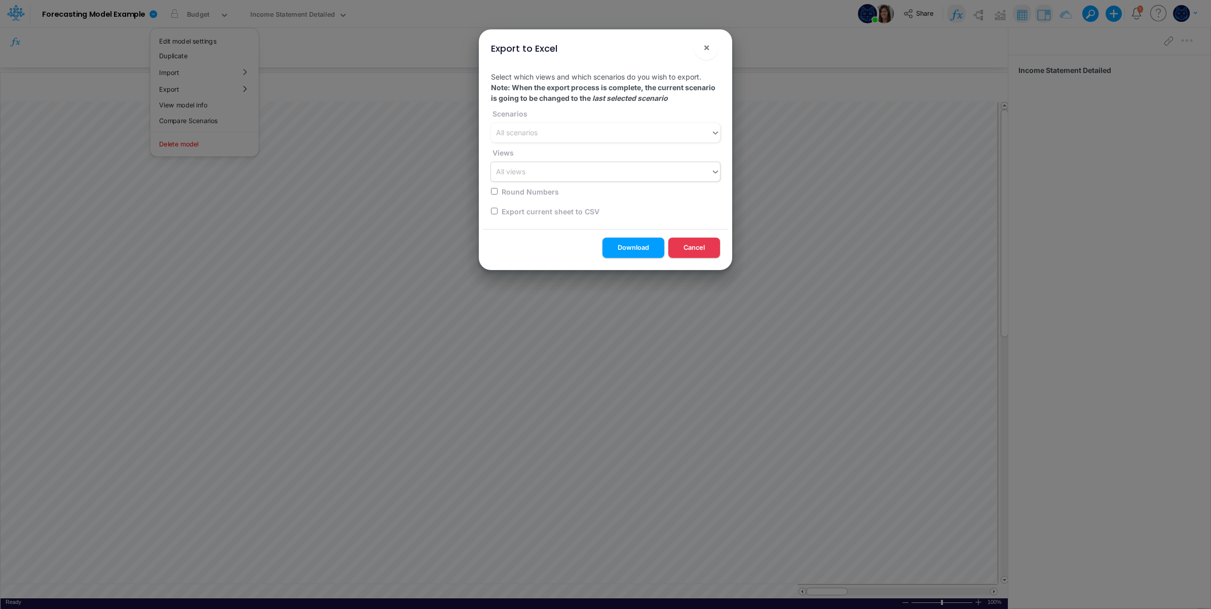
click at [571, 173] on div "All views" at bounding box center [601, 172] width 220 height 17
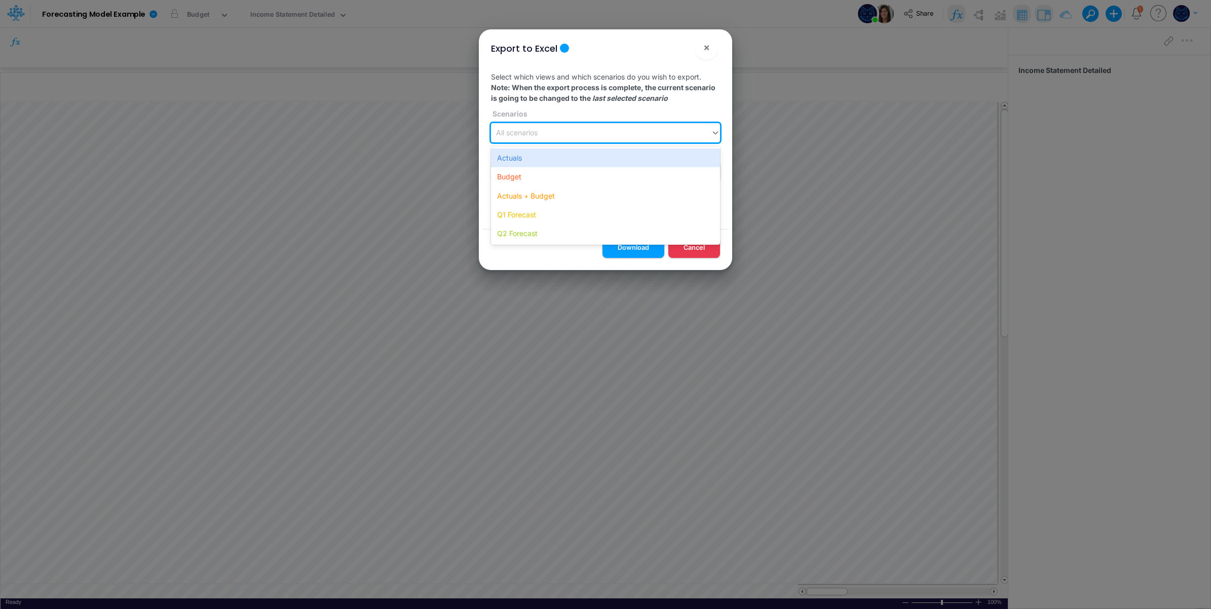
click at [566, 133] on div "All scenarios" at bounding box center [601, 133] width 220 height 17
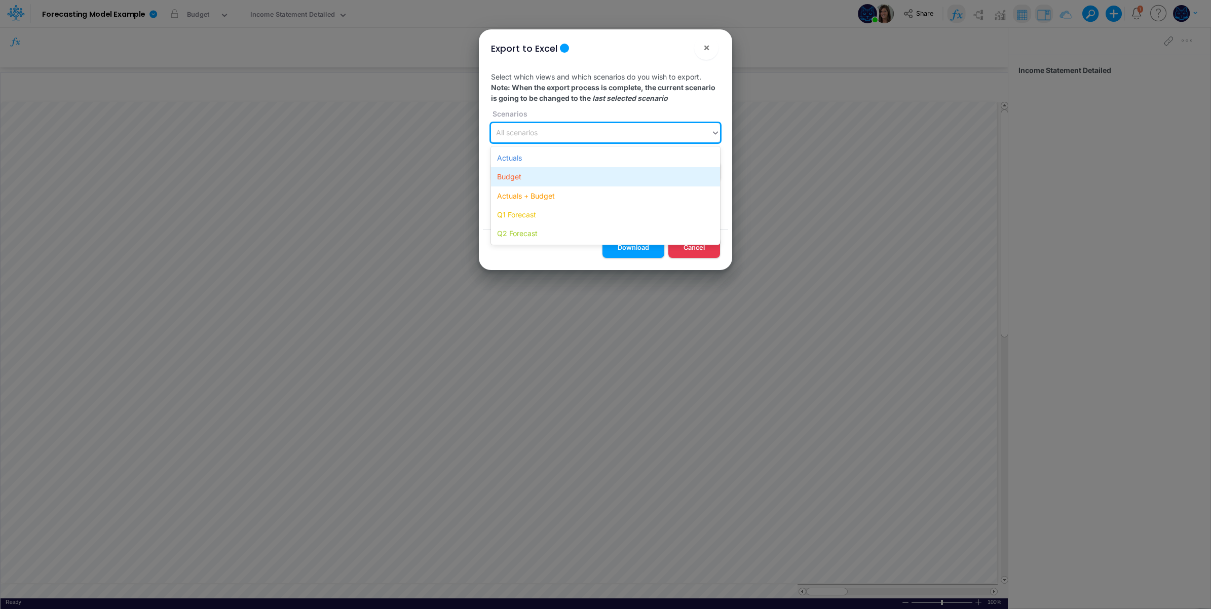
click at [550, 175] on div "Budget" at bounding box center [605, 176] width 229 height 19
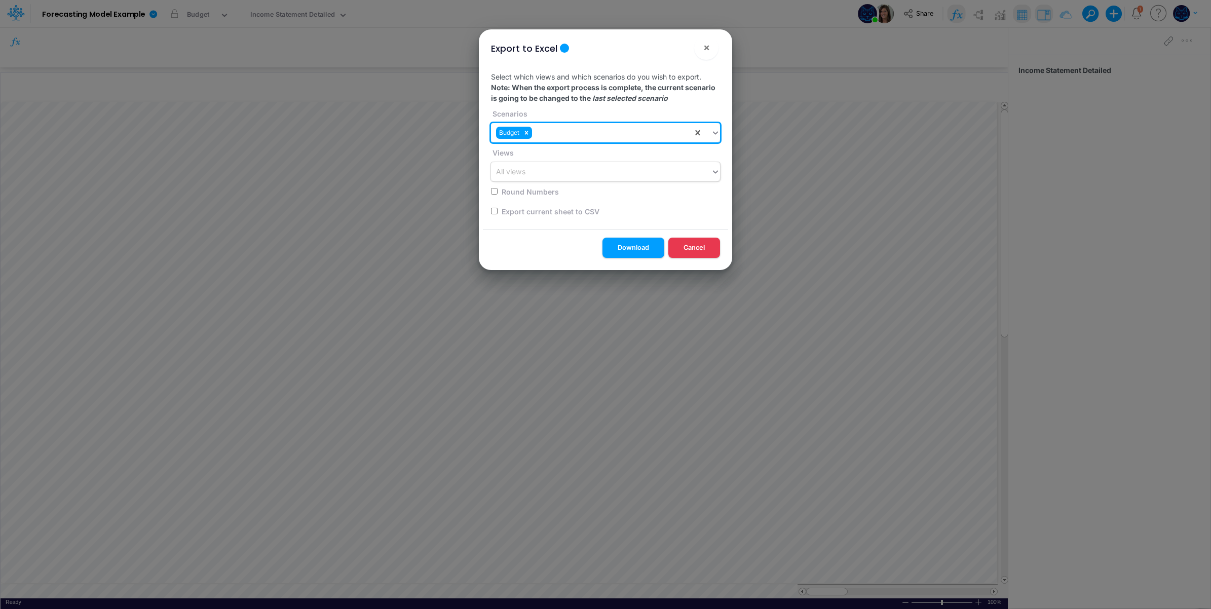
click at [545, 173] on div "All views" at bounding box center [601, 172] width 220 height 17
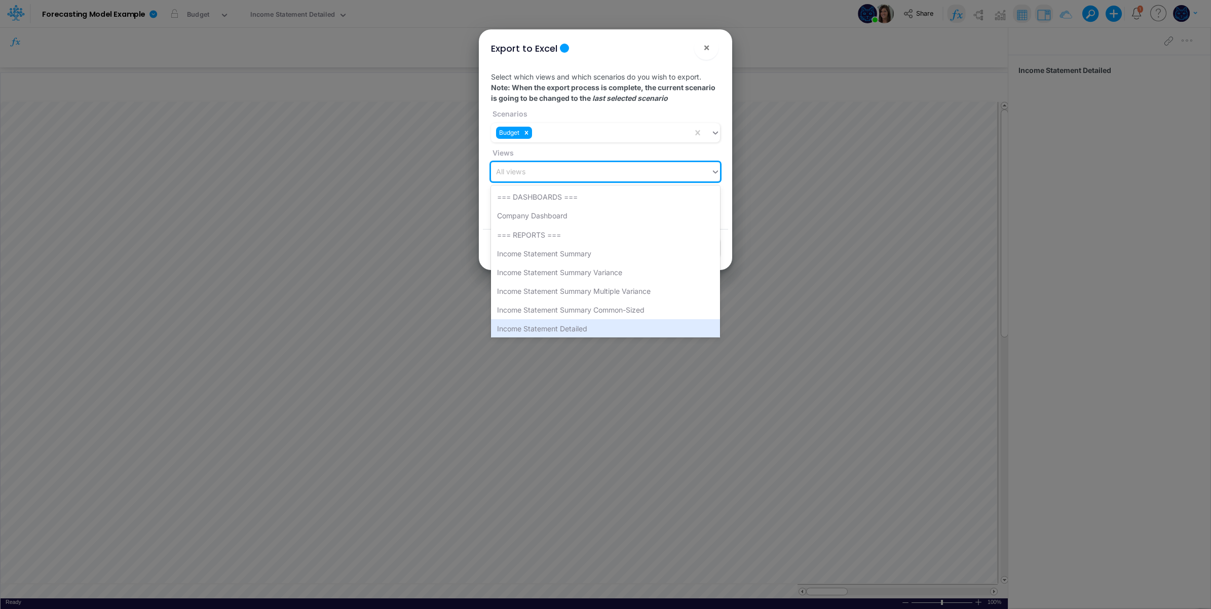
drag, startPoint x: 607, startPoint y: 319, endPoint x: 601, endPoint y: 295, distance: 25.1
click at [607, 320] on div "Income Statement Detailed" at bounding box center [605, 328] width 229 height 19
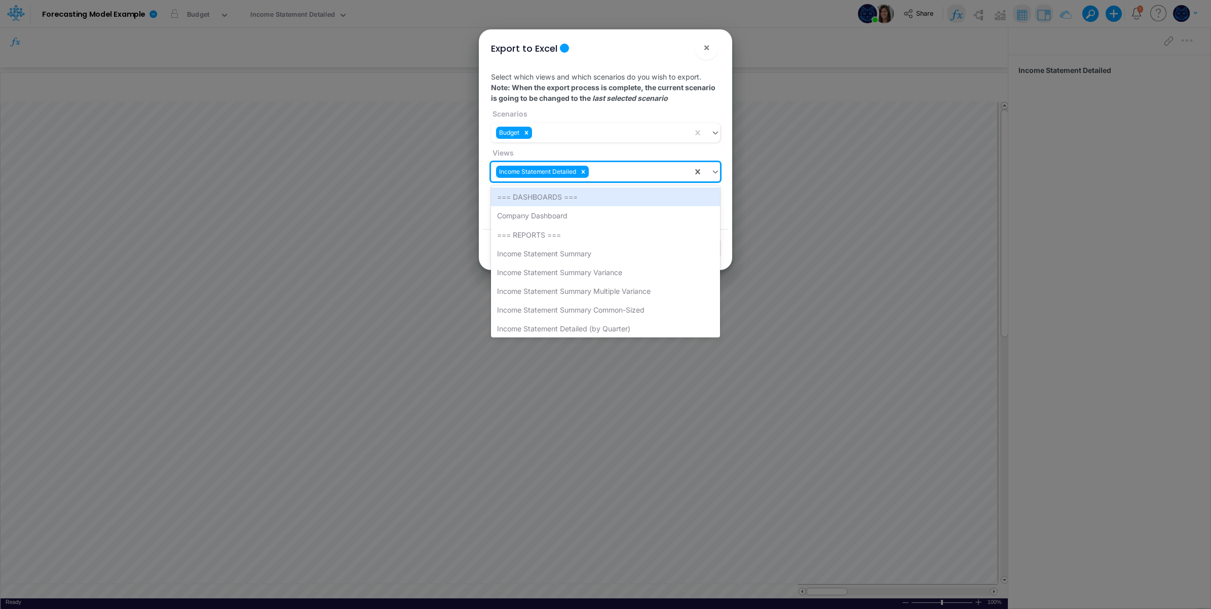
click at [617, 170] on div "Income Statement Detailed" at bounding box center [592, 172] width 202 height 17
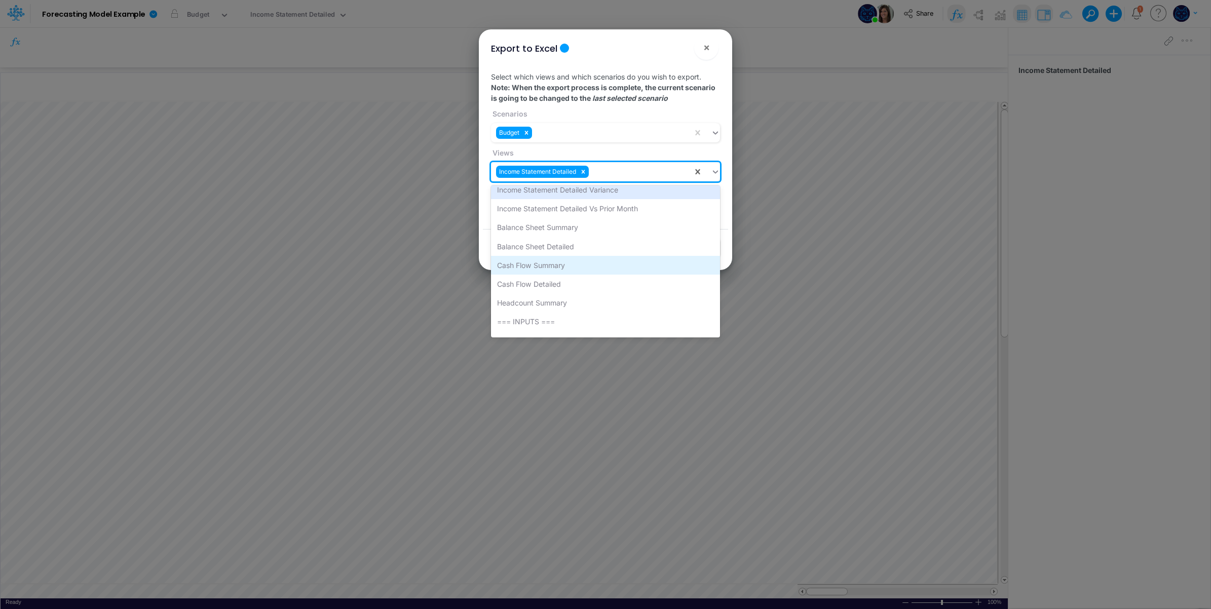
scroll to position [169, 0]
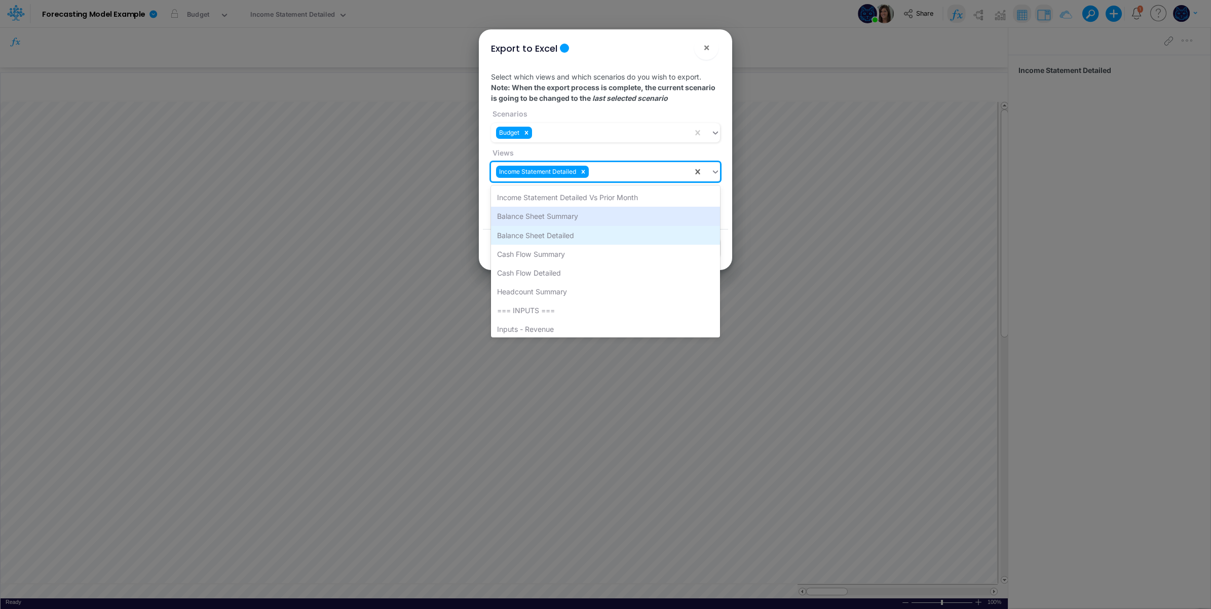
click at [598, 234] on div "Balance Sheet Detailed" at bounding box center [605, 235] width 229 height 19
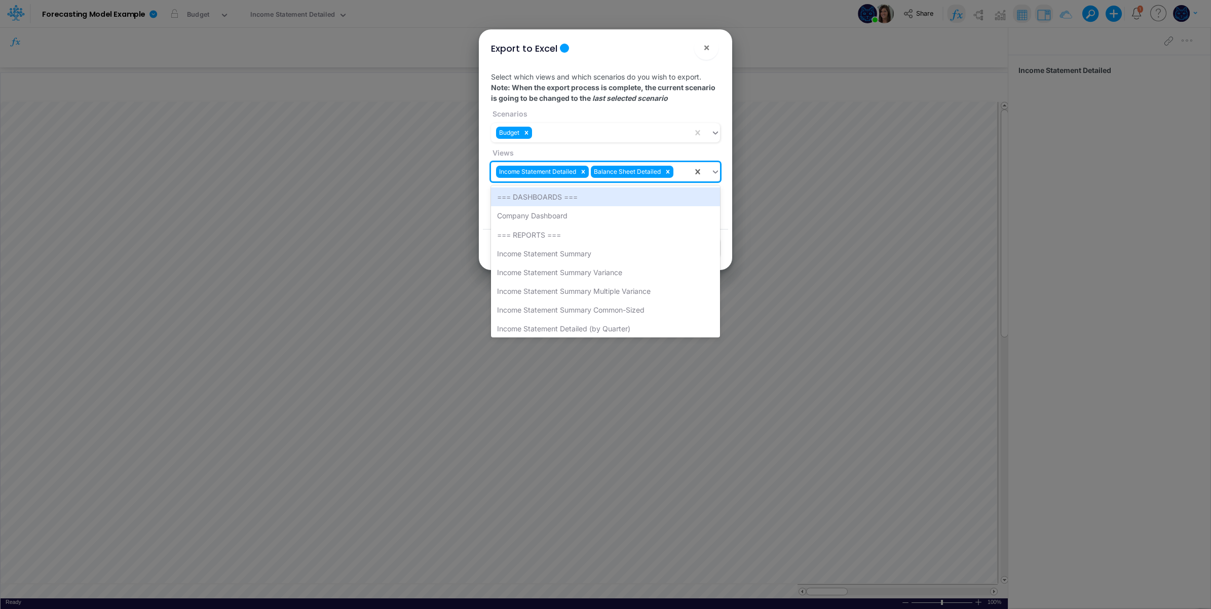
click at [686, 171] on div "Income Statement Detailed Balance Sheet Detailed" at bounding box center [592, 172] width 202 height 17
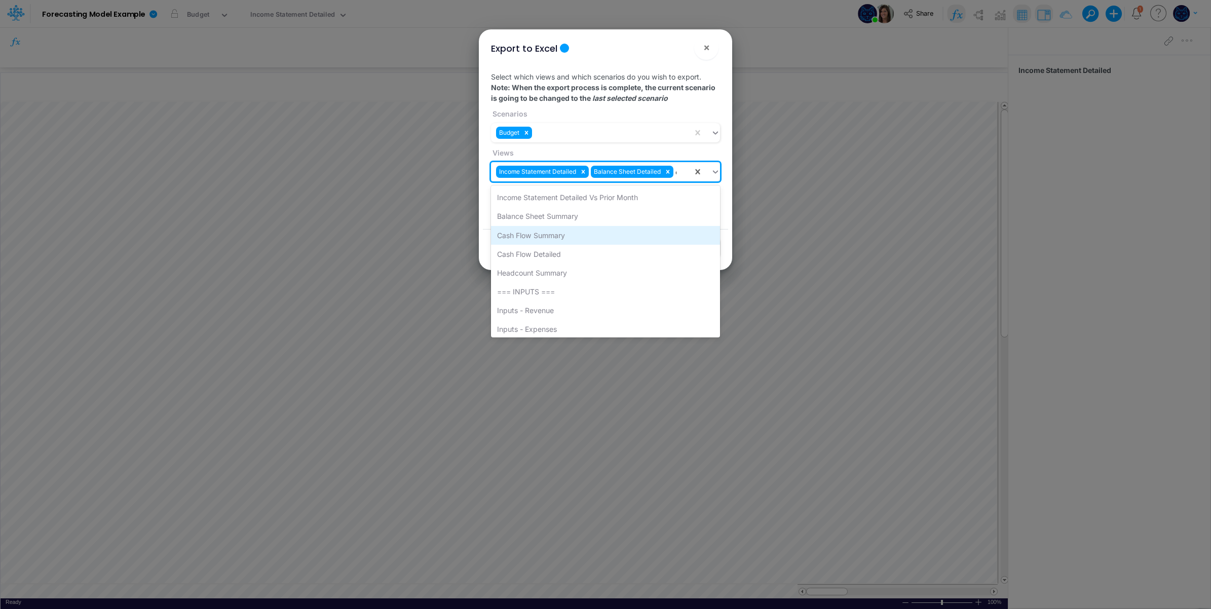
scroll to position [0, 0]
type input "cas"
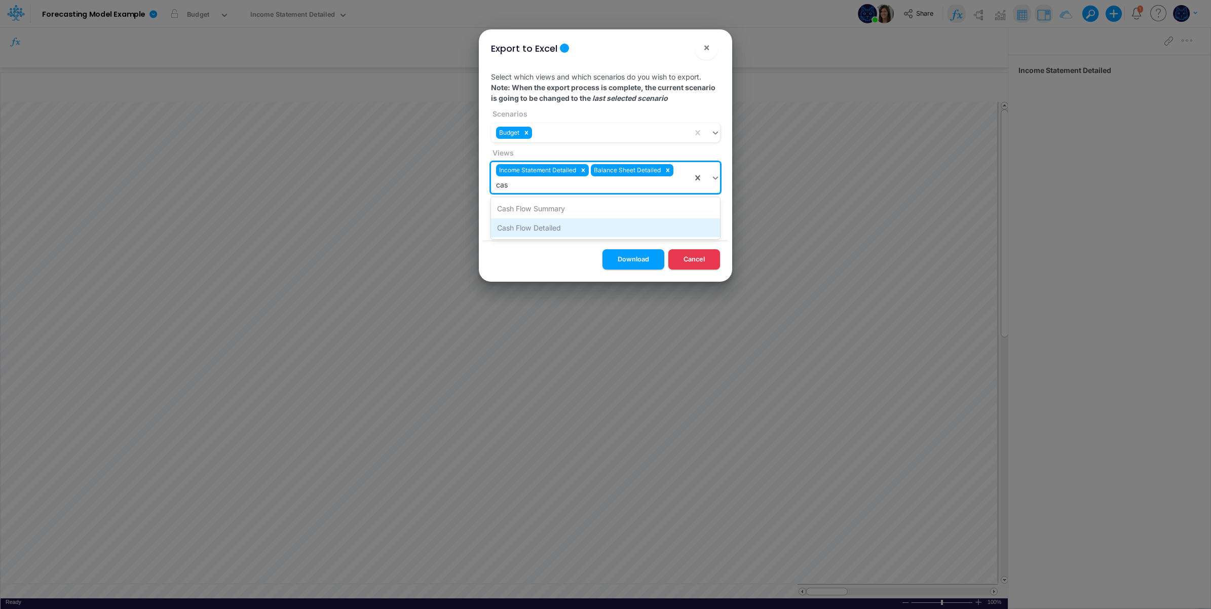
click at [593, 226] on div "Cash Flow Detailed" at bounding box center [605, 227] width 229 height 19
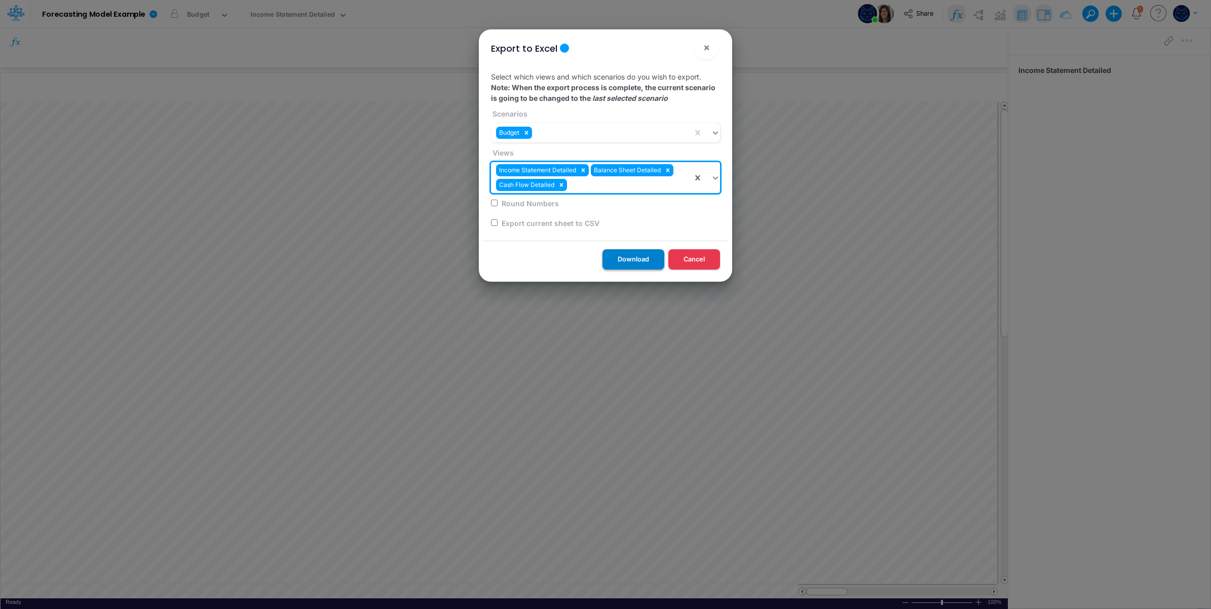
click at [645, 257] on button "Download" at bounding box center [633, 259] width 62 height 20
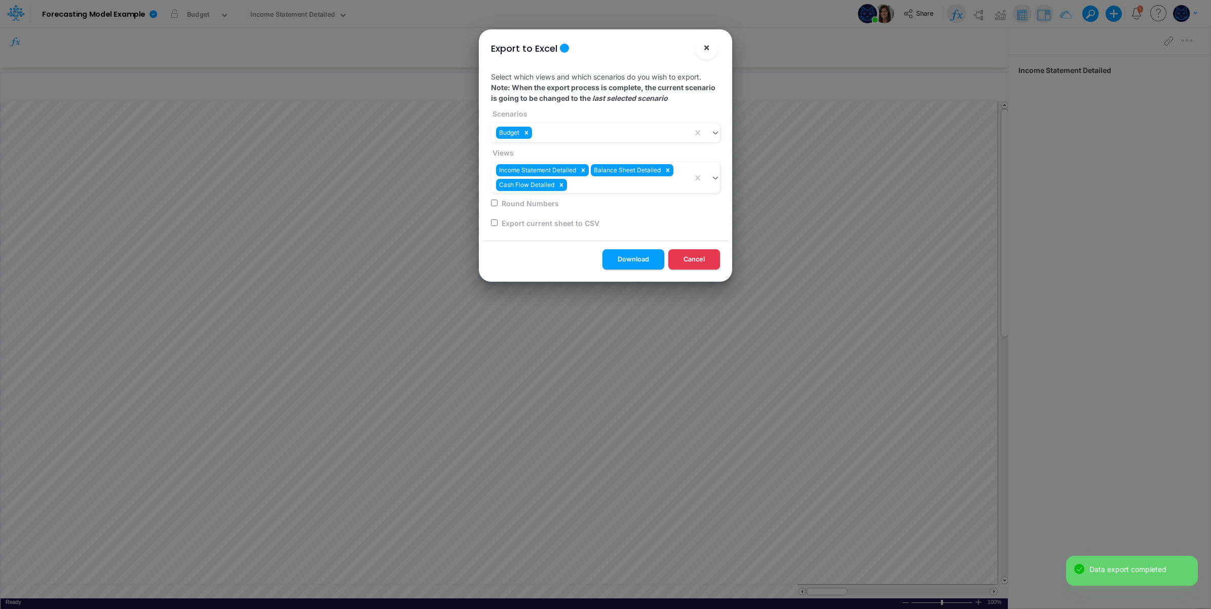
click at [705, 45] on span "×" at bounding box center [706, 47] width 7 height 12
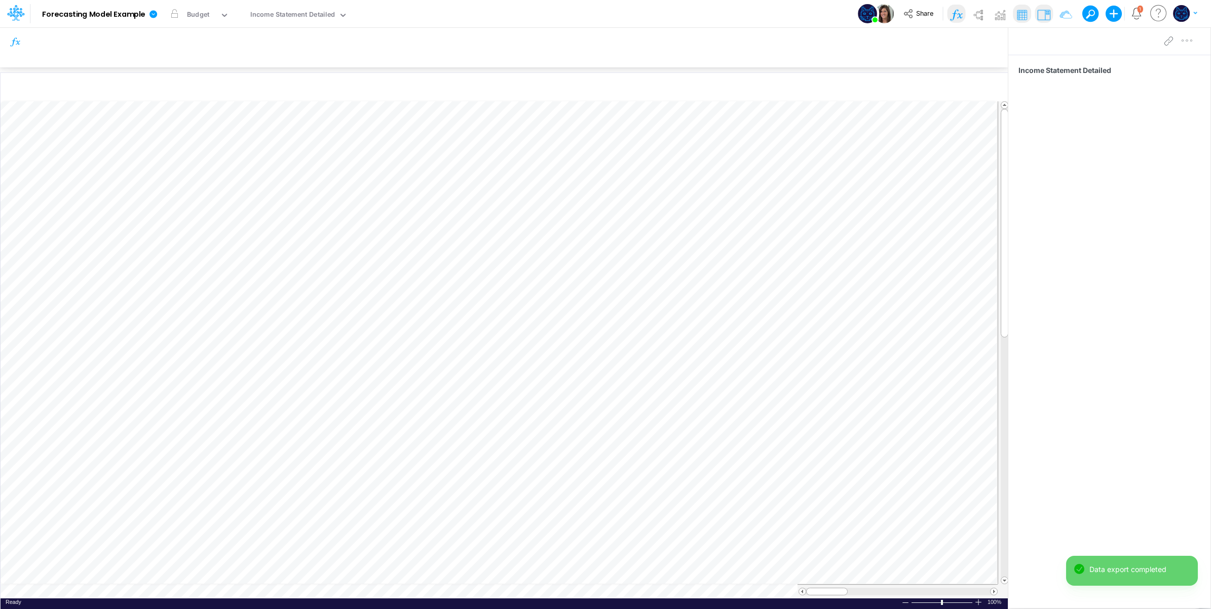
click at [550, 16] on div "Model Forecasting Model Example Edit model settings Duplicate Import QuickBooks…" at bounding box center [606, 13] width 1090 height 27
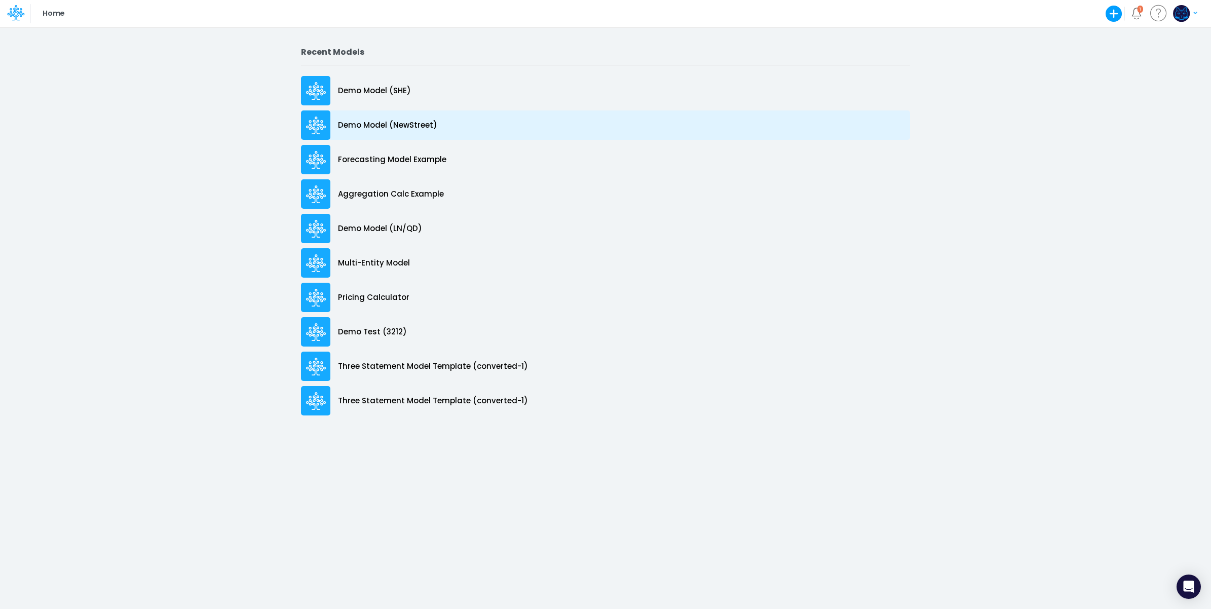
click at [453, 121] on div "Demo Model (NewStreet)" at bounding box center [605, 124] width 609 height 29
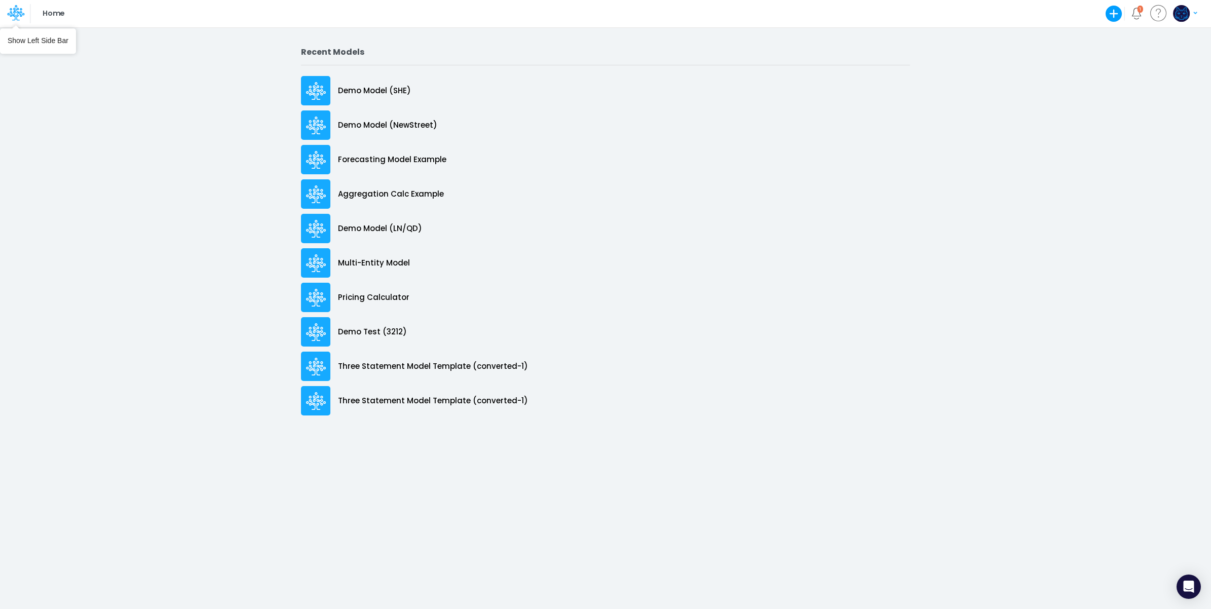
click at [13, 13] on icon at bounding box center [15, 12] width 17 height 17
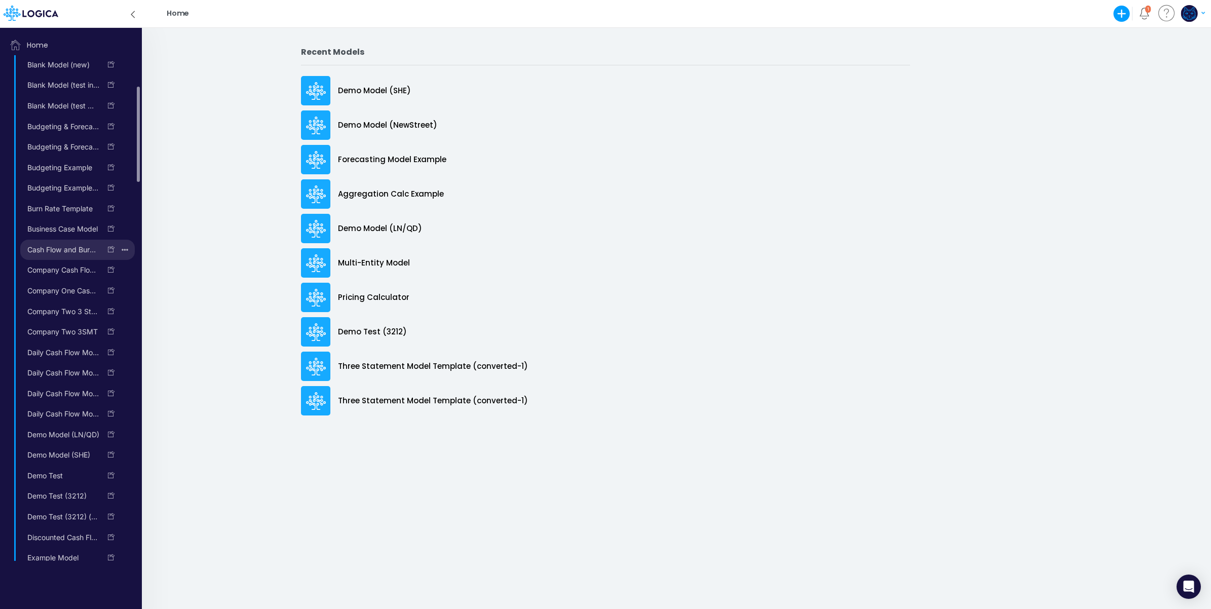
scroll to position [252, 0]
click at [68, 274] on link "Daily Cash Flow Model (demo)" at bounding box center [60, 268] width 81 height 16
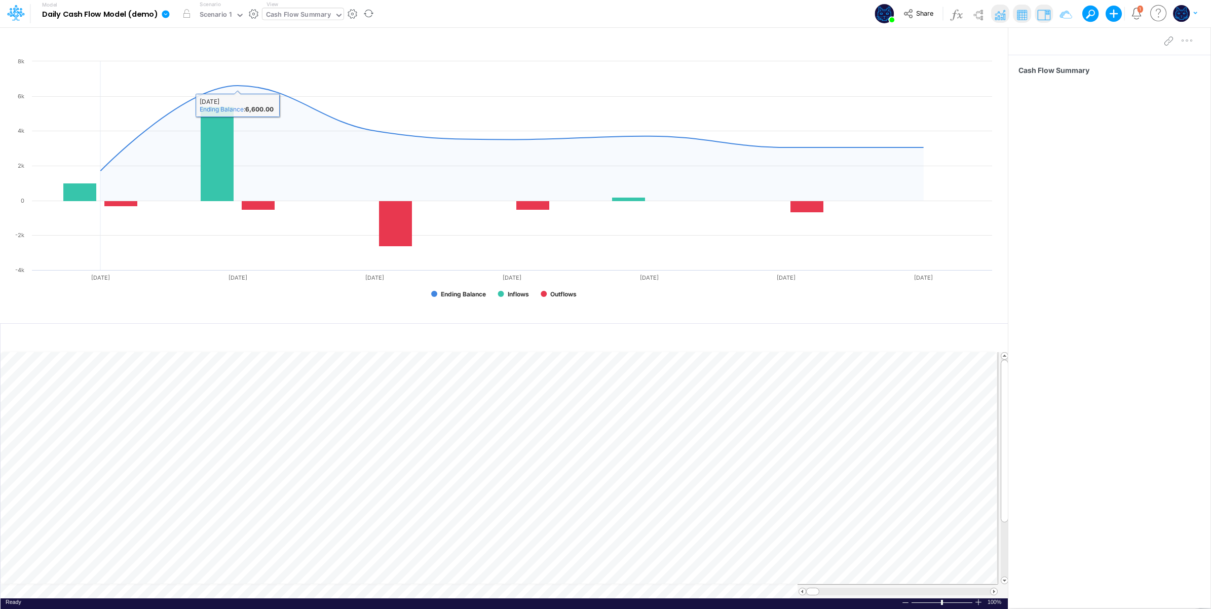
click at [297, 14] on div "Cash Flow Summary" at bounding box center [298, 16] width 65 height 12
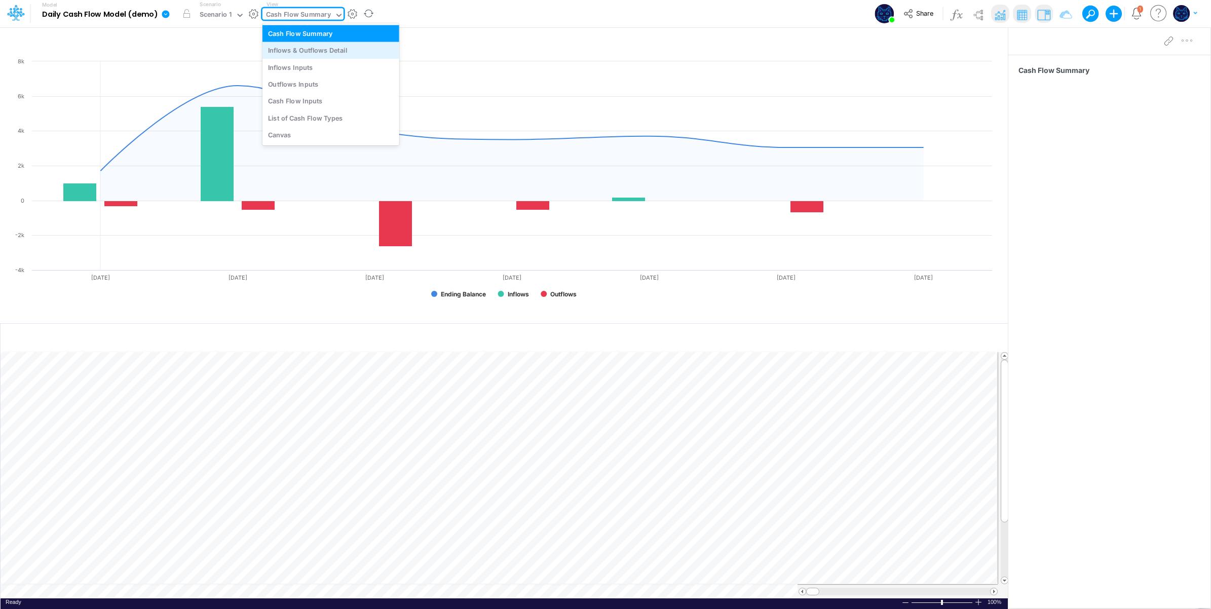
click at [308, 55] on div "Inflows & Outflows Detail" at bounding box center [330, 50] width 137 height 17
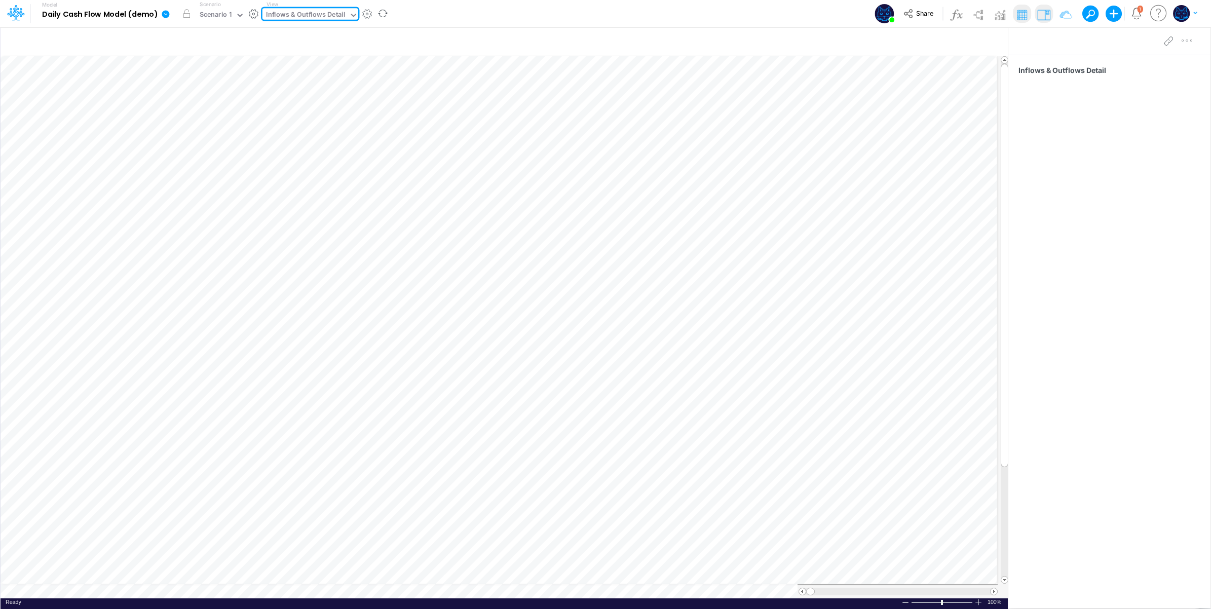
click at [303, 10] on div "Inflows & Outflows Detail" at bounding box center [306, 16] width 80 height 12
drag, startPoint x: 297, startPoint y: 66, endPoint x: 298, endPoint y: 60, distance: 6.6
click at [297, 67] on div "Inflows Inputs" at bounding box center [330, 67] width 137 height 17
click at [282, 16] on div "Inflows Inputs" at bounding box center [288, 16] width 45 height 12
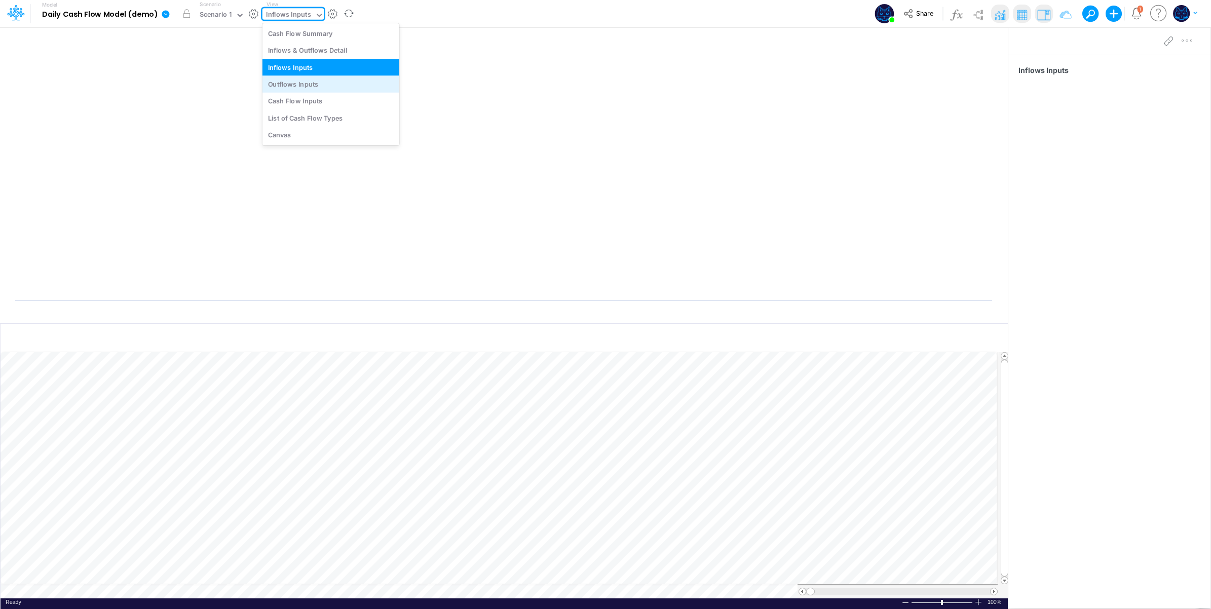
click at [285, 84] on div "Outflows Inputs" at bounding box center [330, 83] width 137 height 17
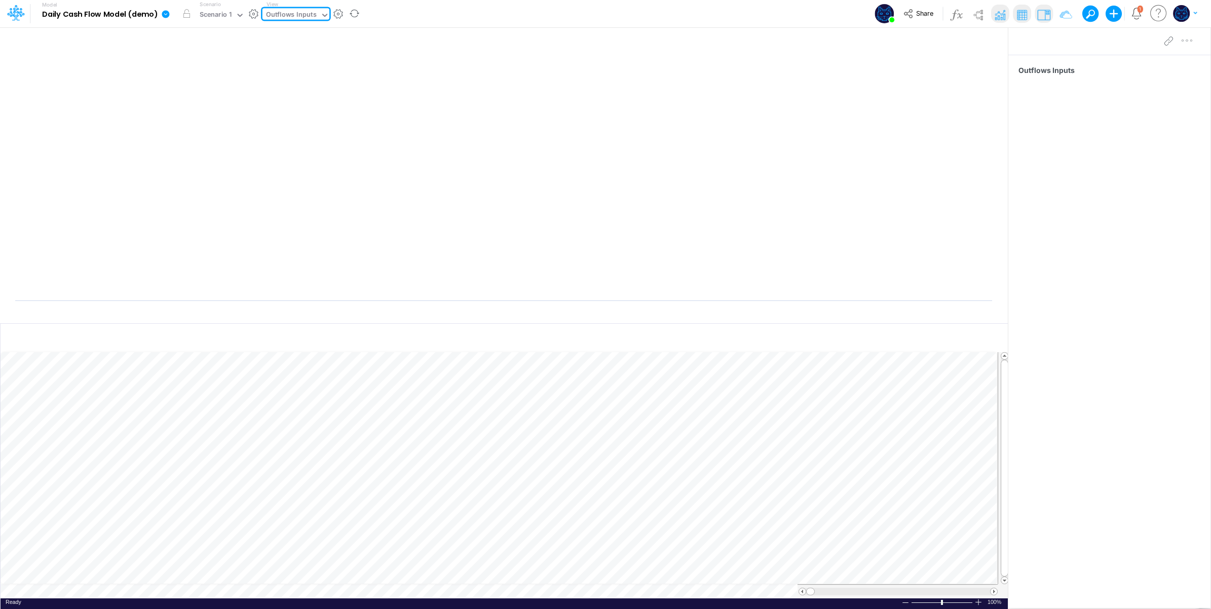
click at [295, 10] on div "Outflows Inputs" at bounding box center [291, 16] width 51 height 12
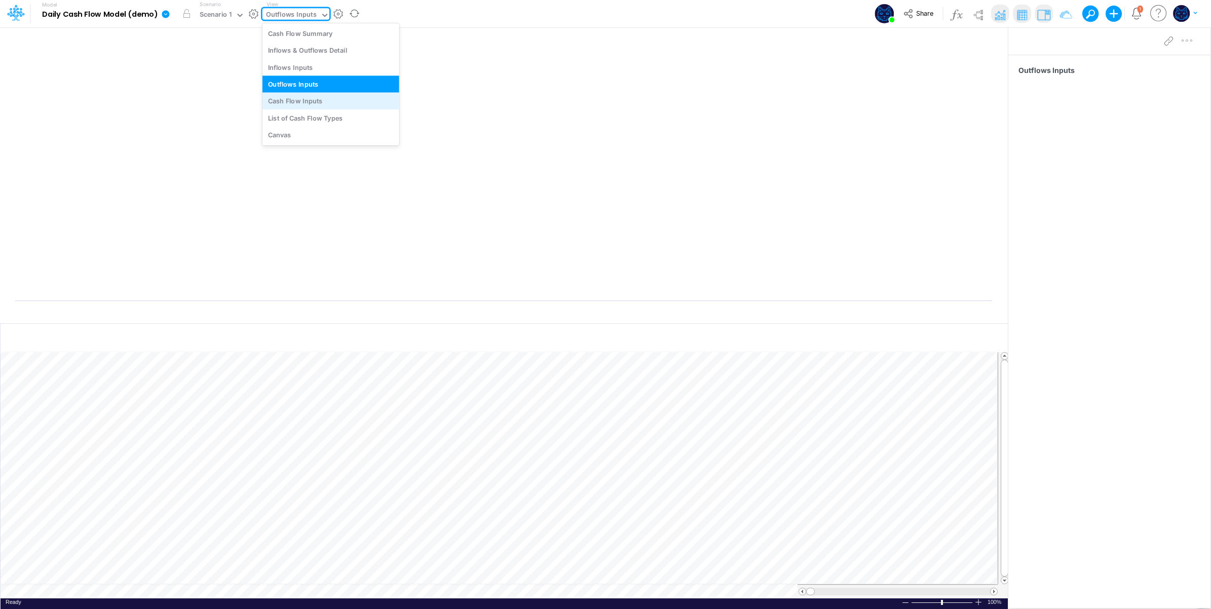
click at [290, 98] on div "Cash Flow Inputs" at bounding box center [330, 101] width 137 height 17
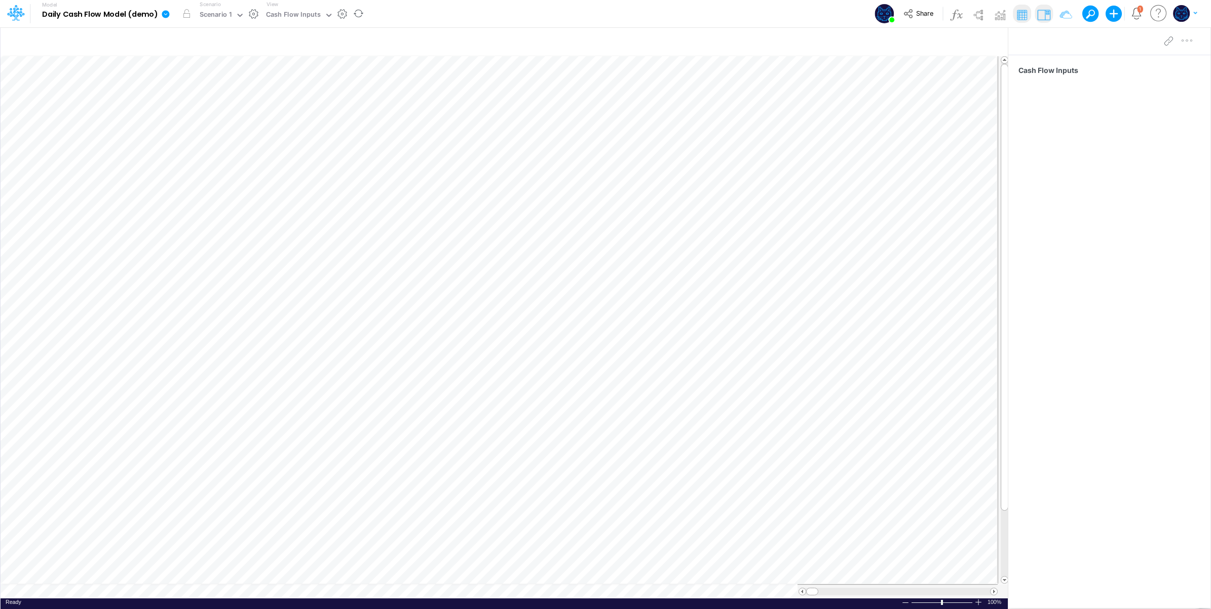
click at [300, 8] on div "View Cash Flow Inputs" at bounding box center [297, 14] width 71 height 26
click at [299, 8] on div "View Cash Flow Inputs" at bounding box center [297, 14] width 71 height 26
click at [297, 12] on div "Cash Flow Inputs" at bounding box center [293, 16] width 55 height 12
drag, startPoint x: 295, startPoint y: 33, endPoint x: 288, endPoint y: 21, distance: 13.9
click at [295, 33] on div "Cash Flow Summary" at bounding box center [330, 33] width 137 height 17
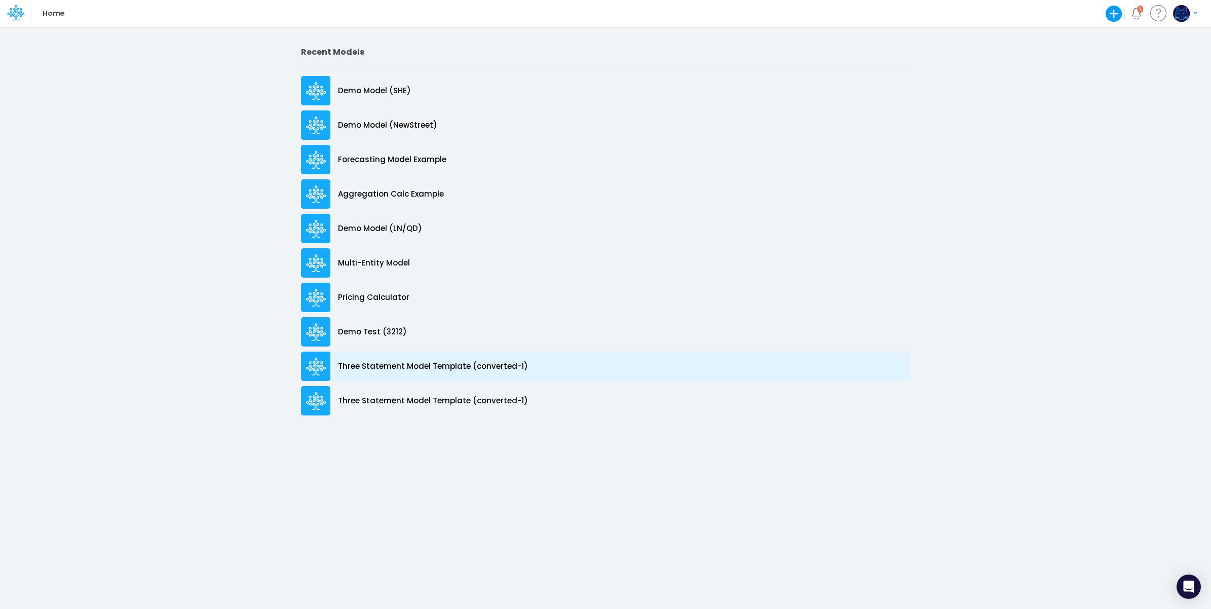
click at [440, 361] on p "Three Statement Model Template (converted-1)" at bounding box center [433, 367] width 190 height 12
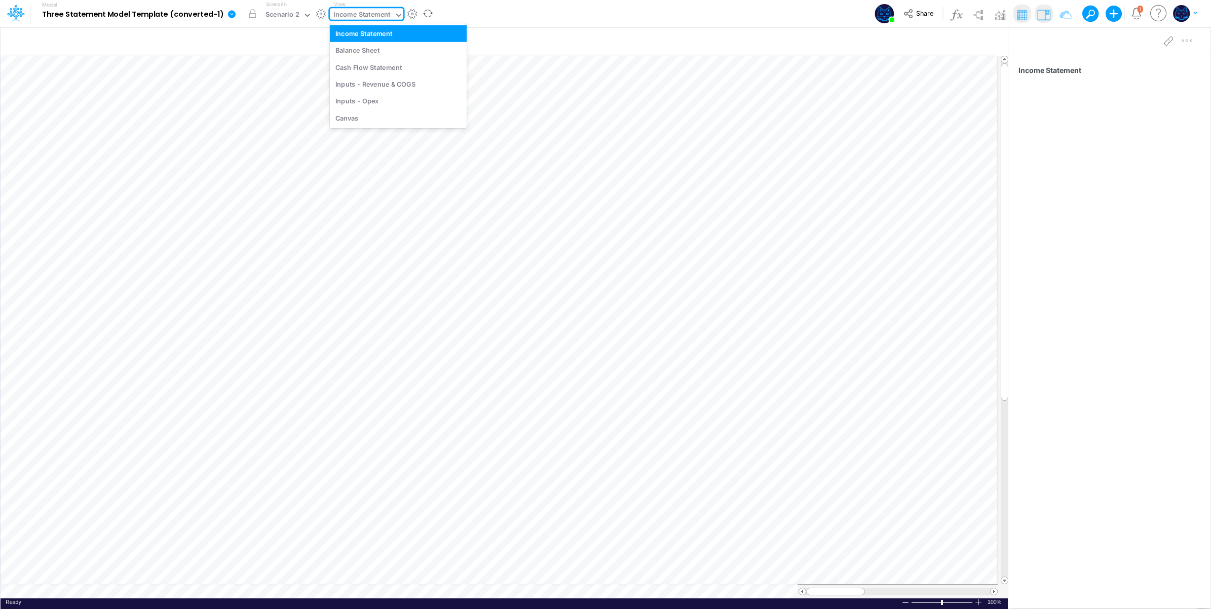
click at [350, 13] on div "Income Statement" at bounding box center [361, 16] width 57 height 12
click at [359, 51] on div "Balance Sheet" at bounding box center [398, 50] width 137 height 17
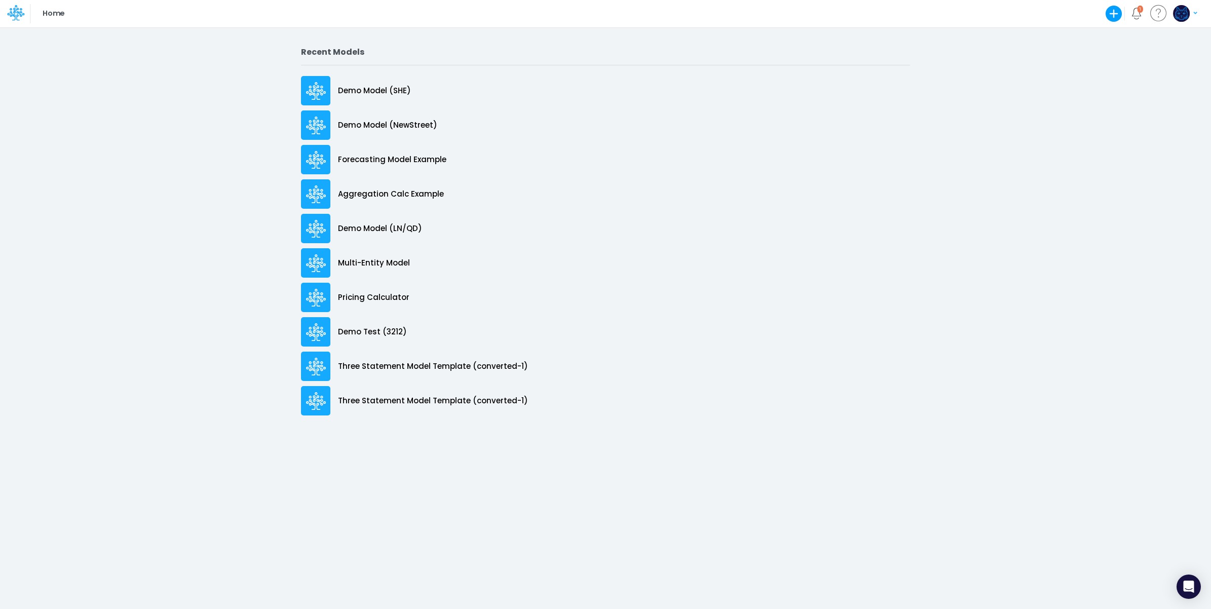
click at [12, 5] on icon at bounding box center [15, 12] width 17 height 17
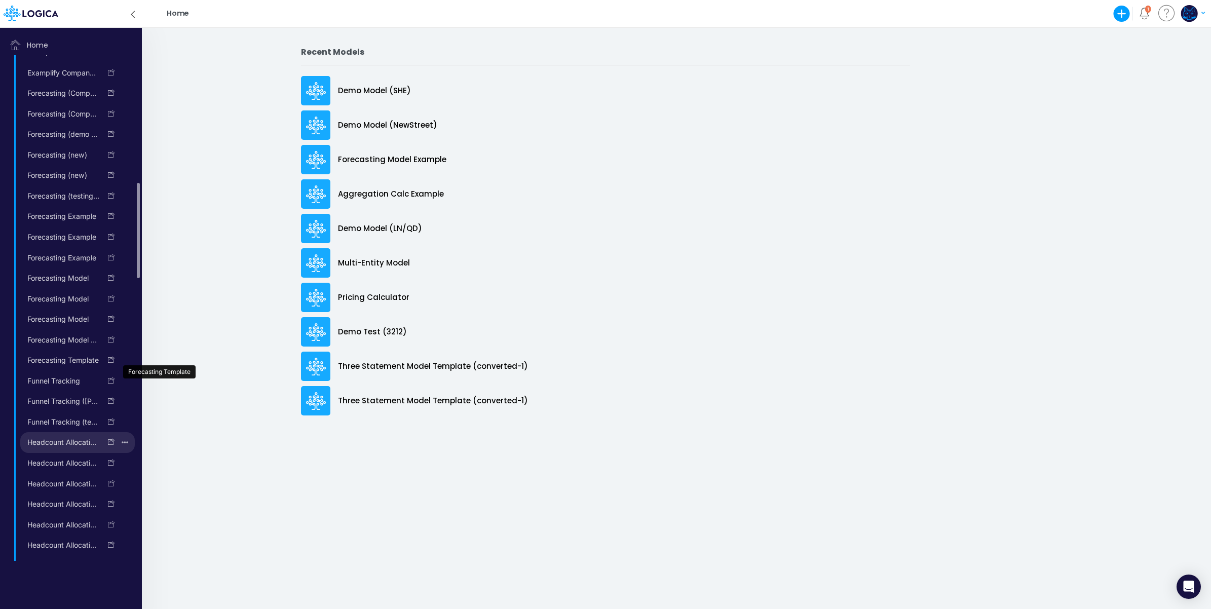
scroll to position [758, 0]
click at [63, 449] on link "Headcount Allocation (by Hours) (demo)" at bounding box center [60, 441] width 81 height 16
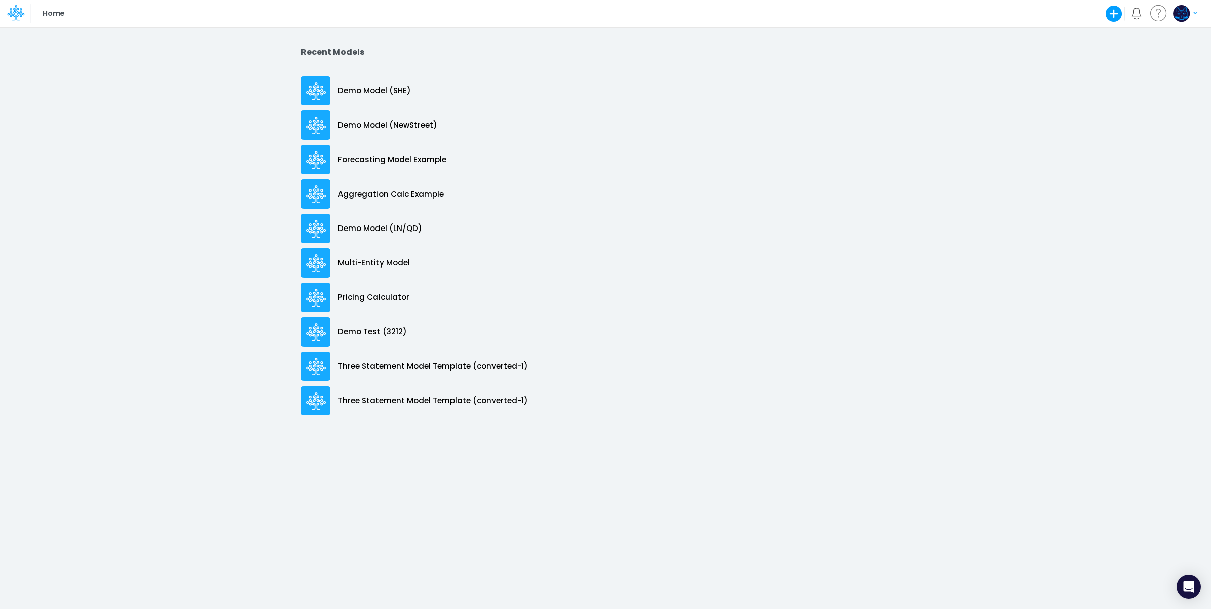
click at [18, 11] on icon at bounding box center [15, 12] width 17 height 17
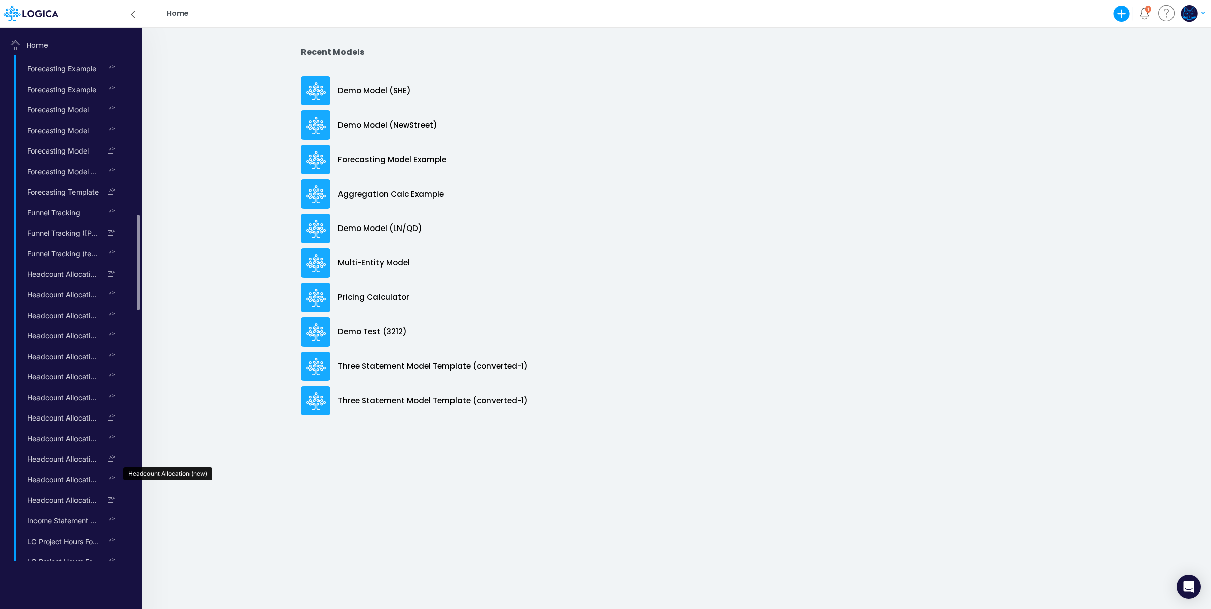
scroll to position [1011, 0]
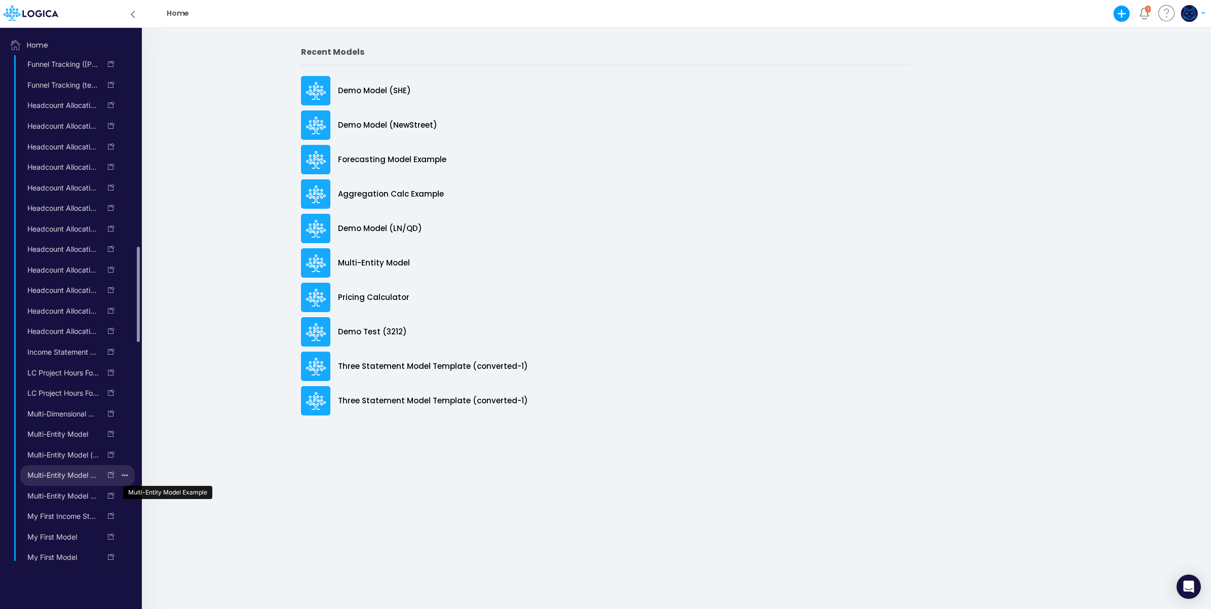
click at [61, 483] on link "Multi-Entity Model Example" at bounding box center [60, 475] width 81 height 16
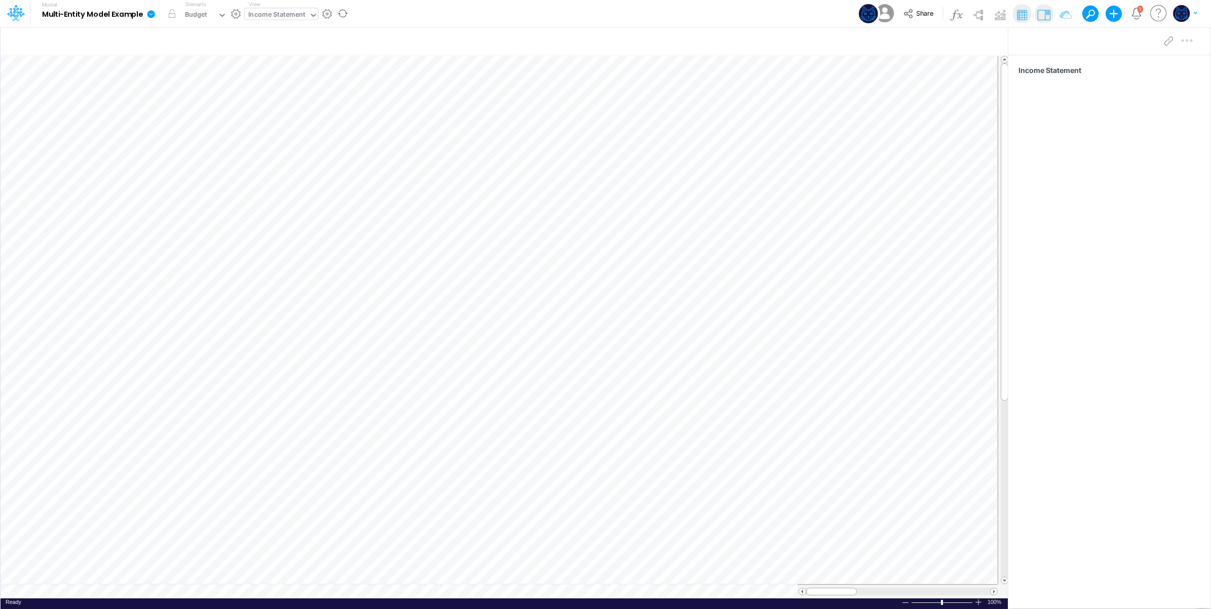
click at [287, 10] on div "Income Statement" at bounding box center [276, 16] width 57 height 12
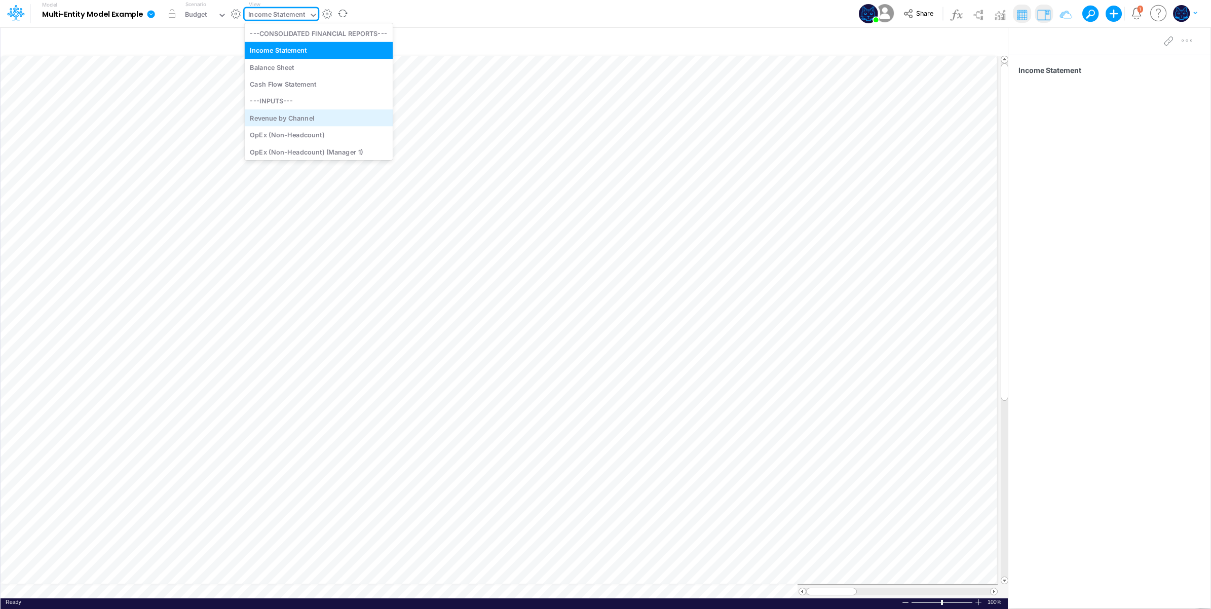
click at [295, 121] on div "Revenue by Channel" at bounding box center [319, 117] width 148 height 17
drag, startPoint x: 271, startPoint y: 9, endPoint x: 284, endPoint y: 23, distance: 19.0
click at [272, 10] on div "Revenue by Channel" at bounding box center [280, 16] width 64 height 12
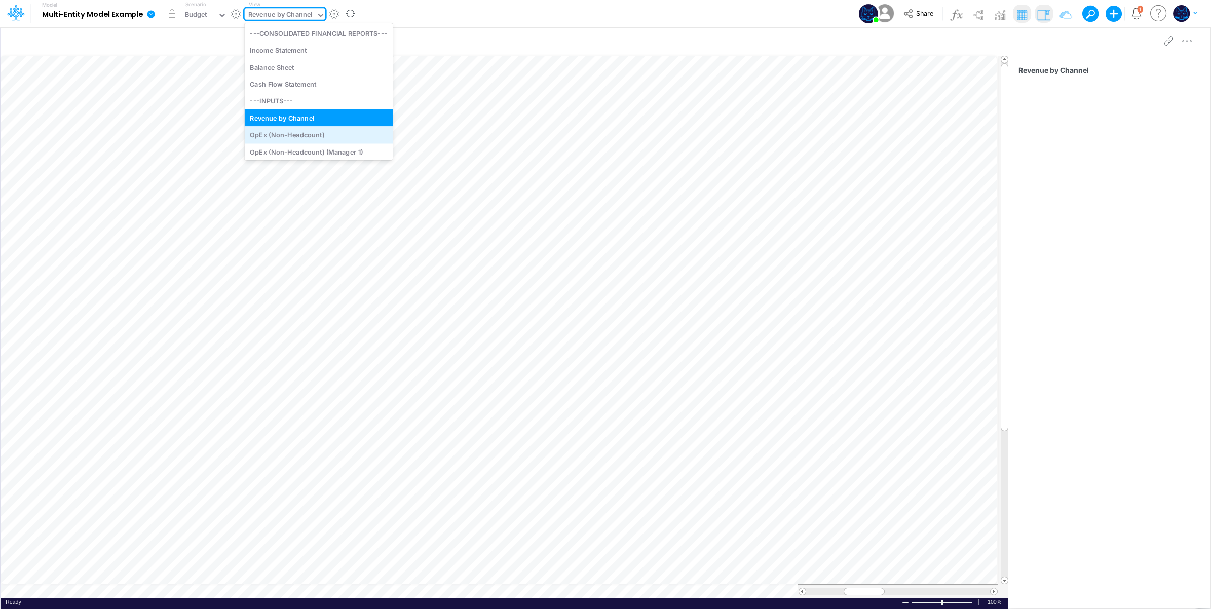
click at [320, 135] on div "OpEx (Non-Headcount)" at bounding box center [319, 135] width 148 height 17
click at [312, 11] on div "OpEx (Non-Headcount)" at bounding box center [285, 16] width 74 height 12
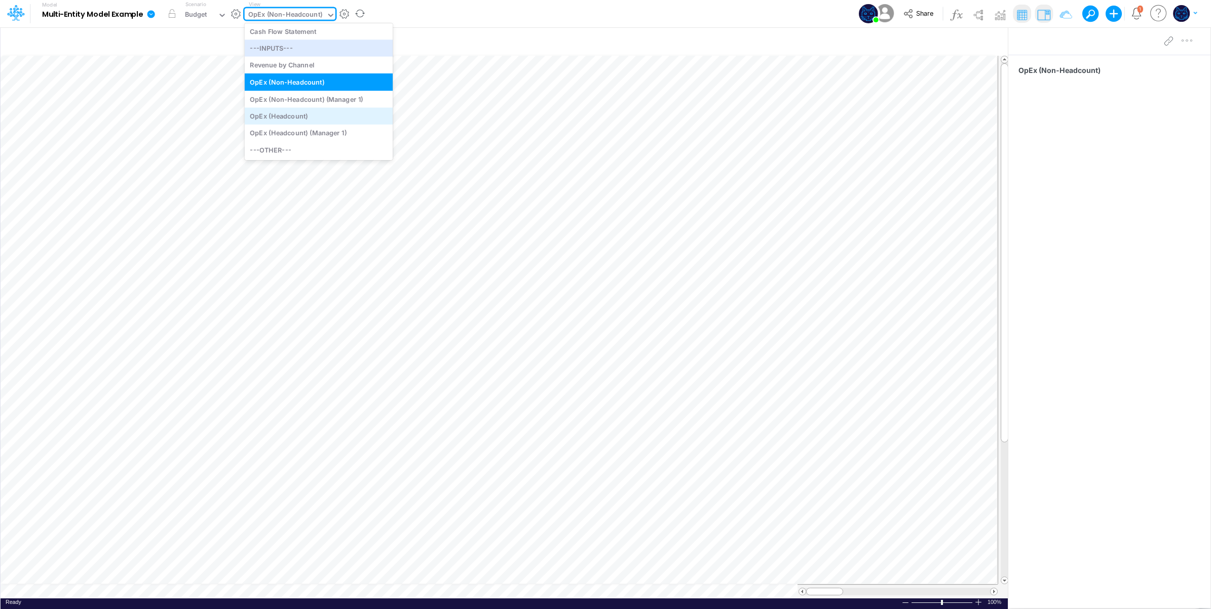
scroll to position [84, 0]
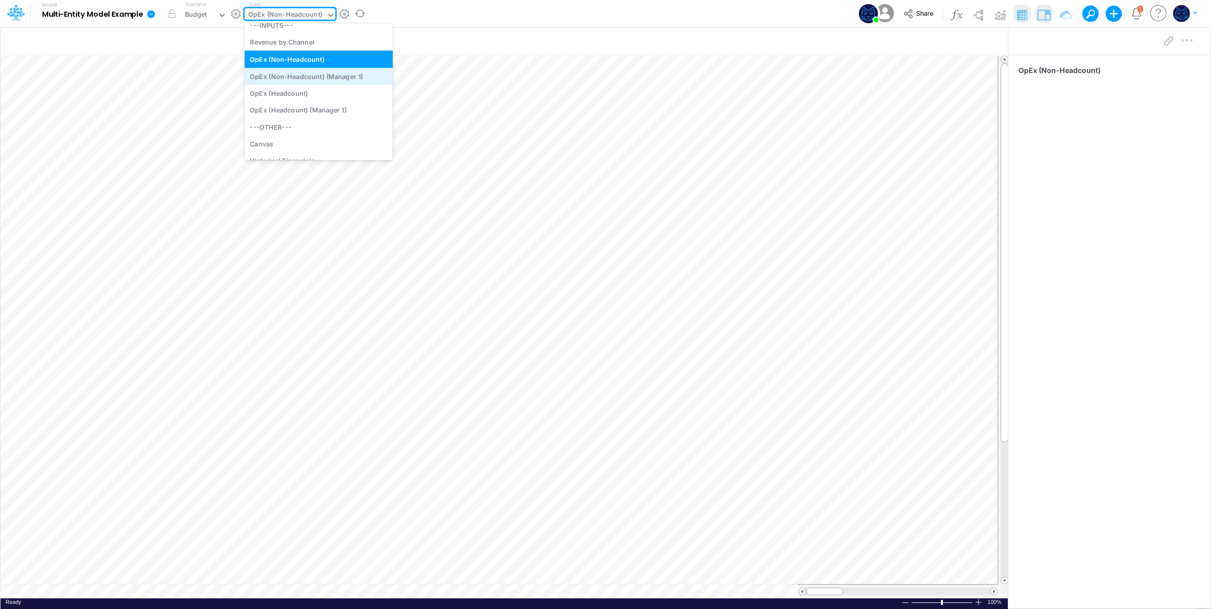
click at [325, 74] on div "OpEx (Non-Headcount) (Manager 1)" at bounding box center [319, 76] width 148 height 17
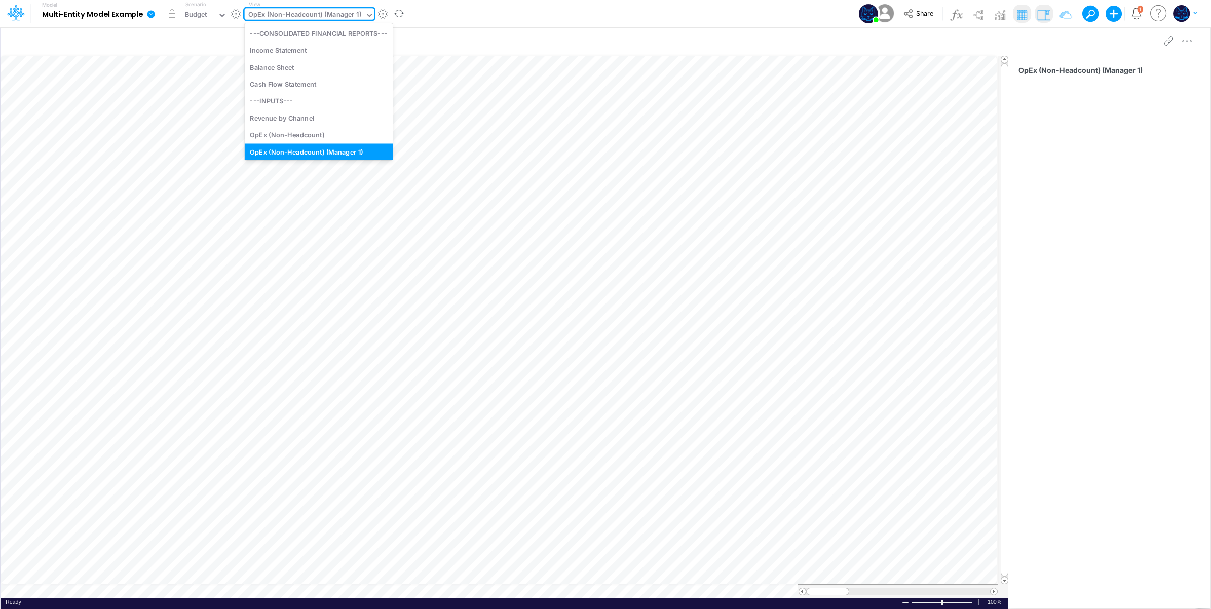
click at [300, 18] on div "OpEx (Non-Headcount) (Manager 1)" at bounding box center [304, 16] width 113 height 12
click at [299, 123] on div "OpEx (Non-Headcount)" at bounding box center [319, 129] width 148 height 17
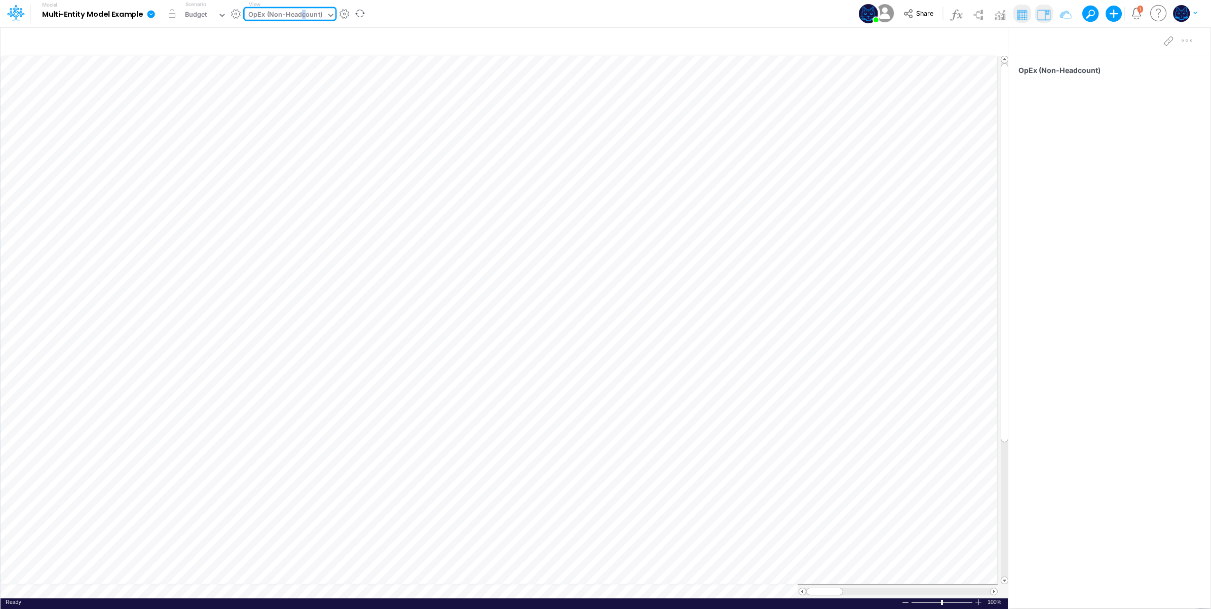
click at [305, 8] on div "View option OpEx (Non-Headcount), selected. 0 results available. Select is focu…" at bounding box center [290, 14] width 91 height 26
drag, startPoint x: 305, startPoint y: 8, endPoint x: 305, endPoint y: 13, distance: 5.6
click at [305, 13] on div "OpEx (Non-Headcount)" at bounding box center [285, 16] width 74 height 12
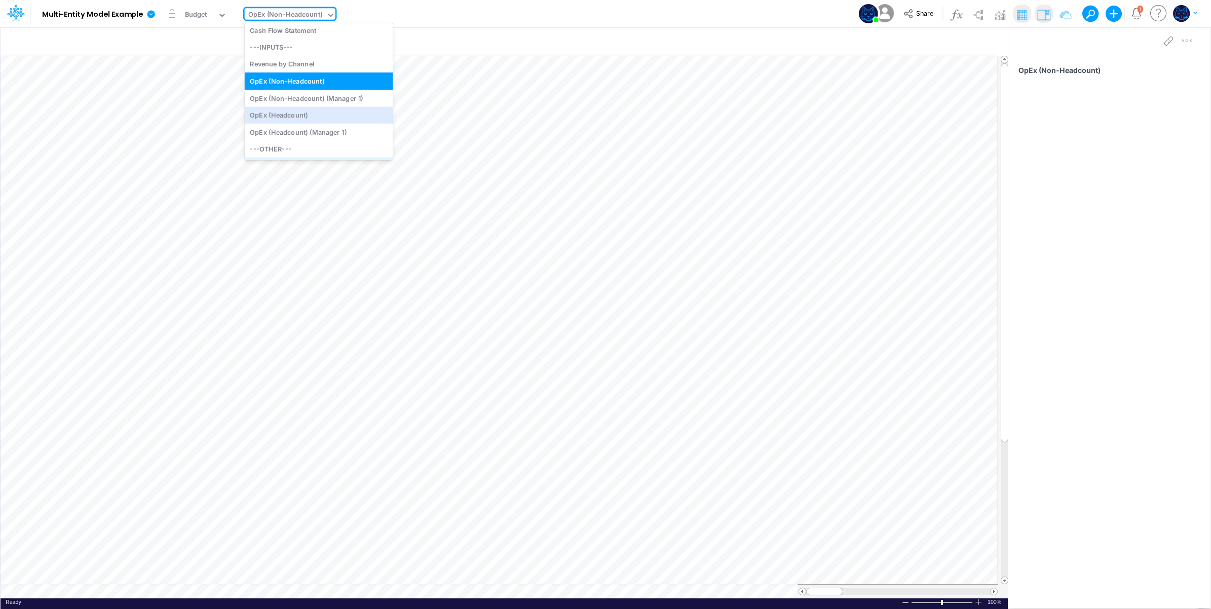
scroll to position [84, 0]
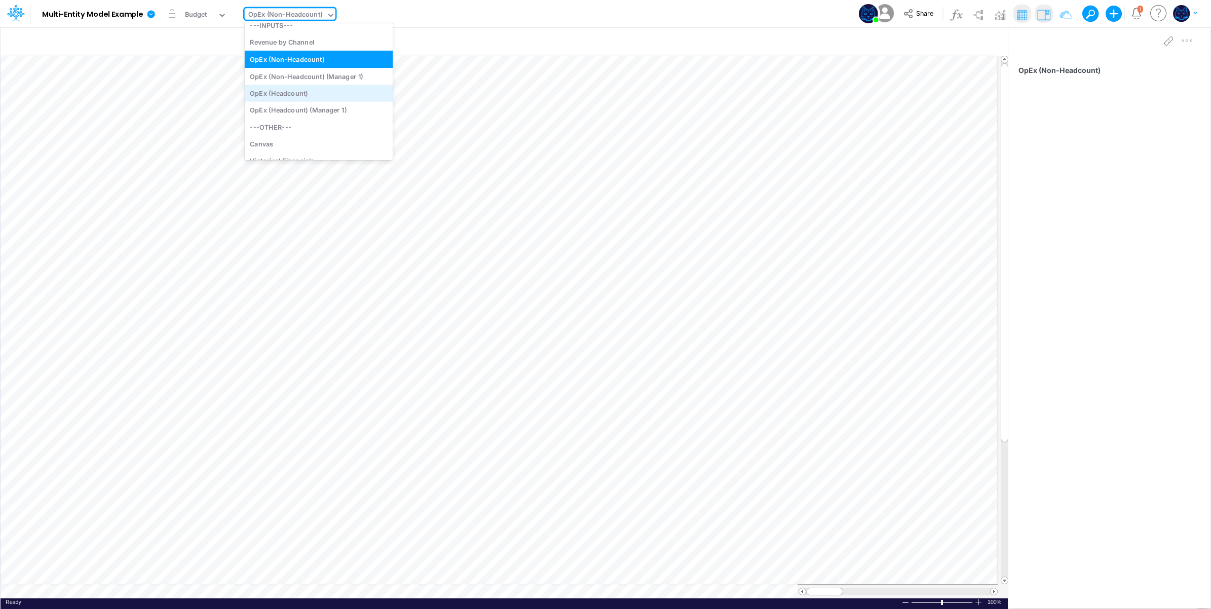
click at [308, 94] on div "OpEx (Headcount)" at bounding box center [319, 93] width 148 height 17
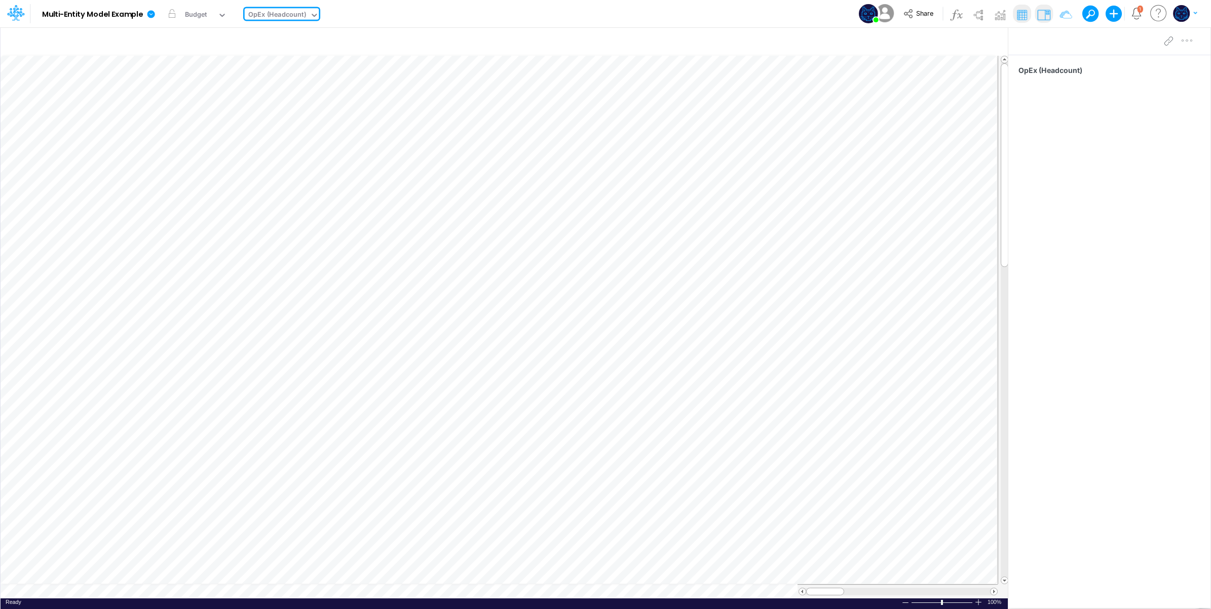
click at [391, 13] on div "Model Multi-Entity Model Example Edit model settings Duplicate Import QuickBook…" at bounding box center [606, 13] width 1090 height 27
click at [290, 18] on div "OpEx (Headcount)" at bounding box center [277, 16] width 58 height 12
click at [290, 94] on div "Revenue by Channel" at bounding box center [319, 95] width 148 height 17
drag, startPoint x: 492, startPoint y: 14, endPoint x: 386, endPoint y: 0, distance: 106.8
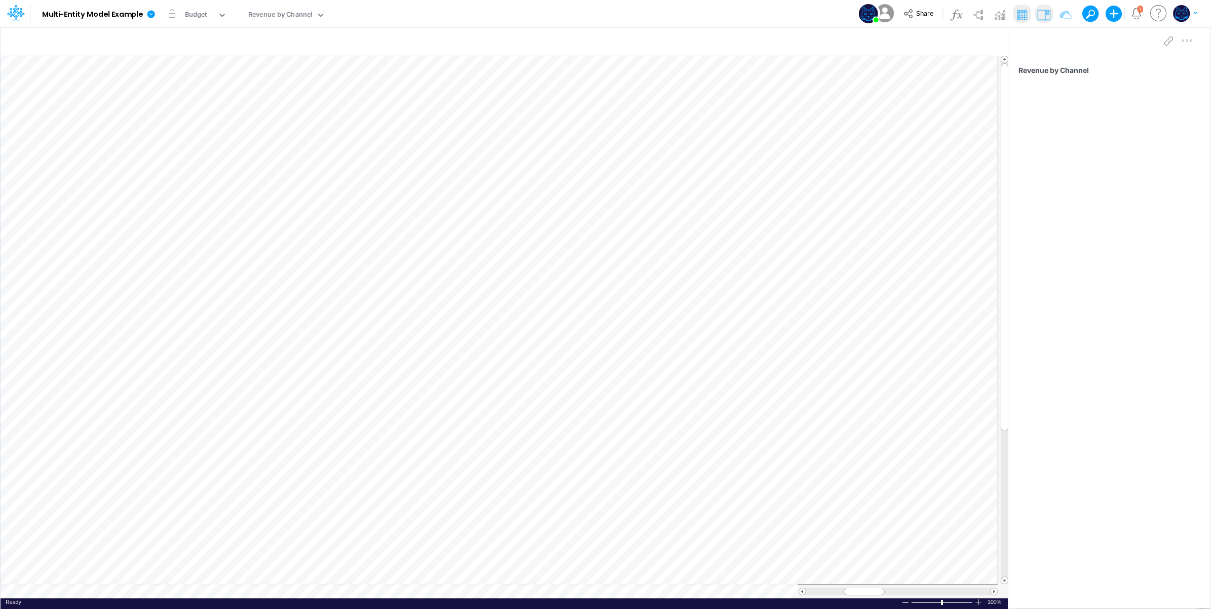
click at [487, 14] on div "Model Multi-Entity Model Example Edit model settings Duplicate Import QuickBook…" at bounding box center [606, 13] width 1090 height 27
click at [285, 9] on div "Revenue by Channel" at bounding box center [280, 15] width 71 height 15
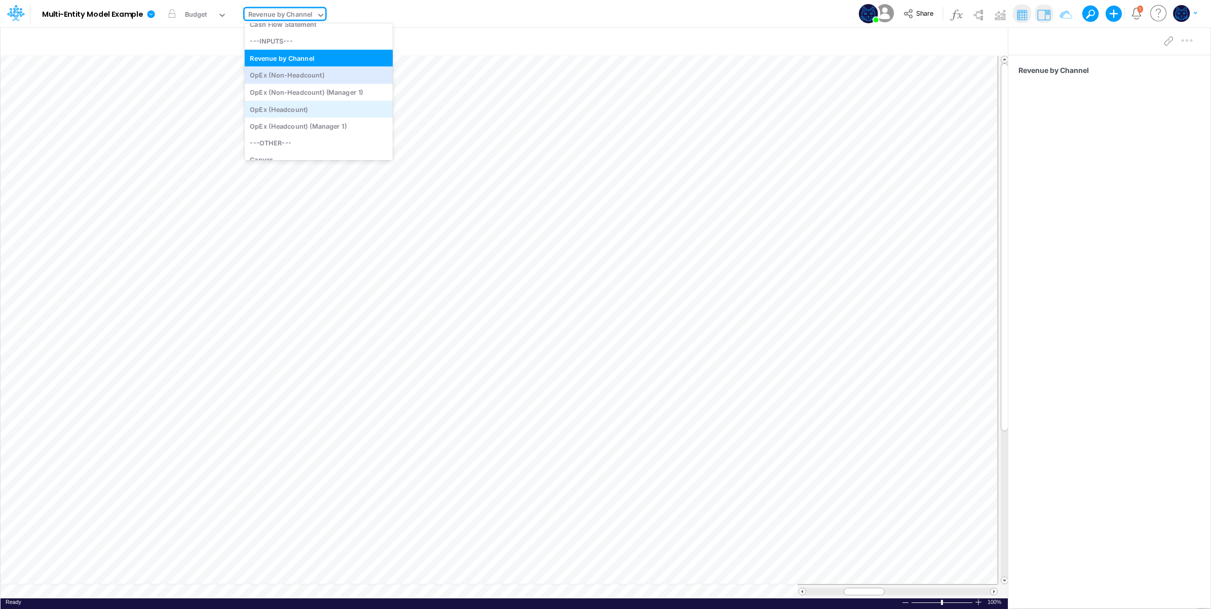
scroll to position [84, 0]
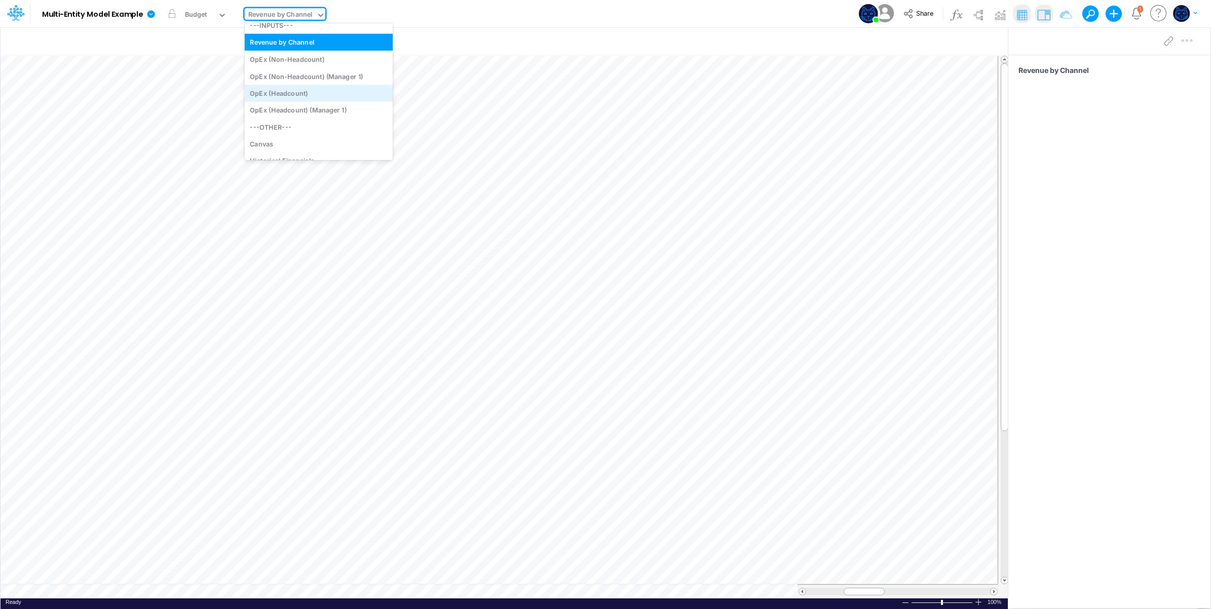
click at [327, 96] on div "OpEx (Headcount)" at bounding box center [319, 93] width 148 height 17
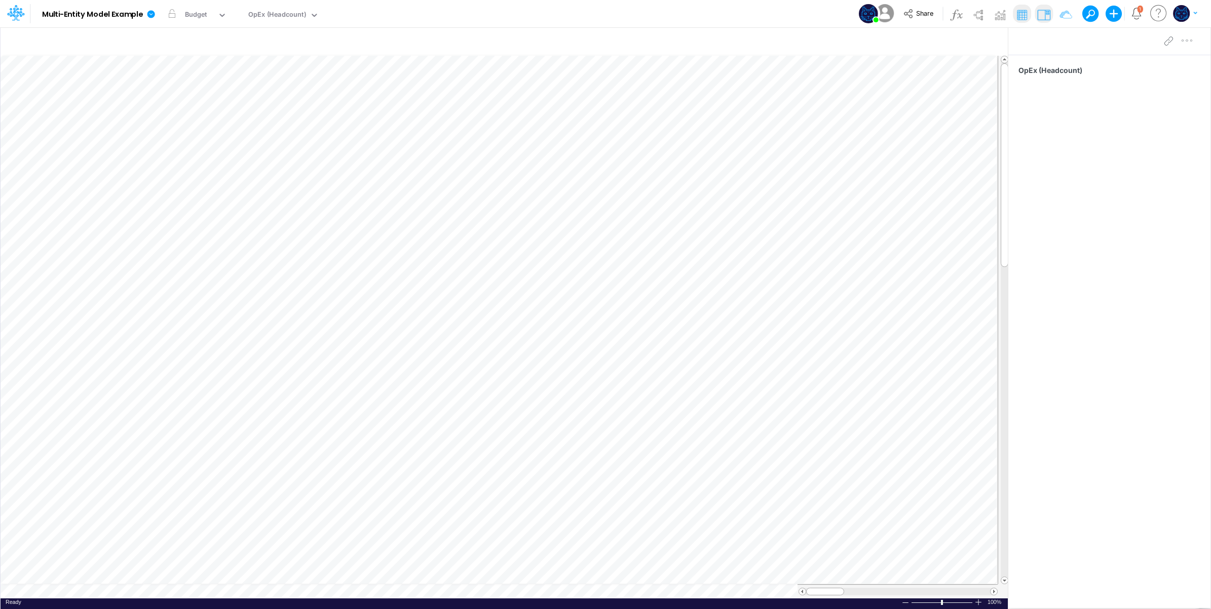
click at [454, 9] on div "Model Multi-Entity Model Example Edit model settings Duplicate Import QuickBook…" at bounding box center [606, 13] width 1090 height 27
click at [710, 8] on div "Model Multi-Entity Model Example Edit model settings Duplicate Import QuickBook…" at bounding box center [606, 13] width 1090 height 27
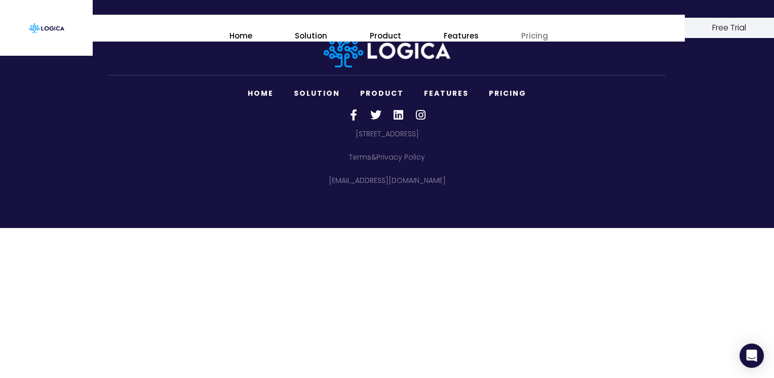
click at [530, 33] on link "Pricing" at bounding box center [534, 36] width 35 height 12
click at [535, 35] on link "Pricing" at bounding box center [534, 36] width 35 height 12
click at [239, 35] on link "Home" at bounding box center [240, 36] width 31 height 12
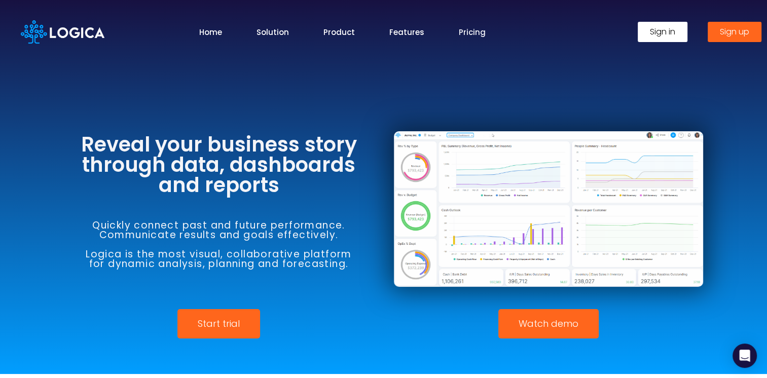
click at [472, 31] on link "Pricing" at bounding box center [472, 32] width 27 height 12
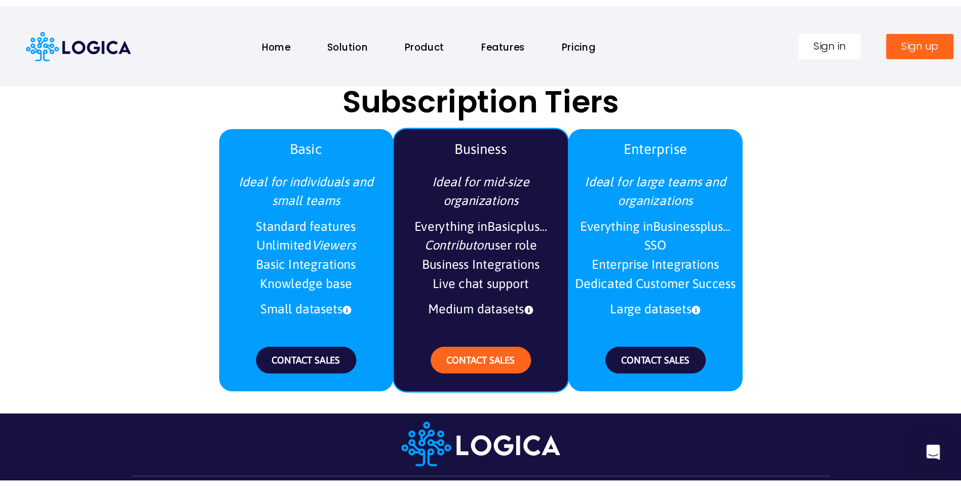
scroll to position [1181, 0]
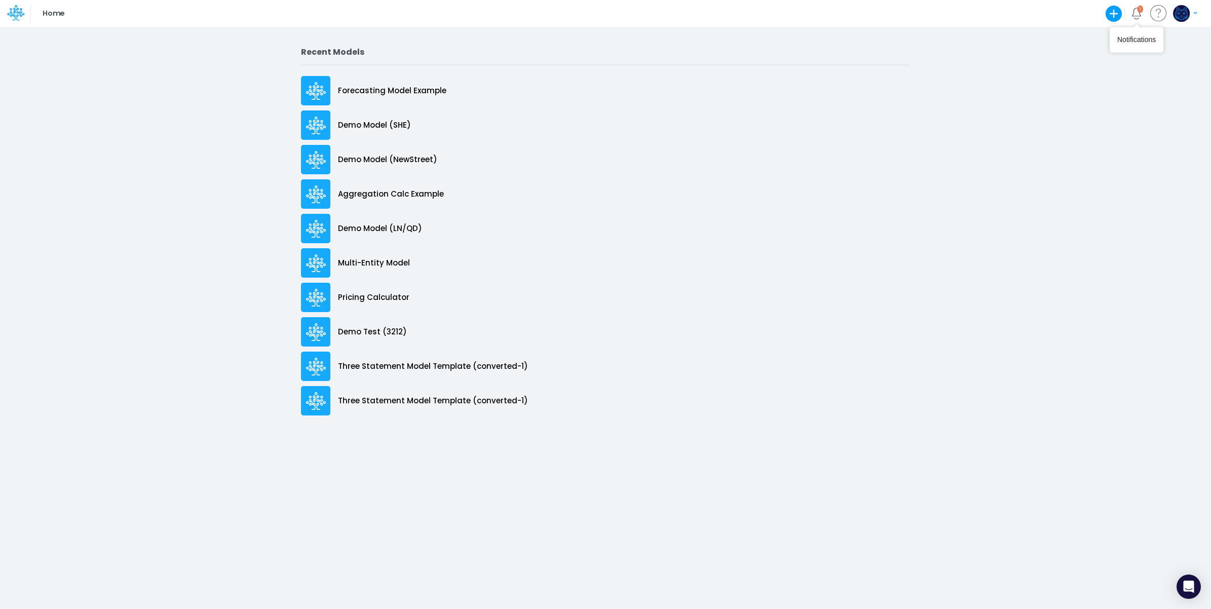
click at [1186, 13] on img "button" at bounding box center [1181, 13] width 17 height 17
click at [1142, 62] on button "Log out" at bounding box center [1143, 60] width 108 height 16
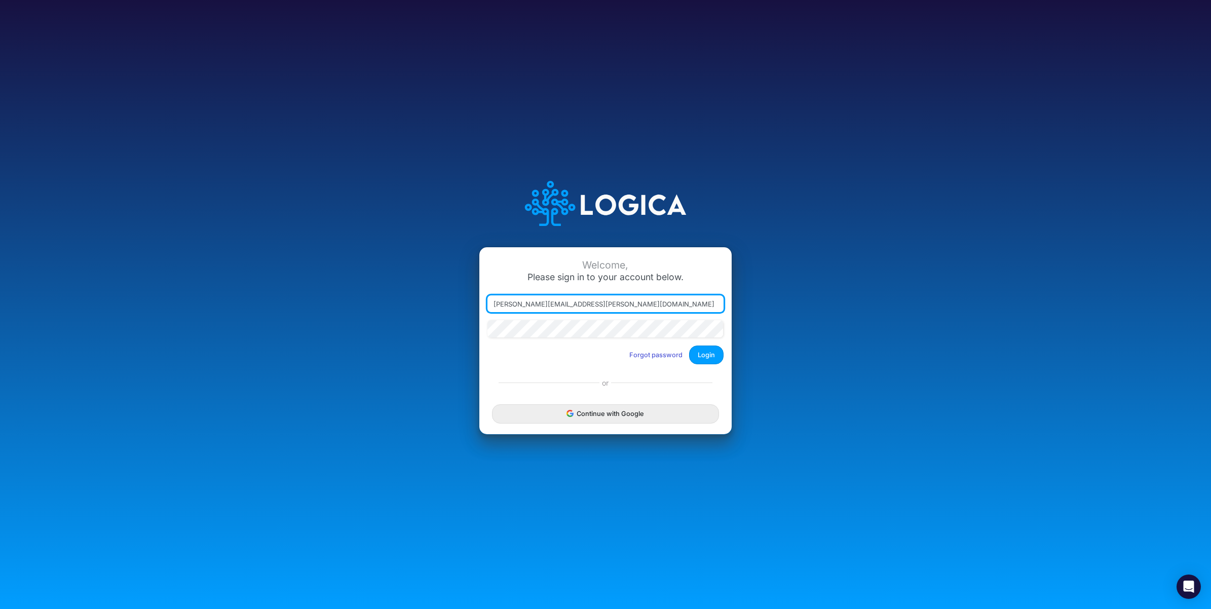
drag, startPoint x: 540, startPoint y: 306, endPoint x: 745, endPoint y: 312, distance: 205.8
click at [745, 312] on div "Welcome, Please sign in to your account below. [PERSON_NAME][EMAIL_ADDRESS][PER…" at bounding box center [605, 304] width 807 height 289
type input "[PERSON_NAME][EMAIL_ADDRESS][PERSON_NAME][DOMAIN_NAME]"
click at [708, 353] on button "Login" at bounding box center [706, 355] width 34 height 19
